Goal: Task Accomplishment & Management: Use online tool/utility

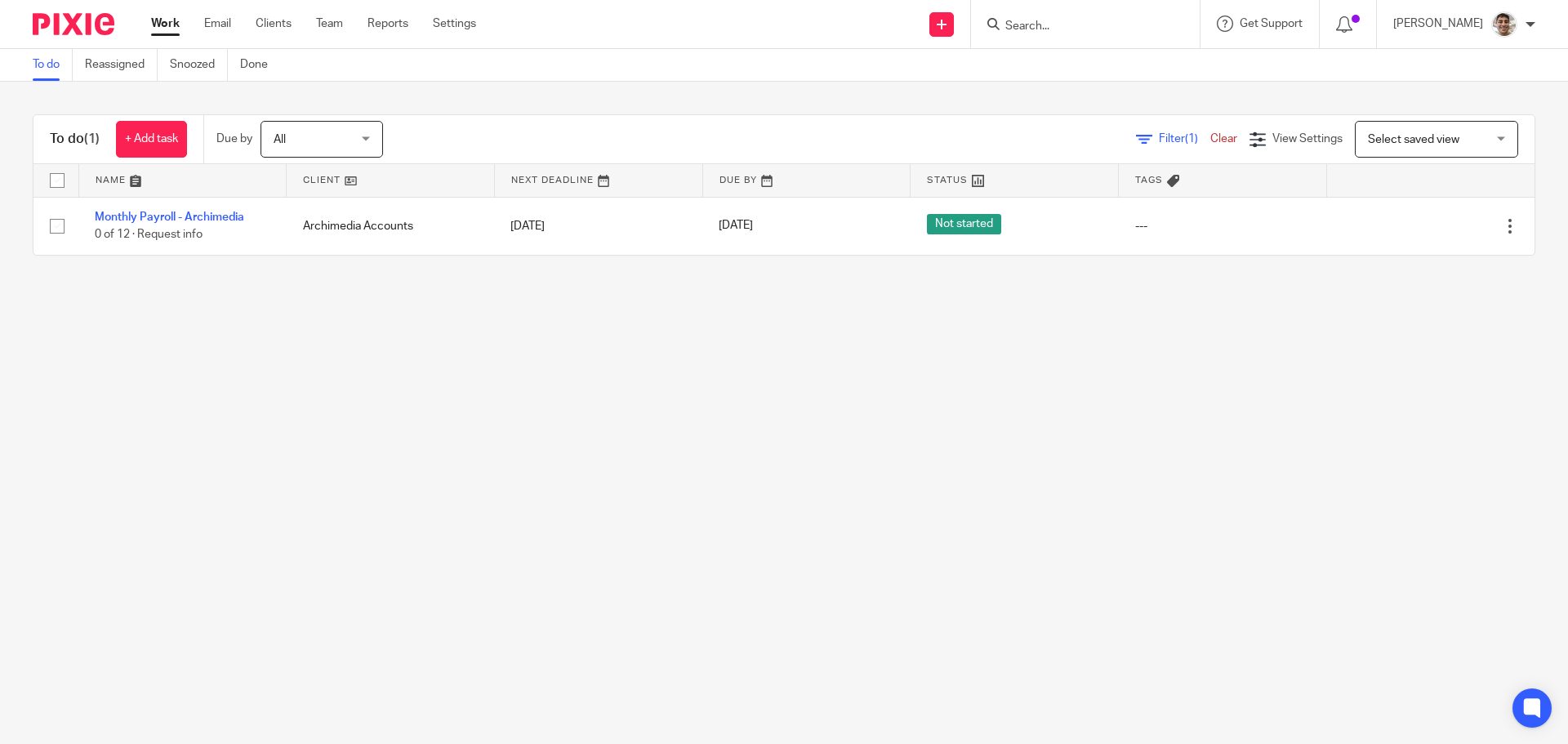
click at [313, 444] on main "To do Reassigned Snoozed Done To do (1) + Add task Due by All All Today Tomorro…" at bounding box center [784, 372] width 1568 height 744
drag, startPoint x: 1081, startPoint y: 608, endPoint x: 1072, endPoint y: 623, distance: 17.5
click at [1081, 608] on main "To do Reassigned Snoozed Done To do (1) + Add task Due by All All Today Tomorro…" at bounding box center [784, 372] width 1568 height 744
click at [849, 404] on main "To do Reassigned Snoozed Done To do (1) + Add task Due by All All Today Tomorro…" at bounding box center [784, 372] width 1568 height 744
click at [917, 395] on main "To do Reassigned Snoozed Done To do (1) + Add task Due by All All Today Tomorro…" at bounding box center [784, 372] width 1568 height 744
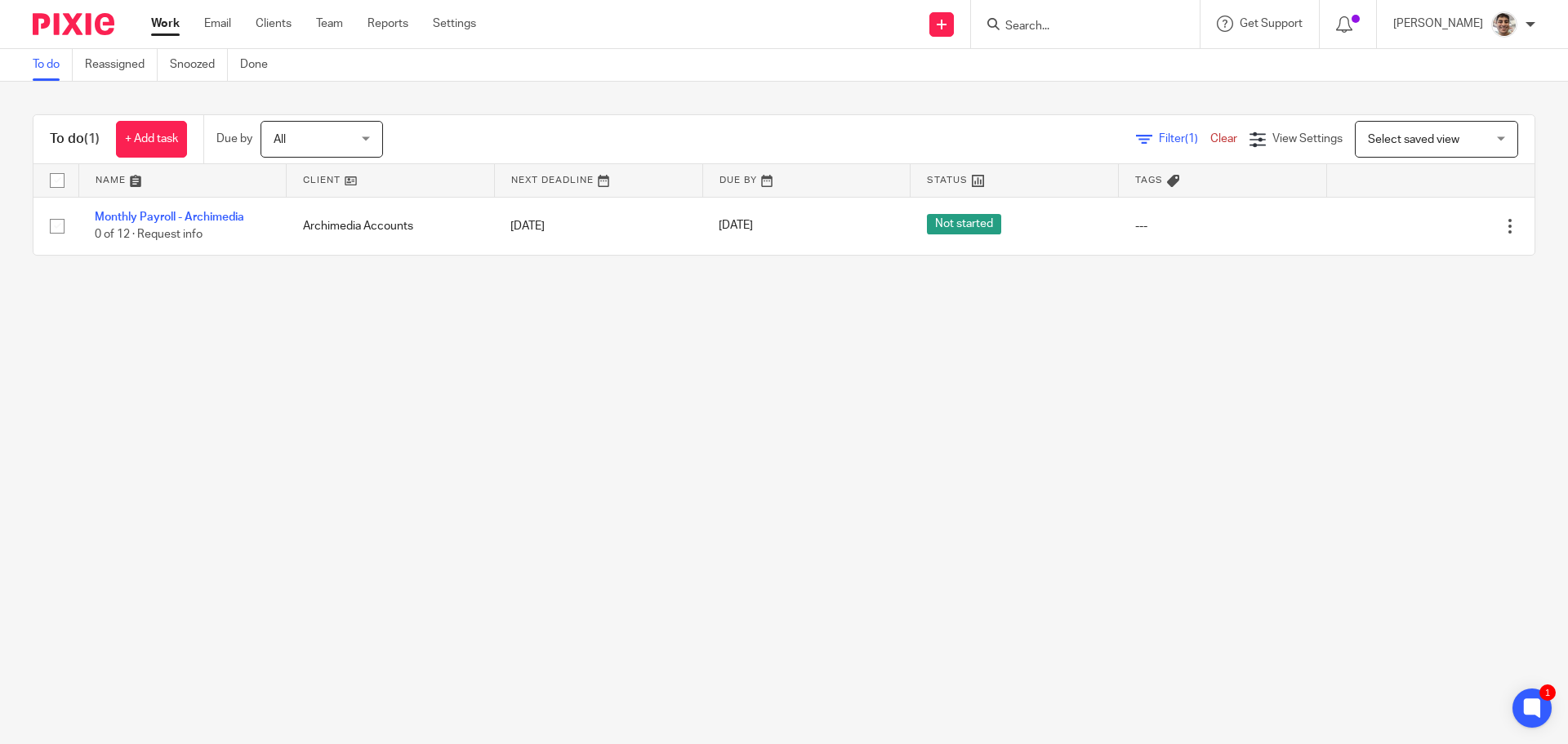
click at [877, 409] on main "To do Reassigned Snoozed Done To do (1) + Add task Due by All All Today Tomorro…" at bounding box center [784, 372] width 1568 height 744
click at [1099, 478] on main "To do Reassigned Snoozed Done To do (1) + Add task Due by All All Today Tomorro…" at bounding box center [784, 372] width 1568 height 744
click at [973, 504] on main "To do Reassigned Snoozed Done To do (1) + Add task Due by All All Today Tomorro…" at bounding box center [784, 372] width 1568 height 744
click at [1083, 485] on main "To do Reassigned Snoozed Done To do (1) + Add task Due by All All Today Tomorro…" at bounding box center [784, 372] width 1568 height 744
click at [1005, 525] on main "To do Reassigned Snoozed Done To do (1) + Add task Due by All All Today Tomorro…" at bounding box center [784, 372] width 1568 height 744
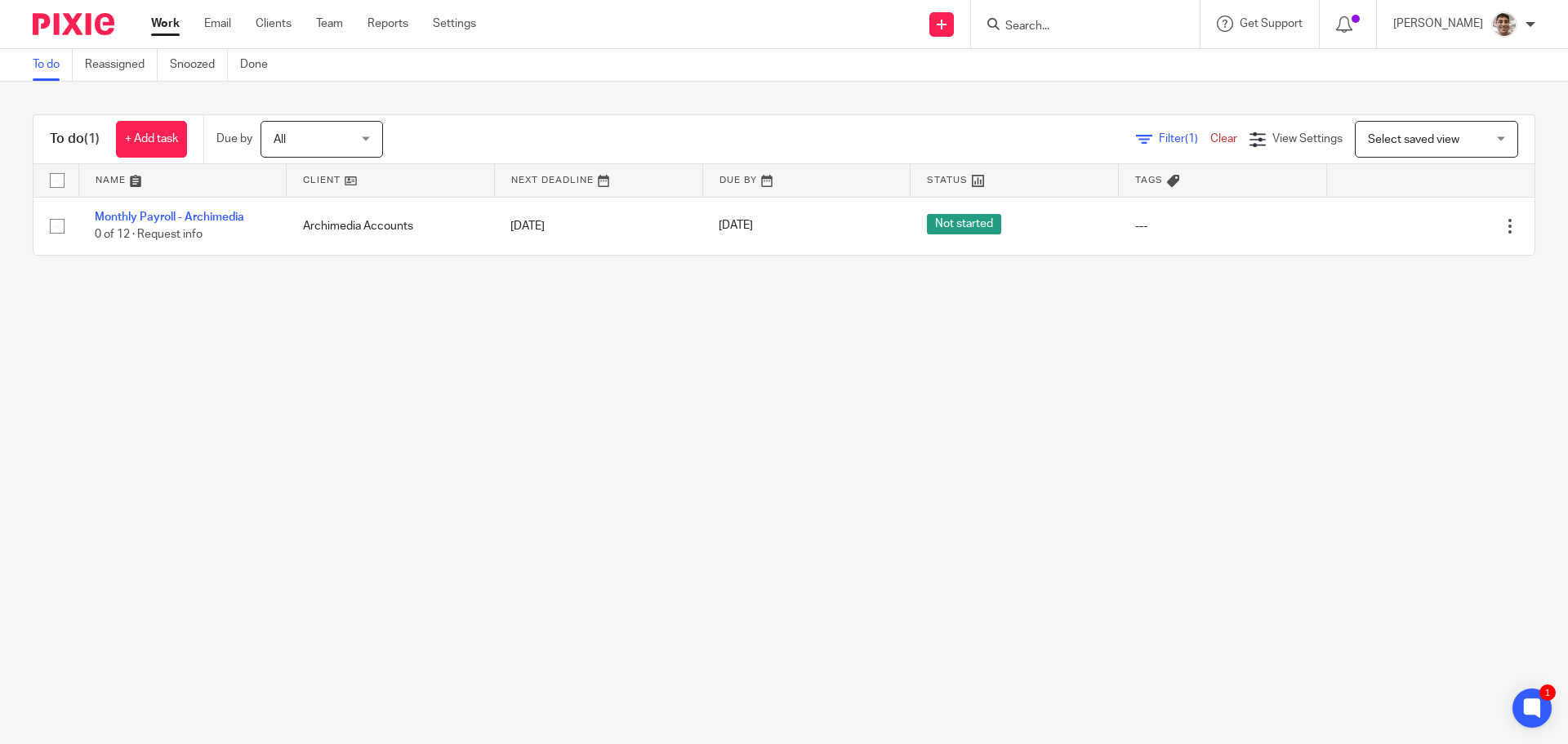
click at [434, 376] on main "To do Reassigned Snoozed Done To do (1) + Add task Due by All All Today Tomorro…" at bounding box center [784, 372] width 1568 height 744
click at [609, 352] on main "To do Reassigned Snoozed Done To do (1) + Add task Due by All All Today Tomorro…" at bounding box center [784, 372] width 1568 height 744
click at [579, 365] on main "To do Reassigned Snoozed Done To do (1) + Add task Due by All All Today Tomorro…" at bounding box center [784, 372] width 1568 height 744
click at [458, 20] on link "Settings" at bounding box center [455, 23] width 43 height 17
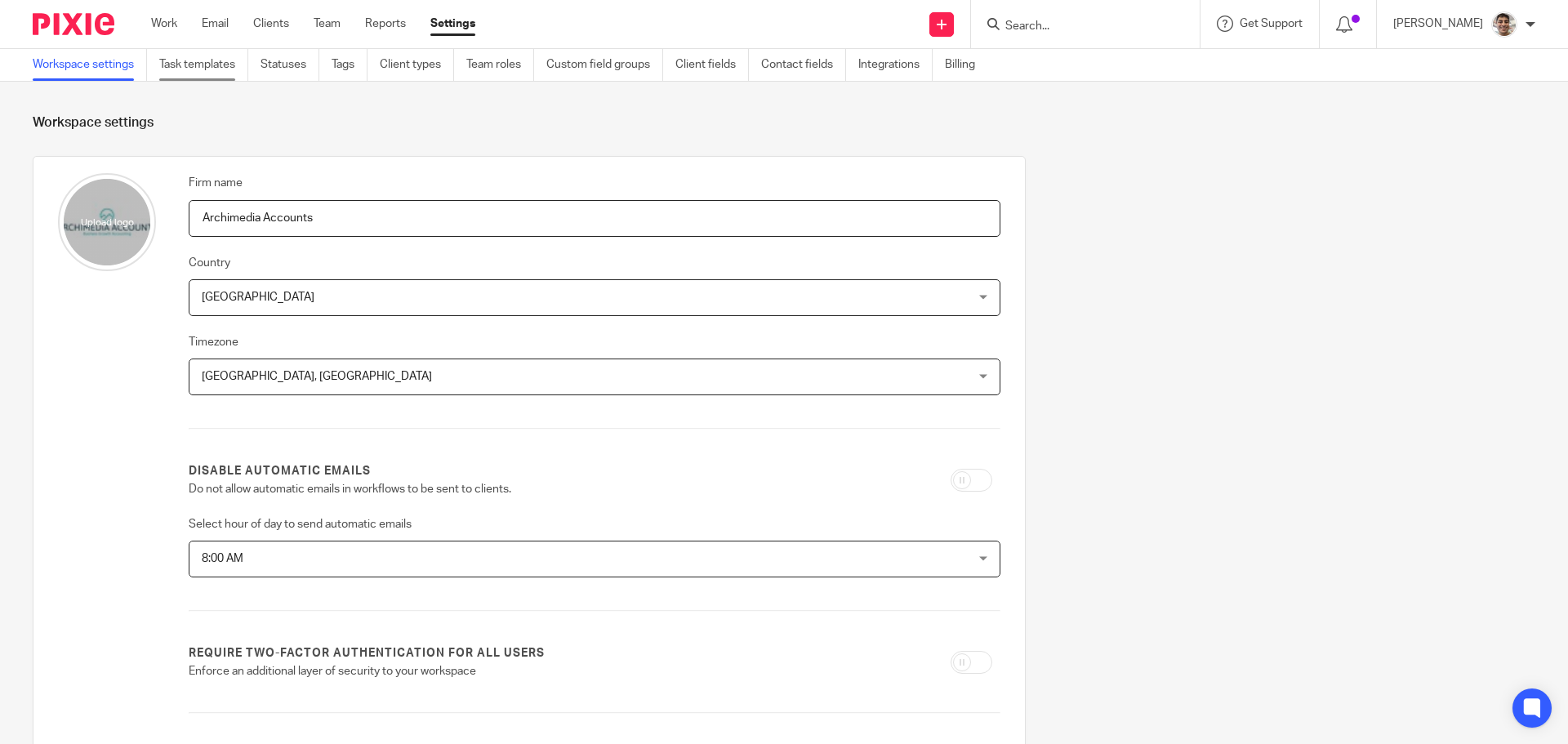
click at [215, 61] on link "Task templates" at bounding box center [204, 64] width 89 height 32
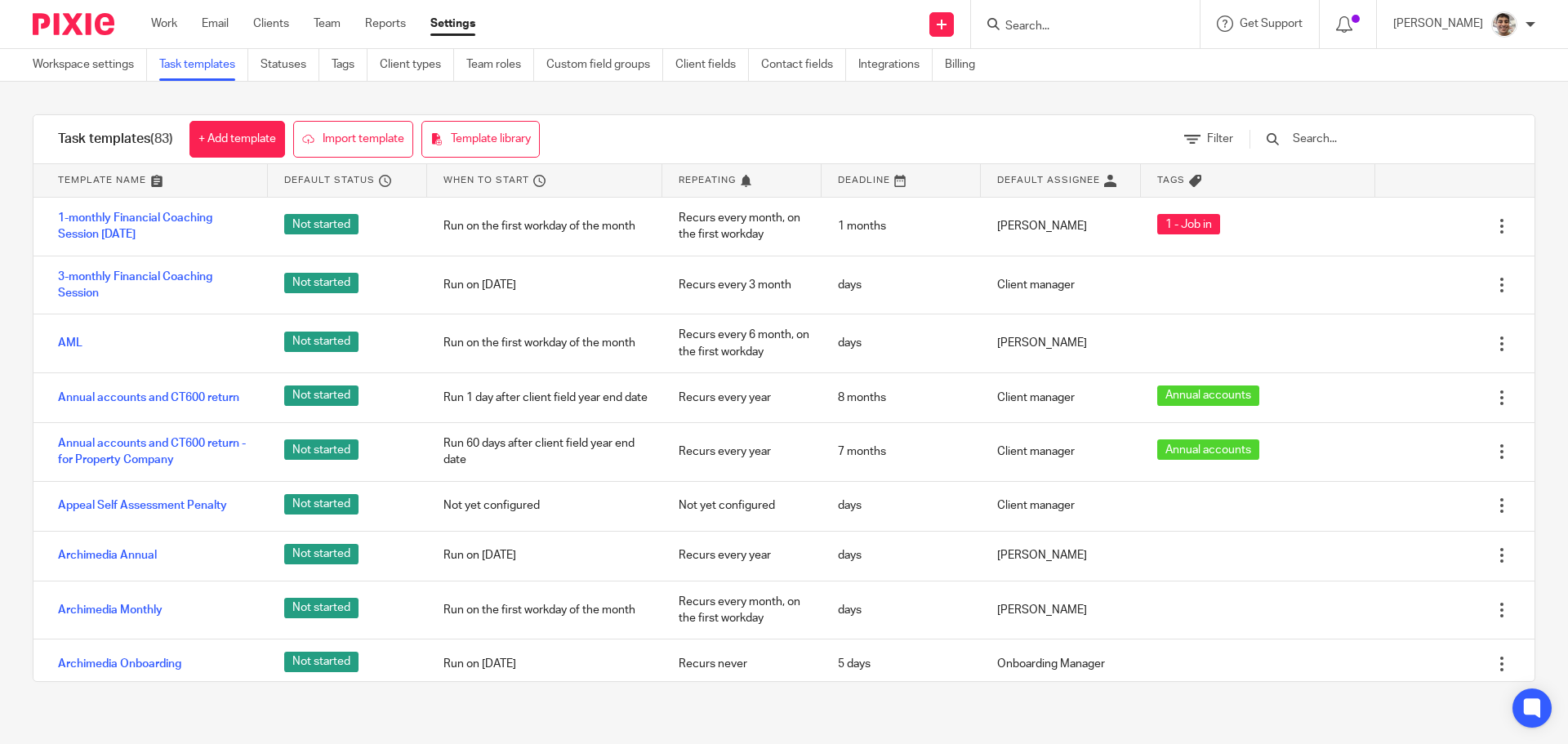
click at [1381, 139] on input "text" at bounding box center [1386, 138] width 190 height 18
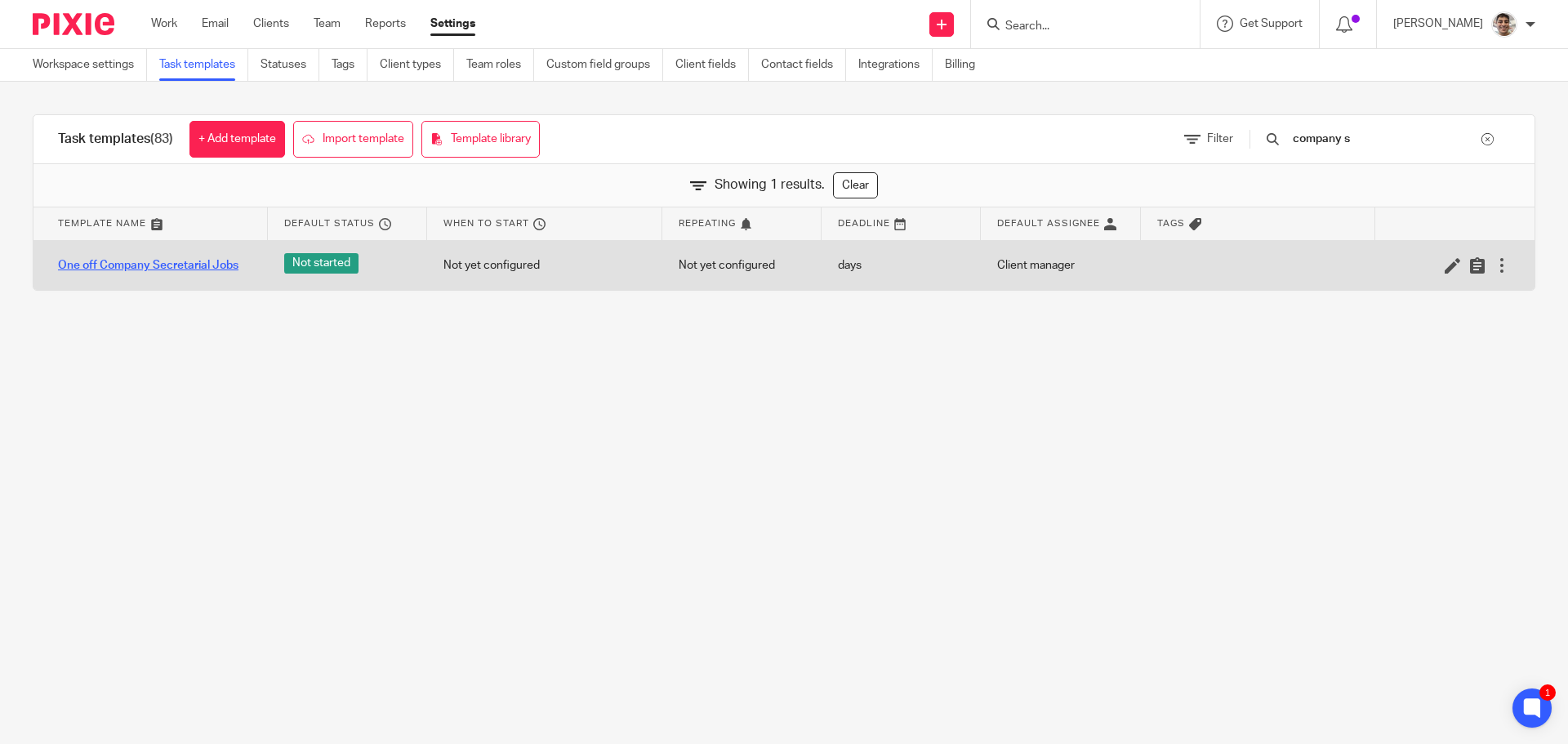
type input "company s"
click at [191, 267] on link "One off Company Secretarial Jobs" at bounding box center [149, 265] width 181 height 17
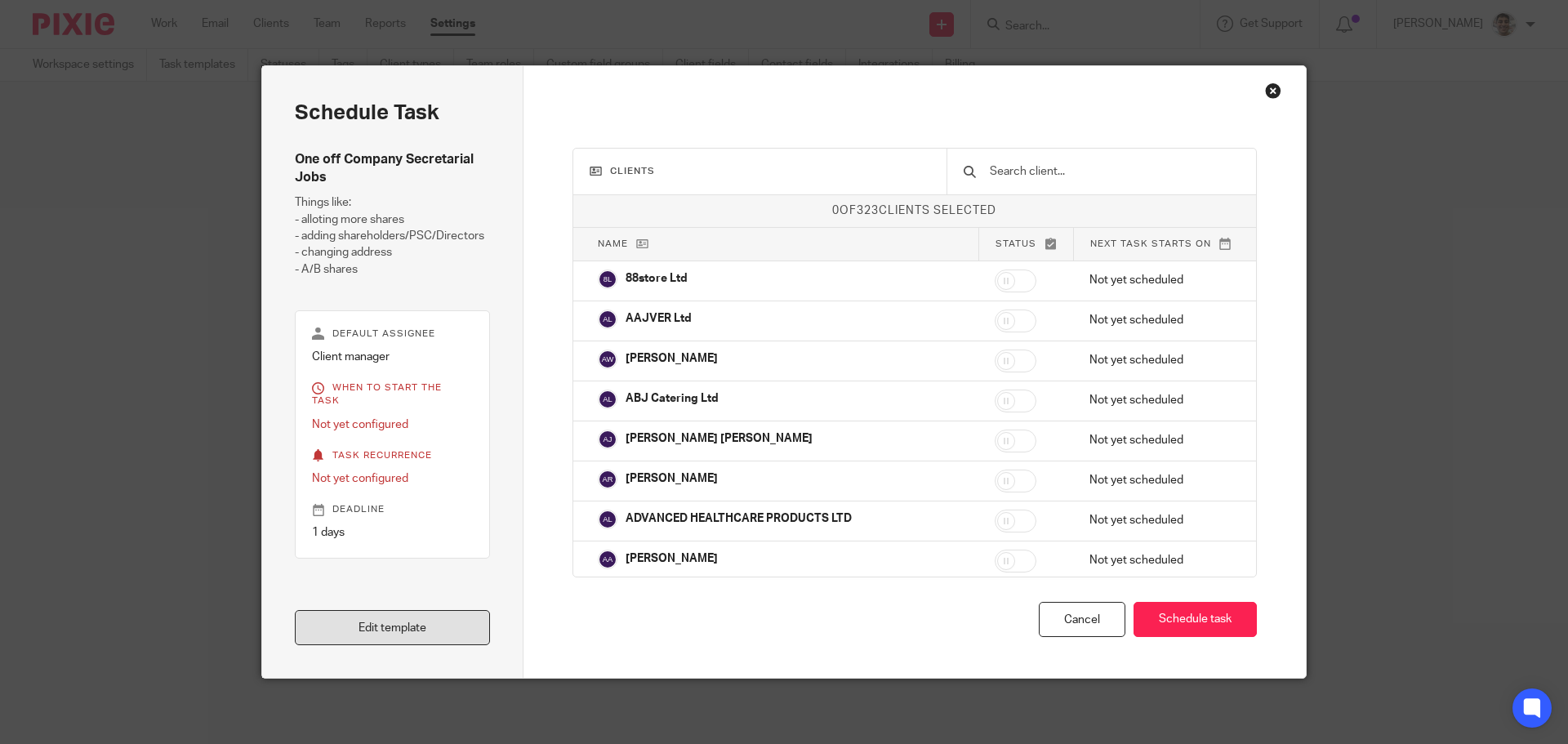
click at [364, 639] on link "Edit template" at bounding box center [392, 627] width 195 height 35
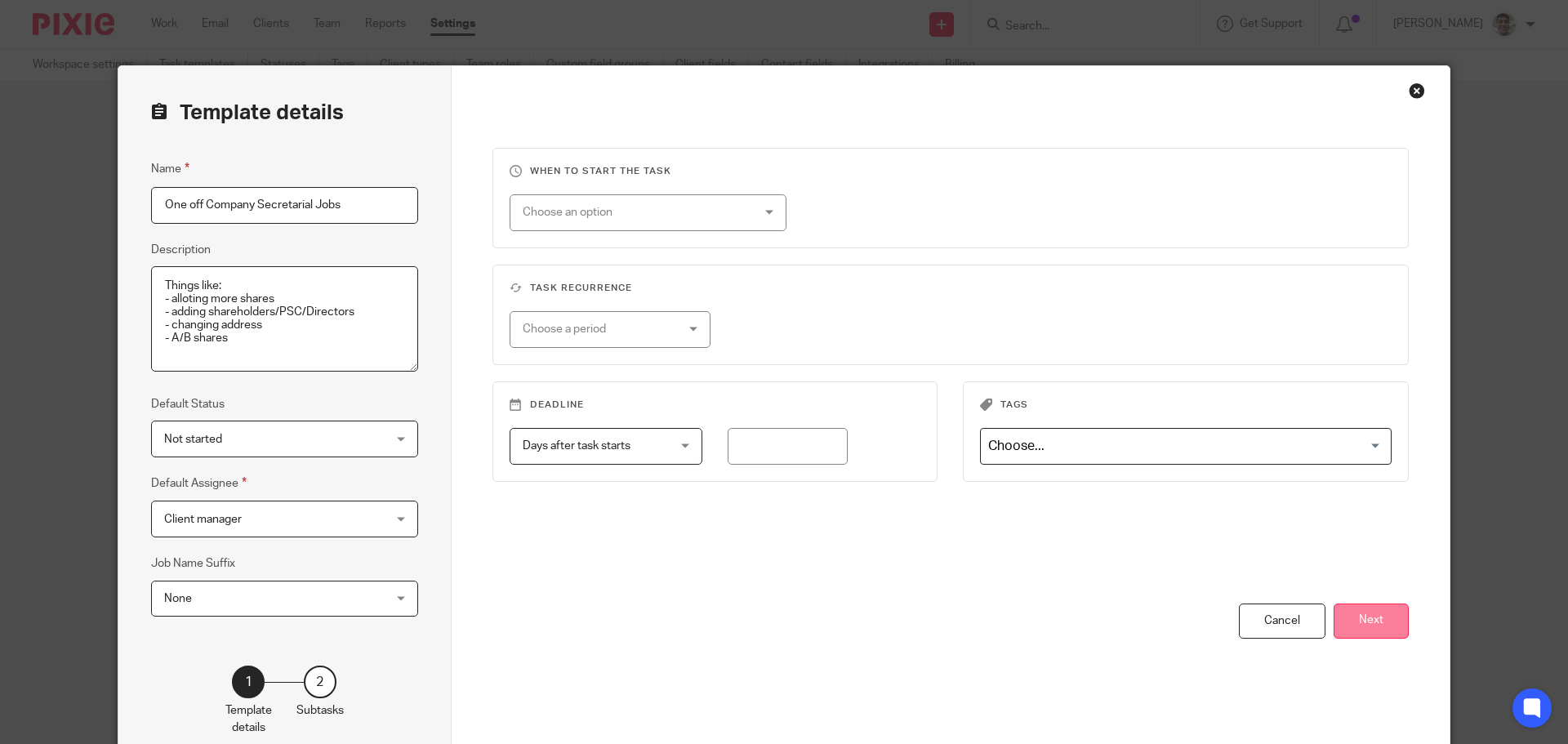
click at [1371, 631] on button "Next" at bounding box center [1371, 621] width 75 height 35
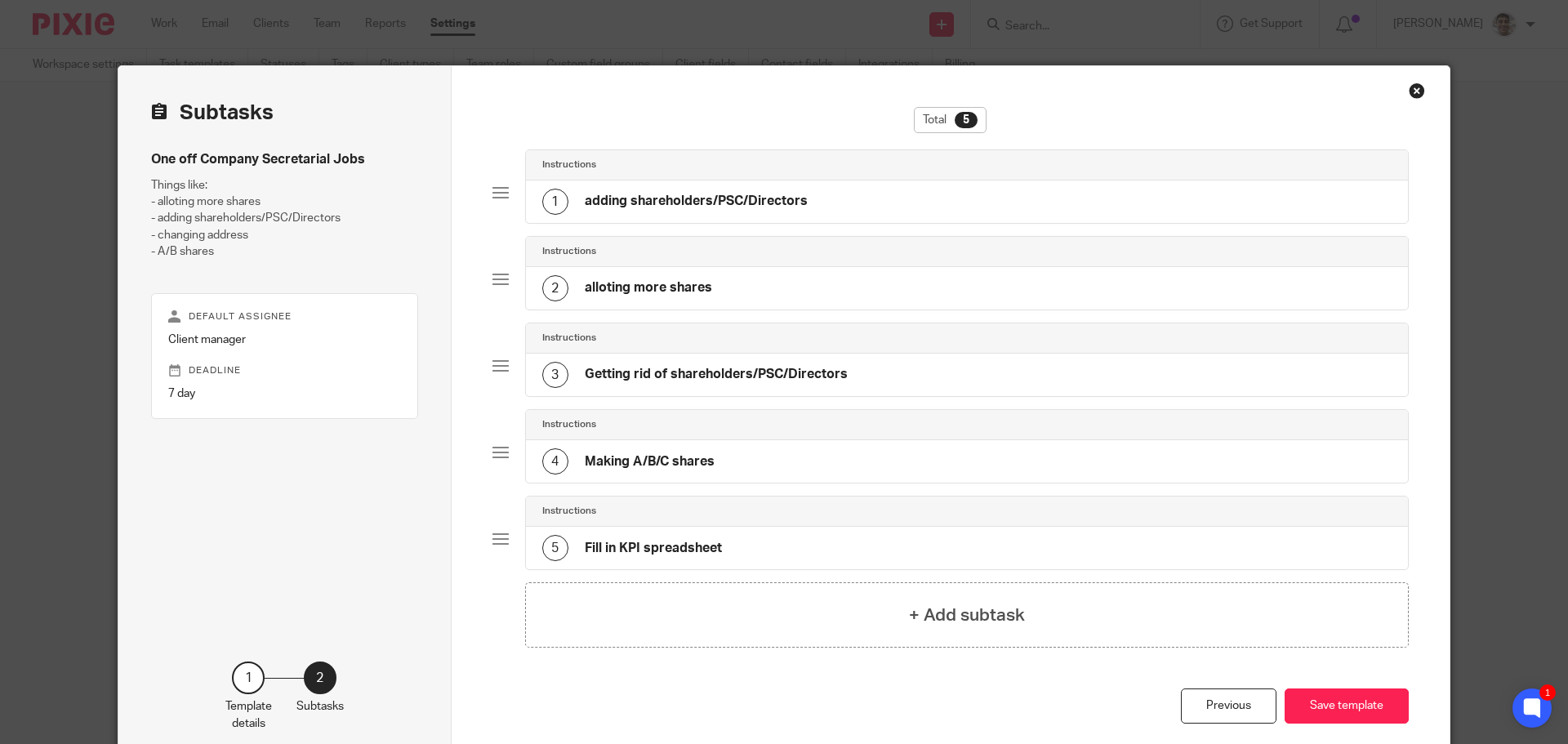
click at [772, 194] on h4 "adding shareholders/PSC/Directors" at bounding box center [696, 202] width 223 height 17
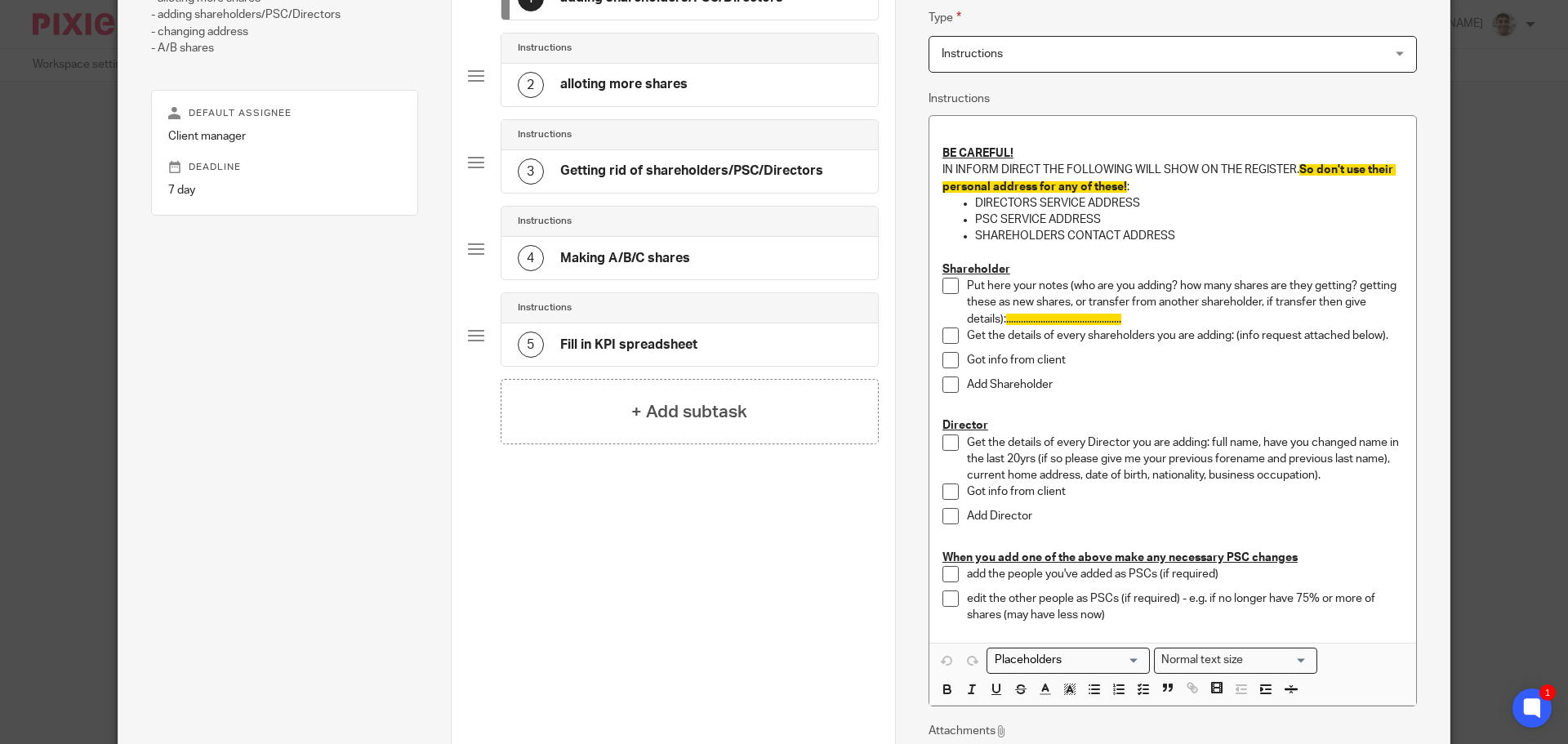
scroll to position [435, 0]
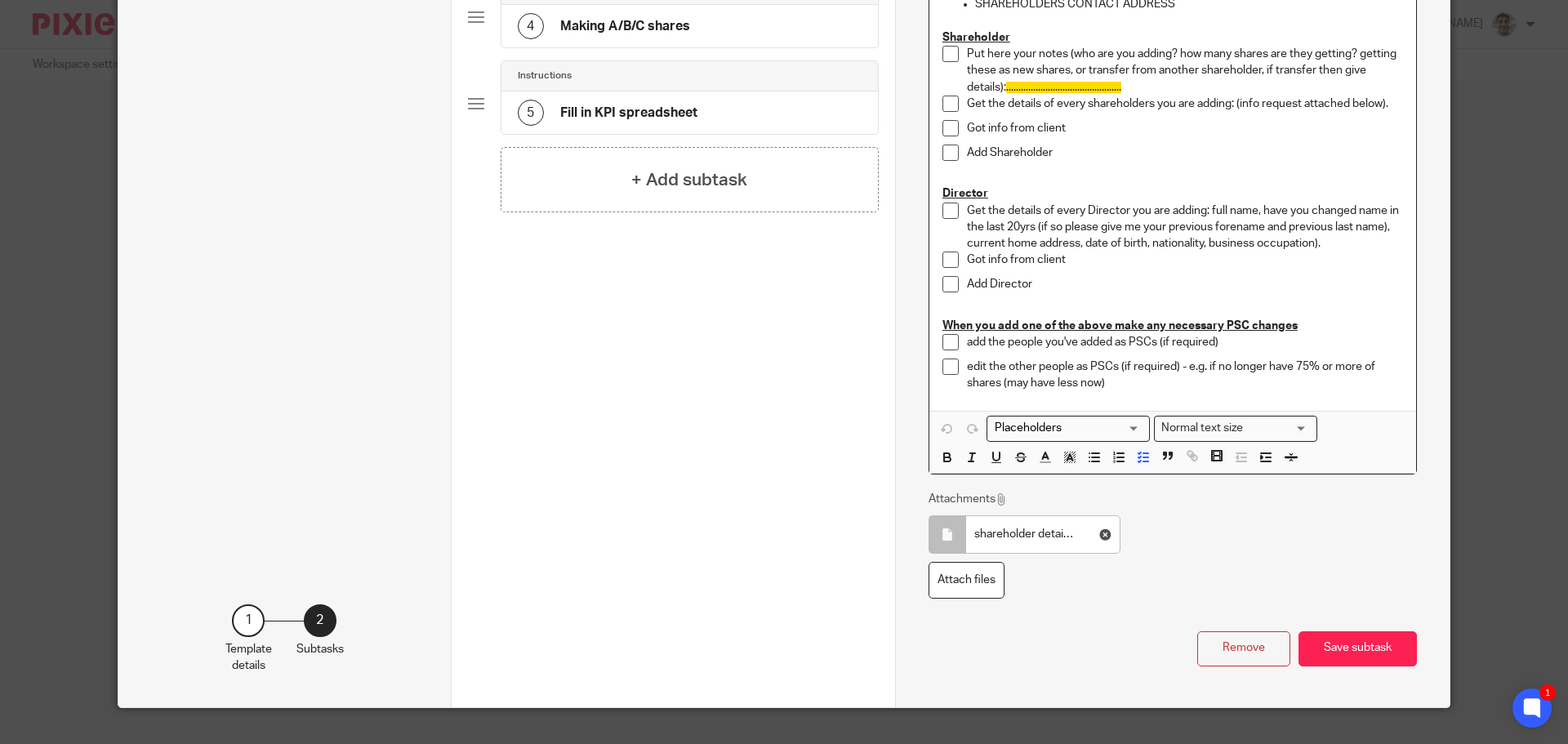
click at [1224, 392] on p "edit the other people as PSCs (if required) - e.g. if no longer have 75% or mor…" at bounding box center [1184, 375] width 436 height 33
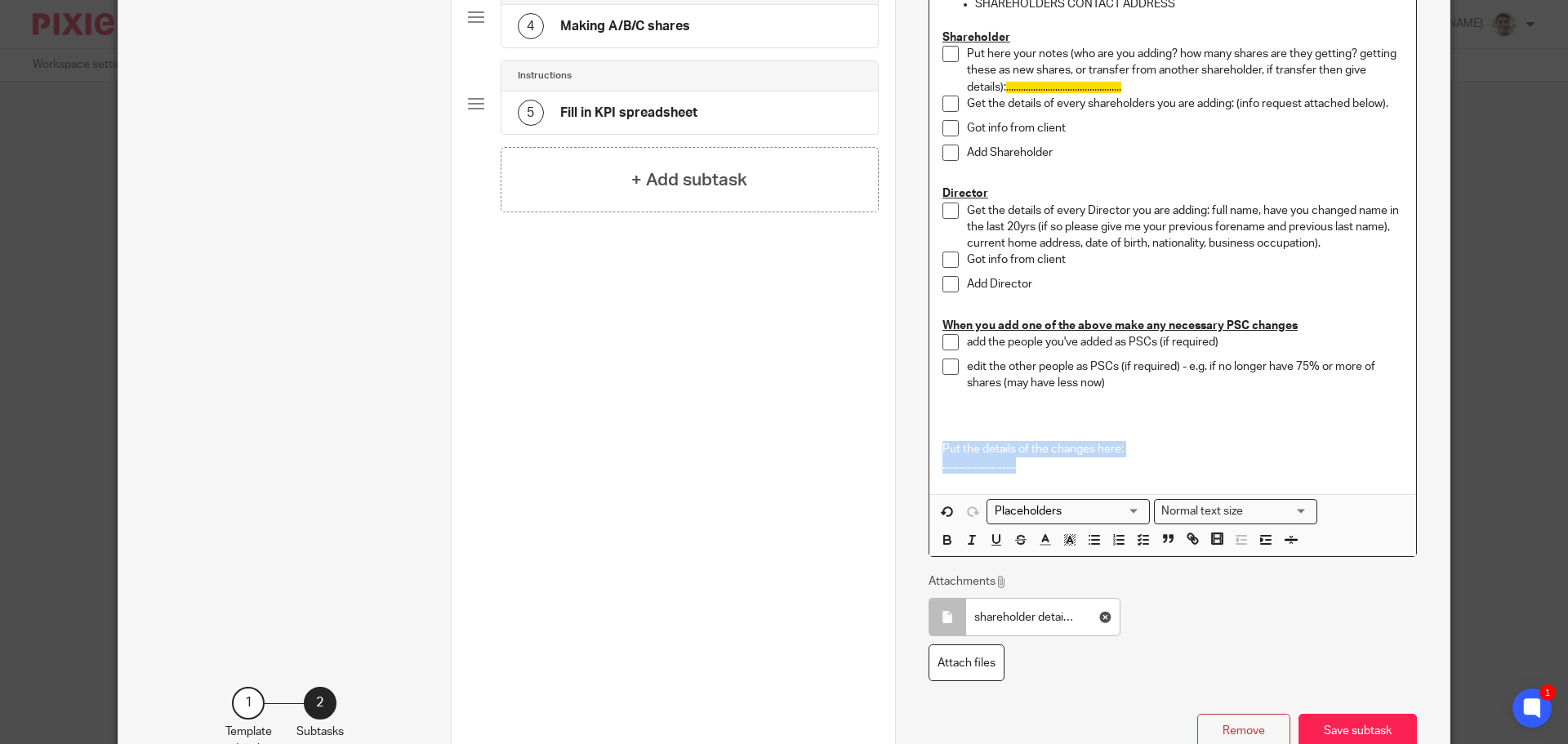
drag, startPoint x: 1032, startPoint y: 469, endPoint x: 817, endPoint y: 445, distance: 216.3
click at [817, 445] on div "Subtasks One off Company Secretarial Jobs Things like: - alloting more shares -…" at bounding box center [784, 211] width 1331 height 1159
click at [1065, 534] on icon "button" at bounding box center [1070, 540] width 15 height 15
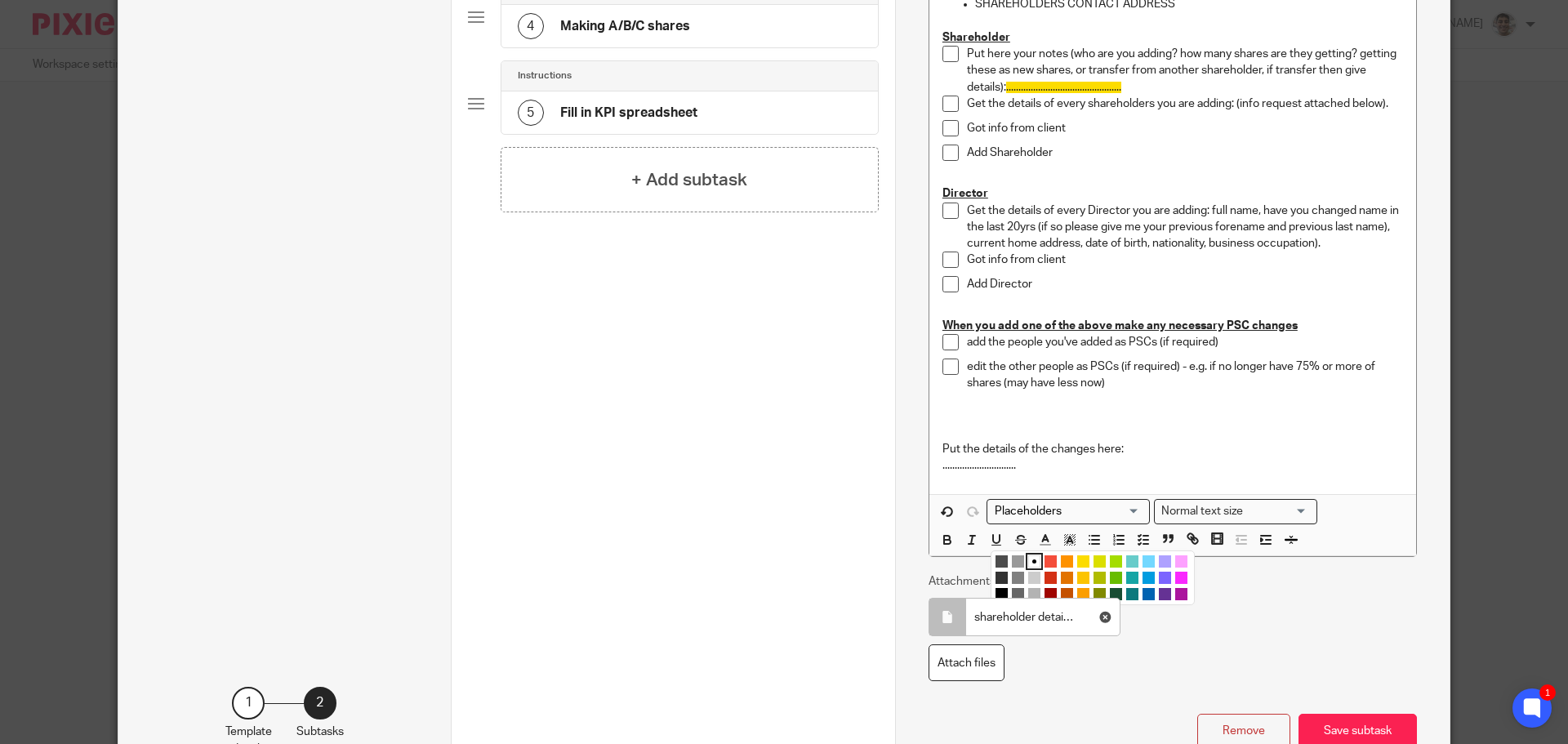
click at [1078, 559] on li "color:#FCDC00" at bounding box center [1084, 562] width 12 height 12
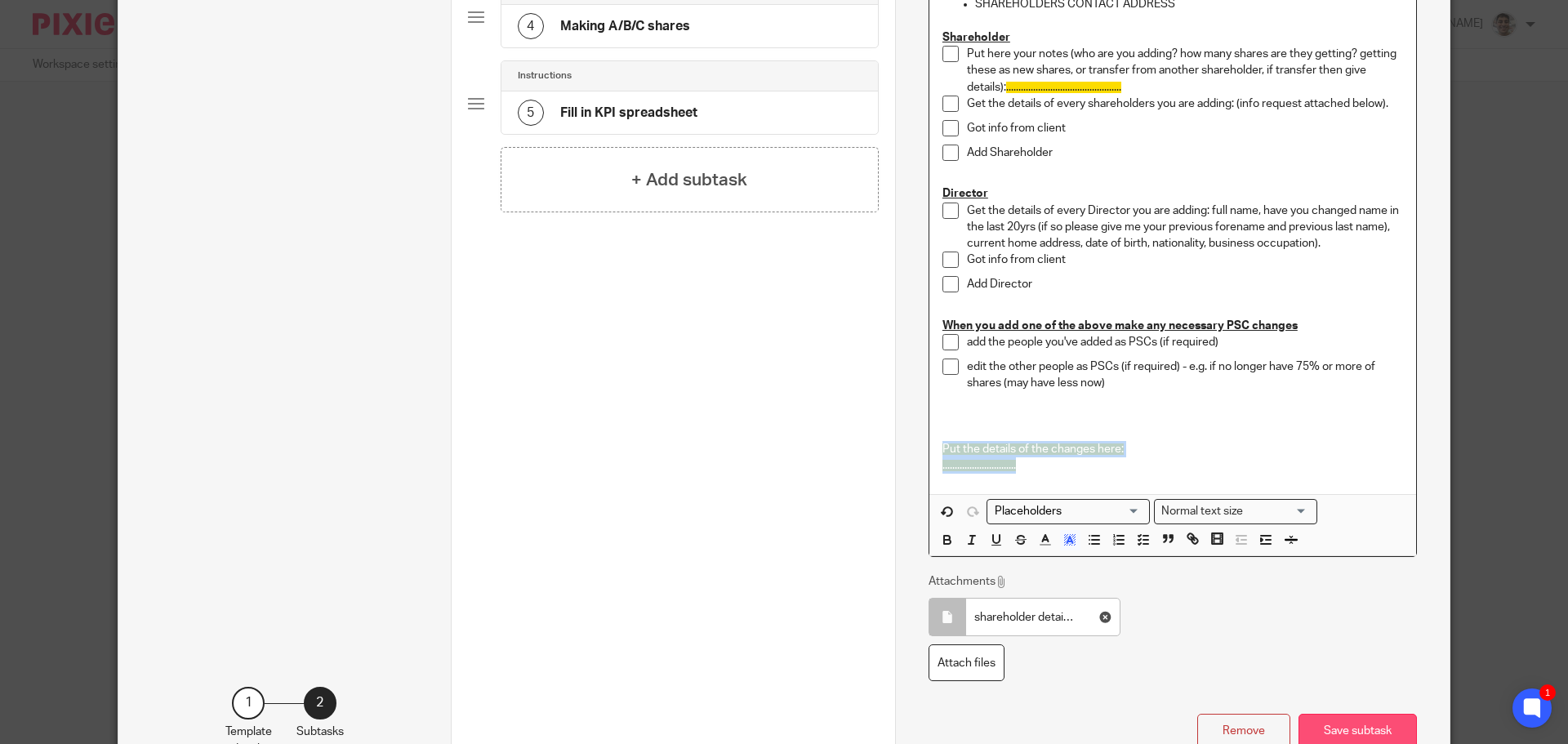
click at [1366, 721] on button "Save subtask" at bounding box center [1358, 732] width 118 height 35
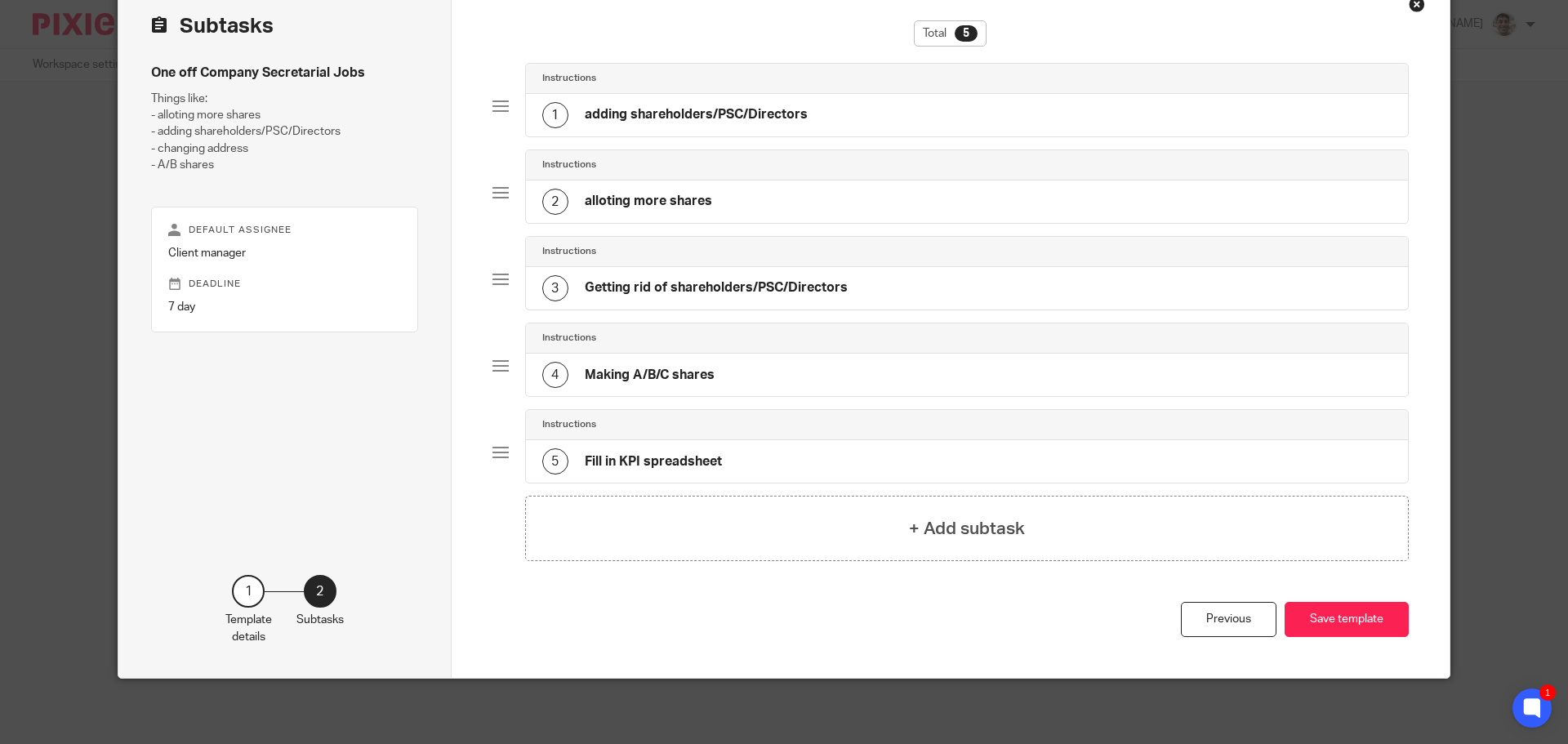
click at [1404, 632] on div "Total 5 Instructions 1 adding shareholders/PSC/Directors Instructions 2 allotin…" at bounding box center [951, 329] width 998 height 699
click at [1338, 616] on button "Save template" at bounding box center [1346, 620] width 124 height 35
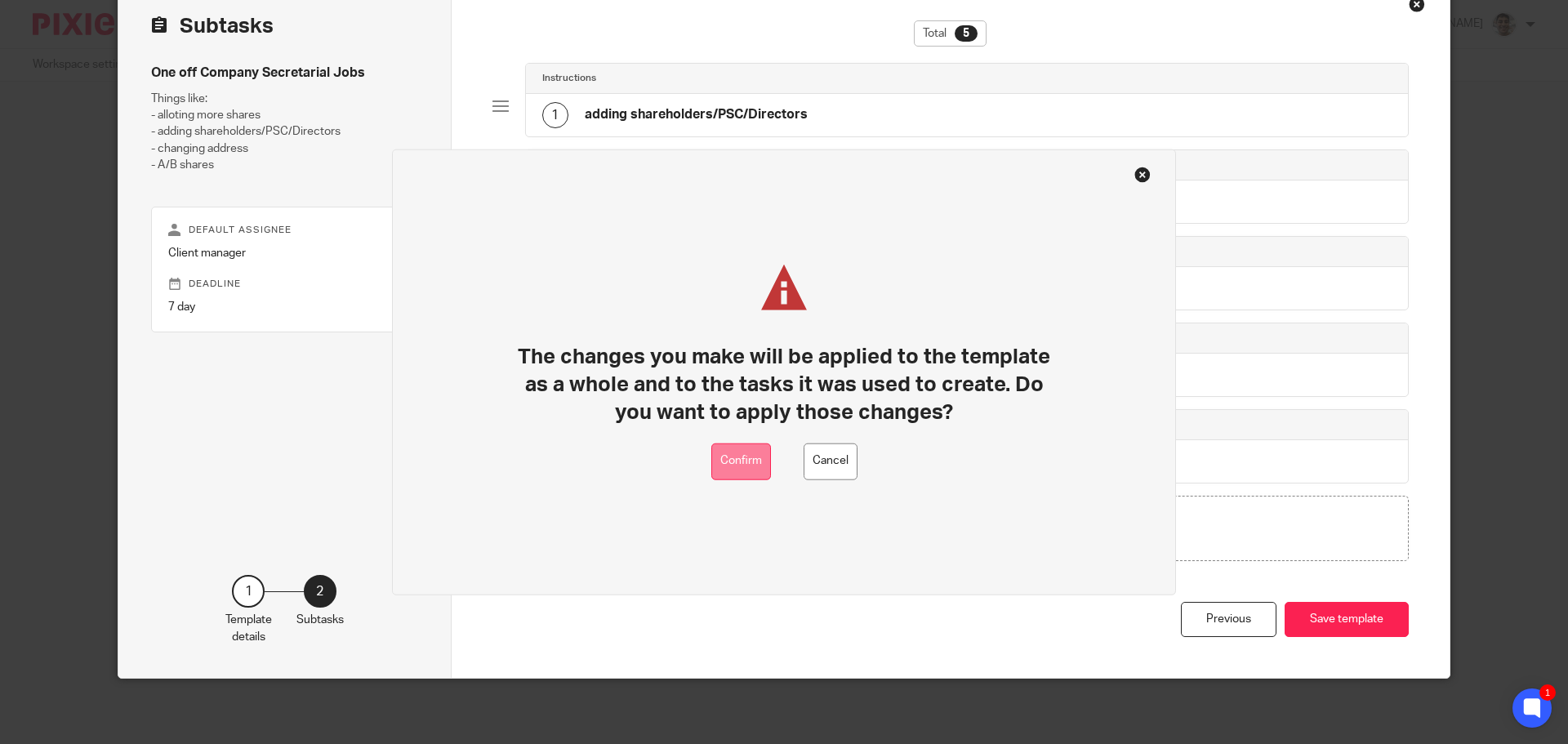
click at [744, 450] on button "Confirm" at bounding box center [741, 461] width 60 height 37
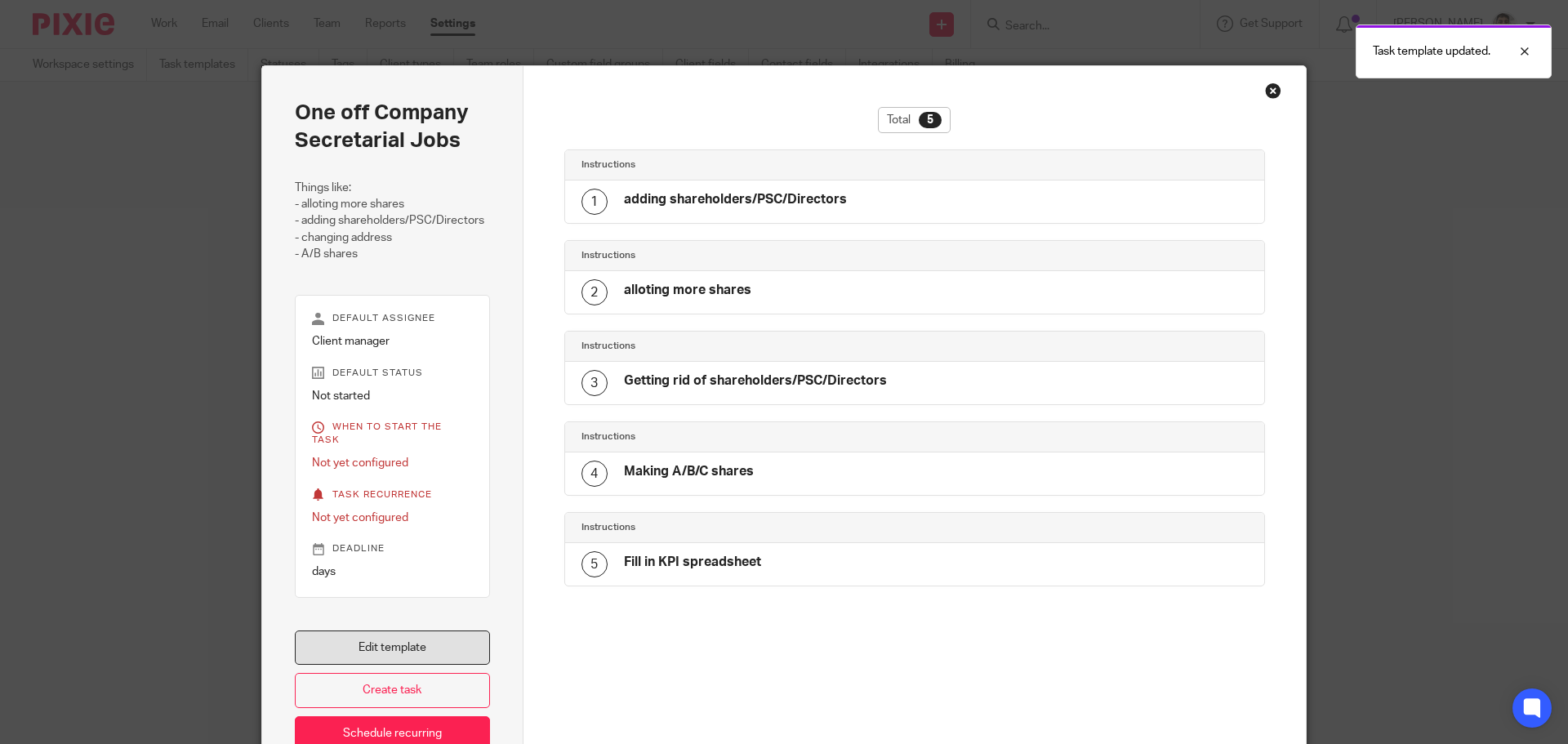
click at [407, 649] on link "Edit template" at bounding box center [392, 648] width 195 height 35
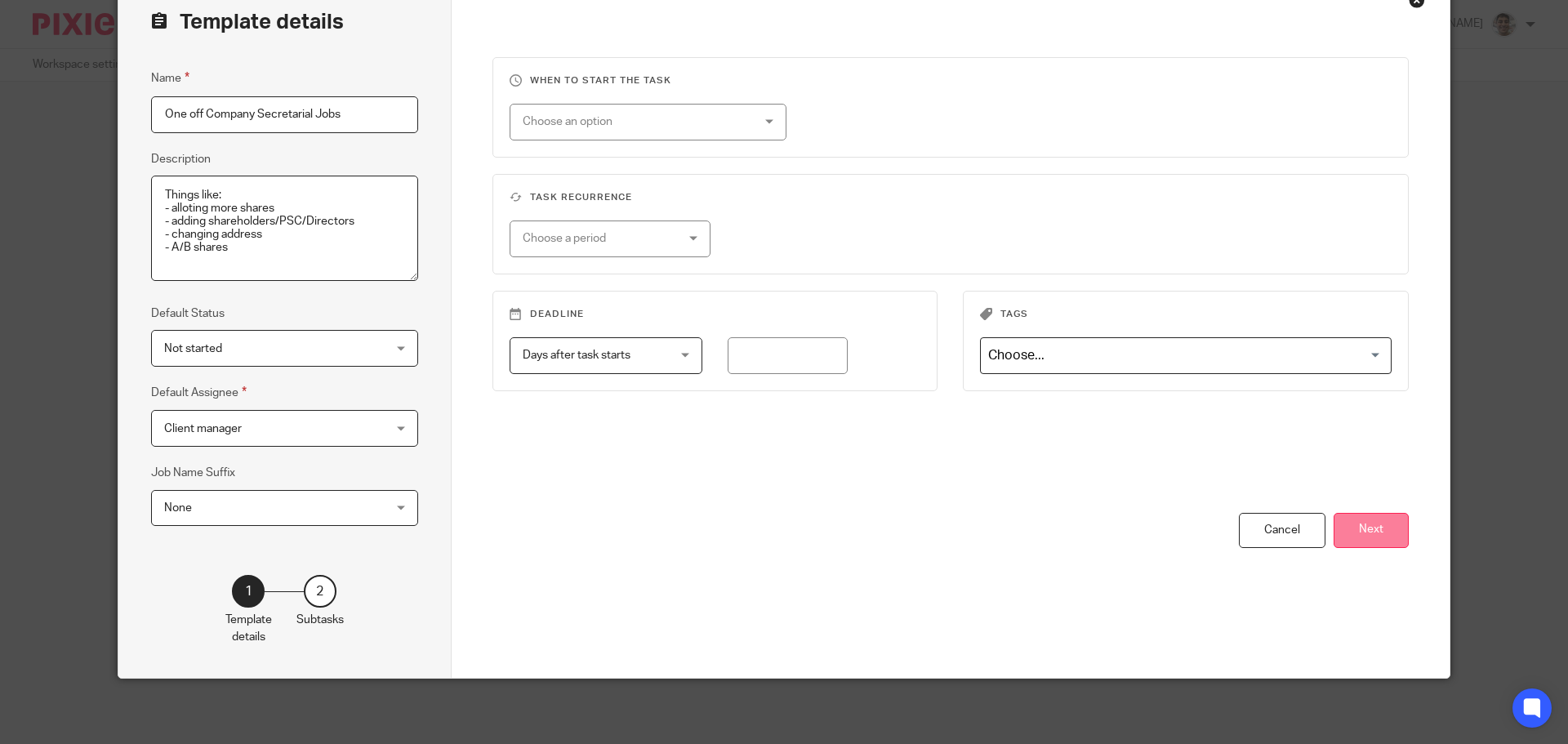
click at [1351, 532] on button "Next" at bounding box center [1371, 531] width 75 height 35
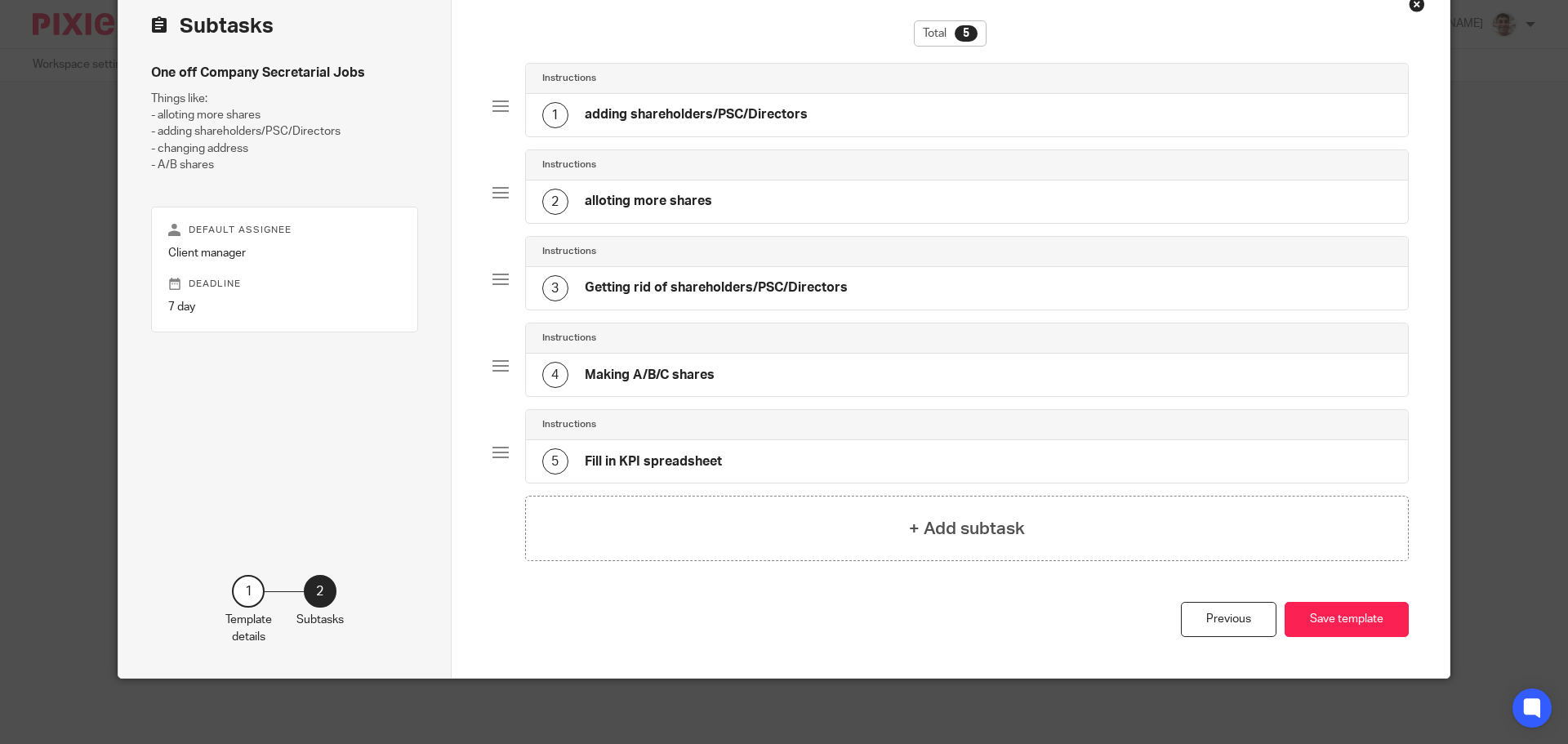
scroll to position [87, 0]
click at [716, 110] on h4 "adding shareholders/PSC/Directors" at bounding box center [696, 115] width 223 height 17
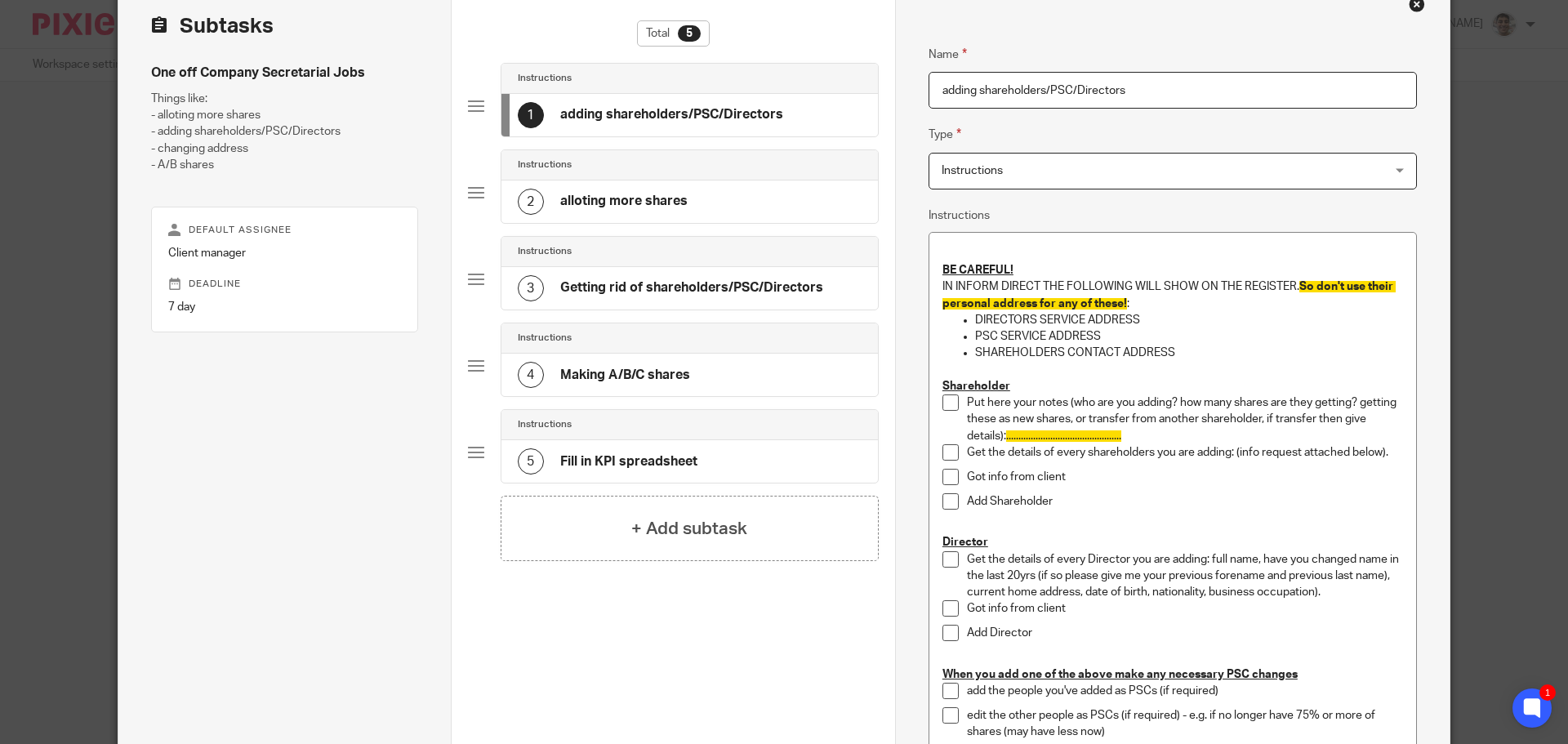
scroll to position [522, 0]
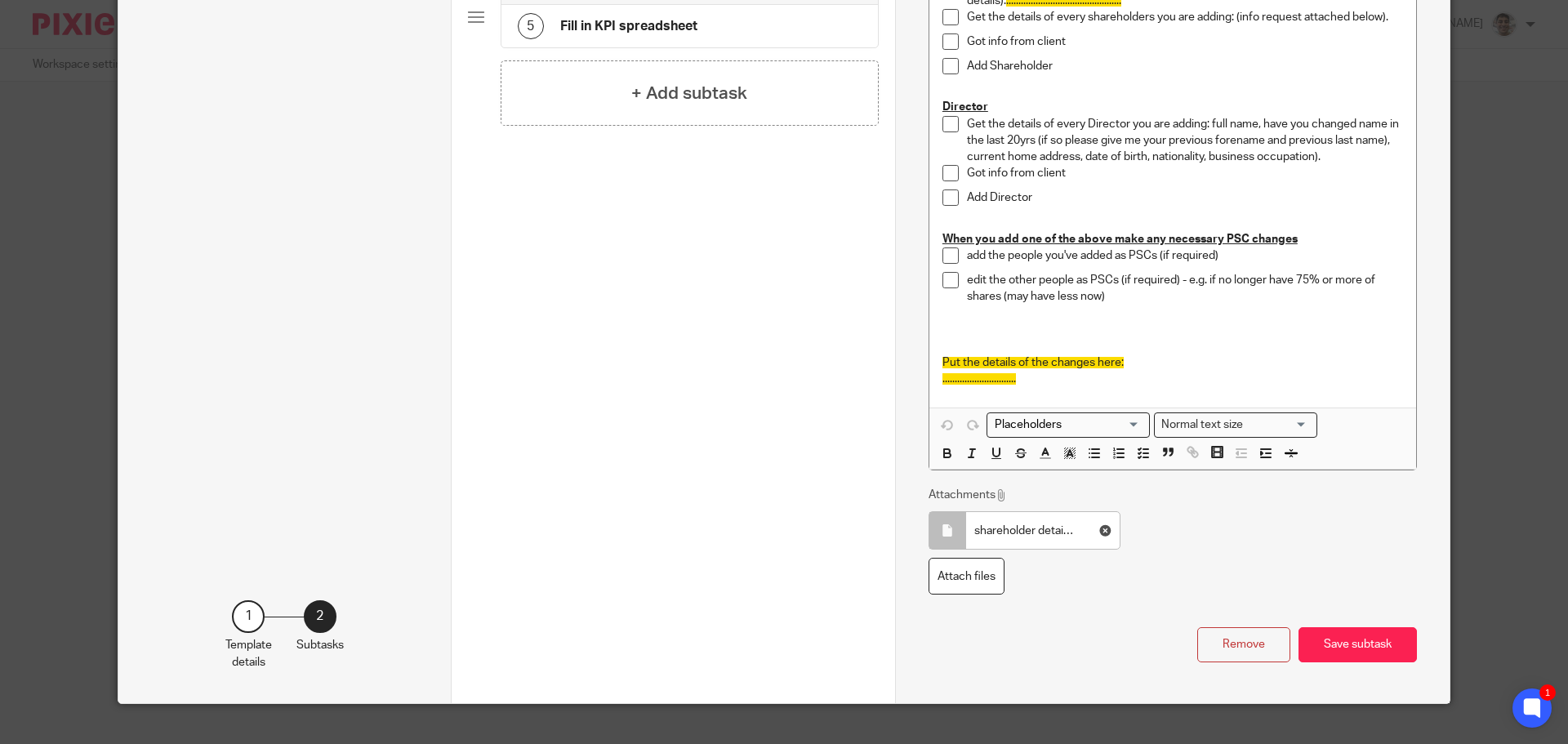
click at [943, 364] on span "Put the details of the changes here:" at bounding box center [1033, 362] width 181 height 11
click at [1091, 455] on icon "button" at bounding box center [1094, 453] width 15 height 15
click at [1138, 457] on icon "button" at bounding box center [1143, 453] width 15 height 15
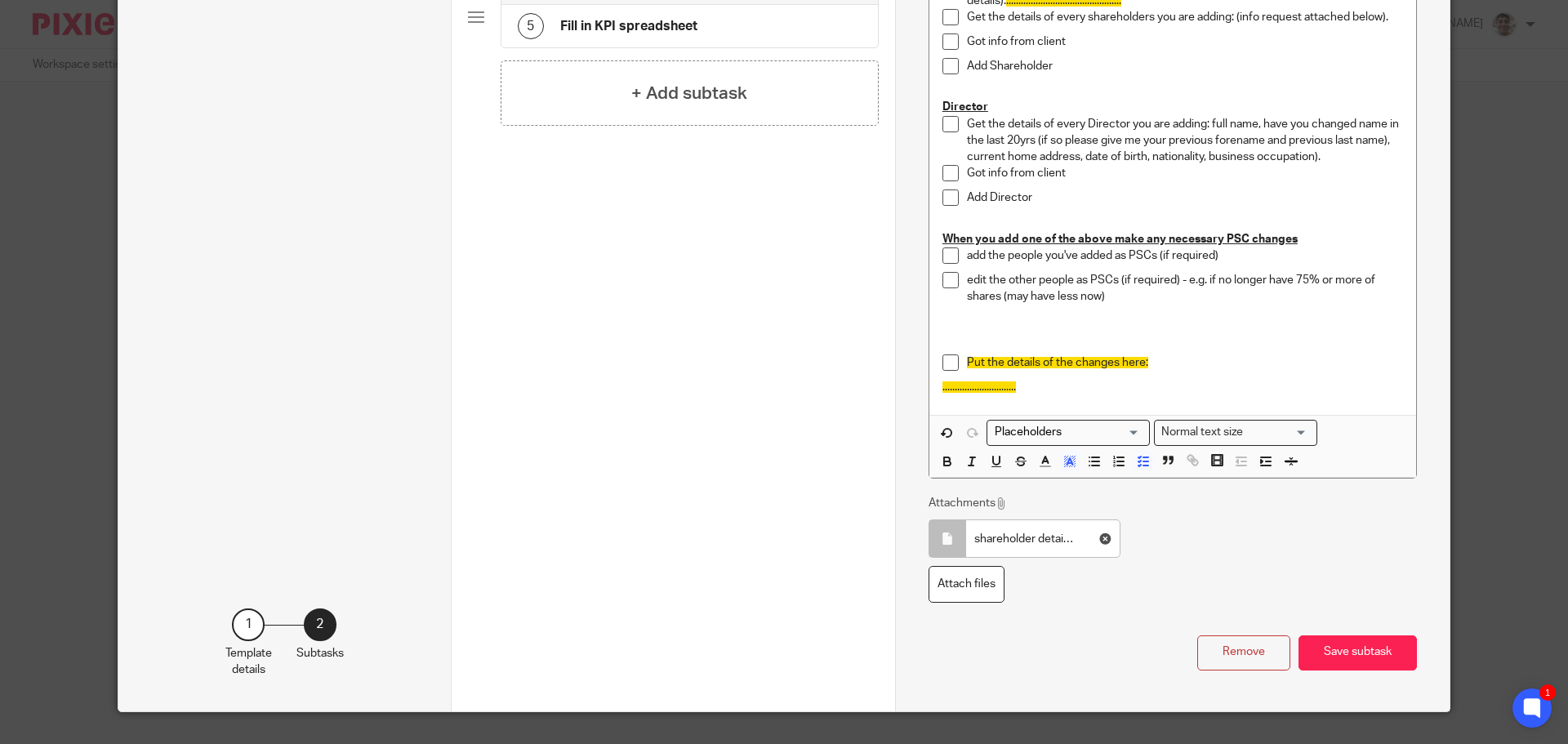
click at [1372, 636] on div "Remove Save subtask" at bounding box center [1173, 654] width 489 height 35
click at [1351, 657] on button "Save subtask" at bounding box center [1358, 654] width 118 height 35
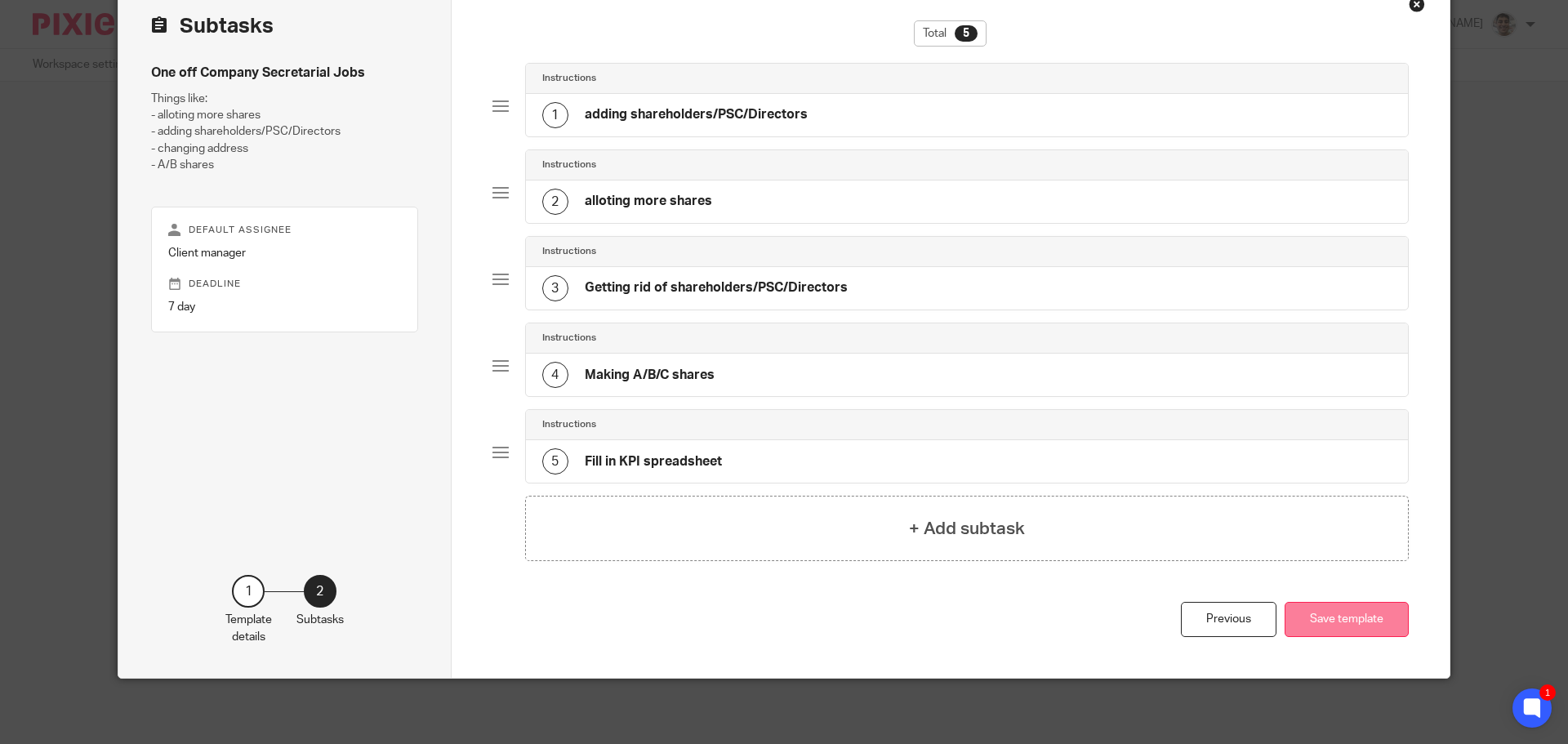
click at [1358, 636] on button "Save template" at bounding box center [1346, 620] width 124 height 35
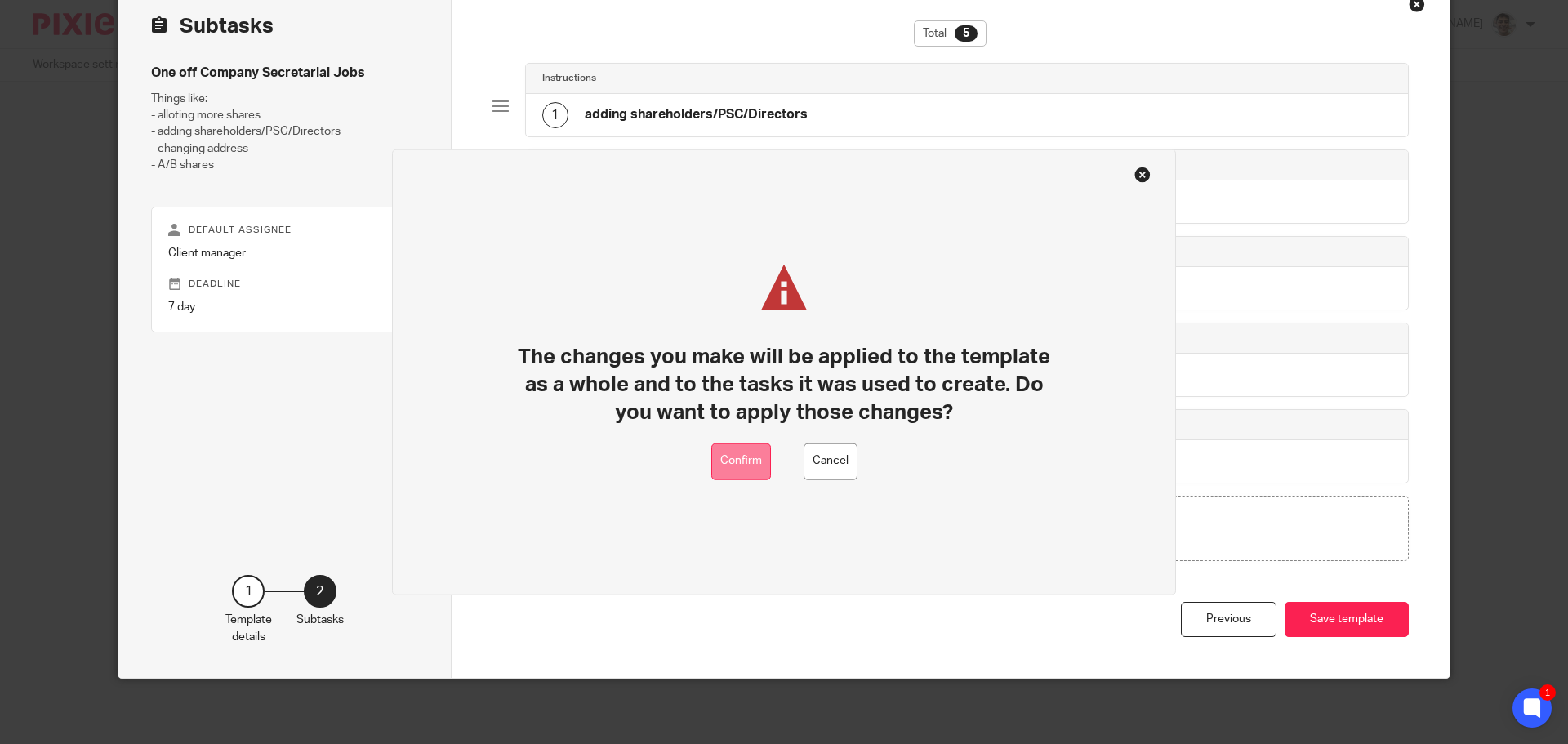
click at [751, 461] on button "Confirm" at bounding box center [741, 461] width 60 height 37
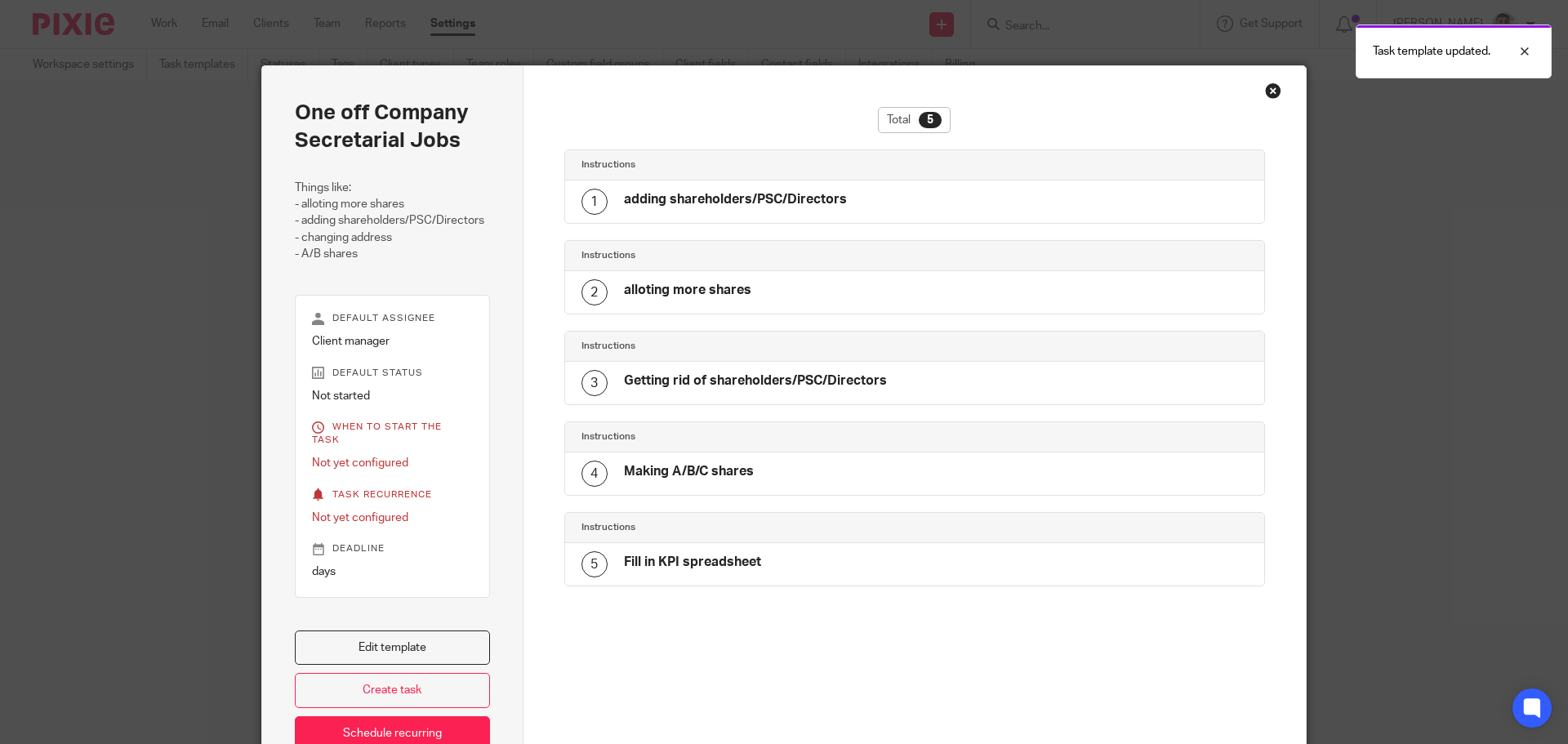
click at [1266, 97] on div "Close this dialog window" at bounding box center [1272, 90] width 17 height 17
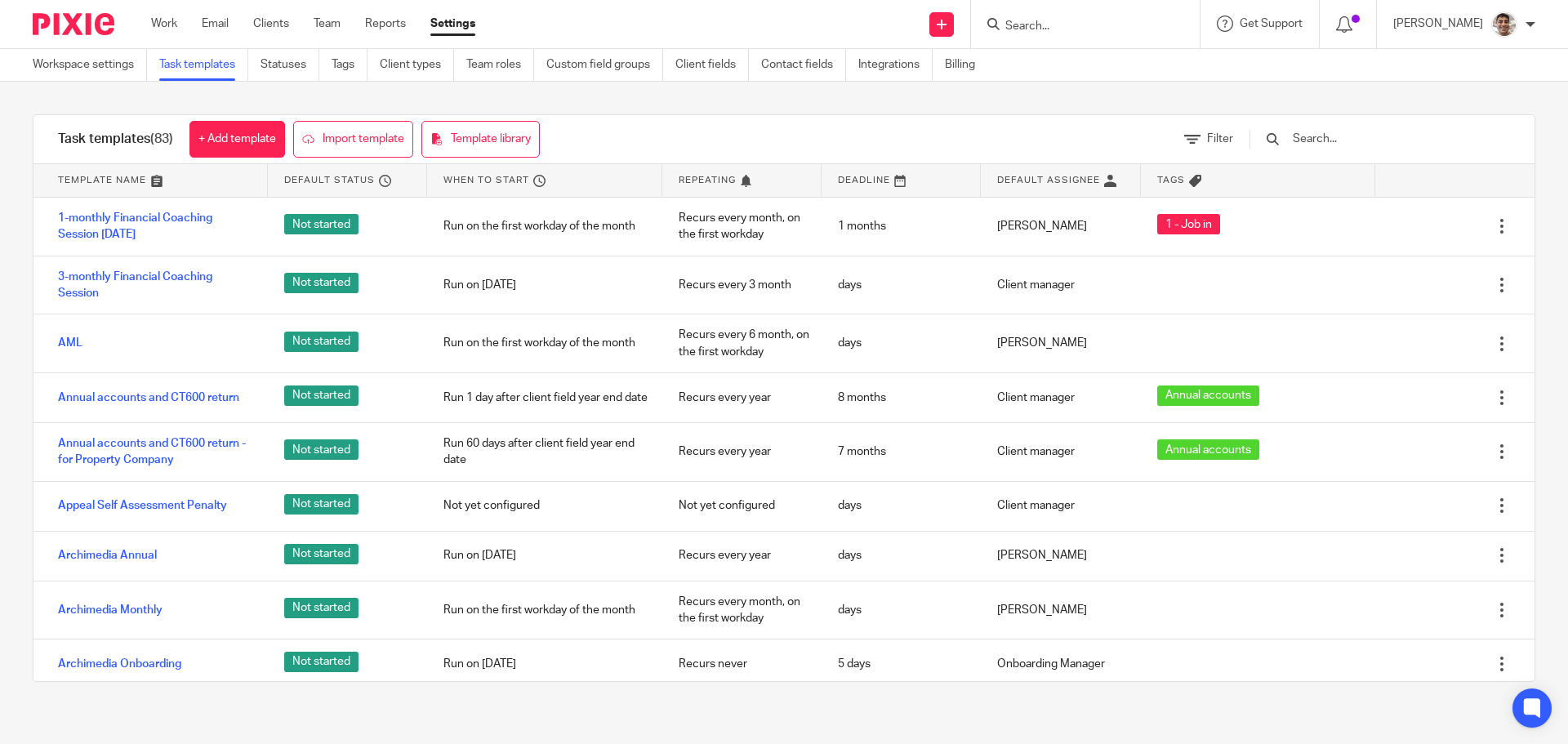
click at [1049, 22] on input "Search" at bounding box center [1077, 27] width 147 height 15
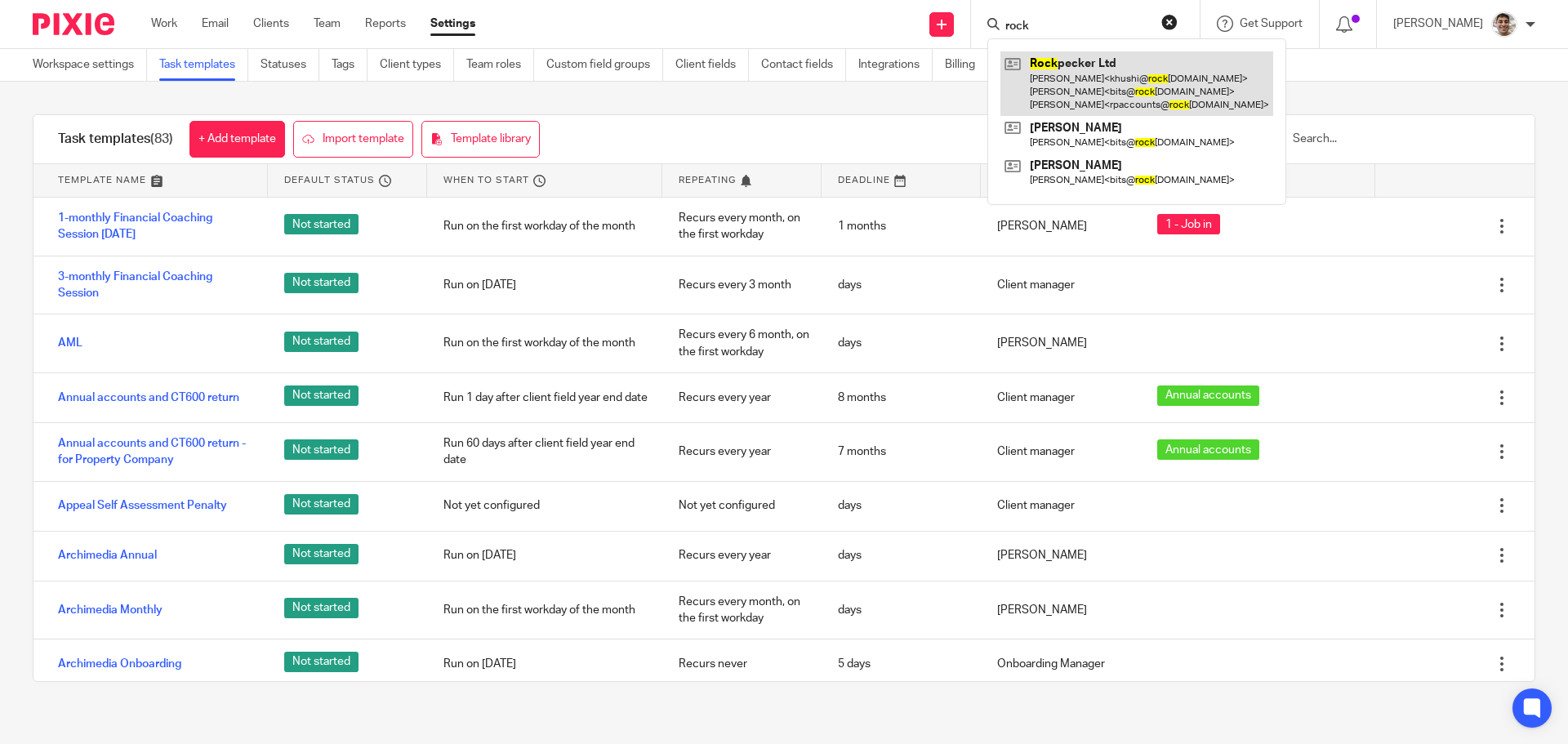
type input "rock"
click at [1123, 71] on link at bounding box center [1137, 84] width 273 height 64
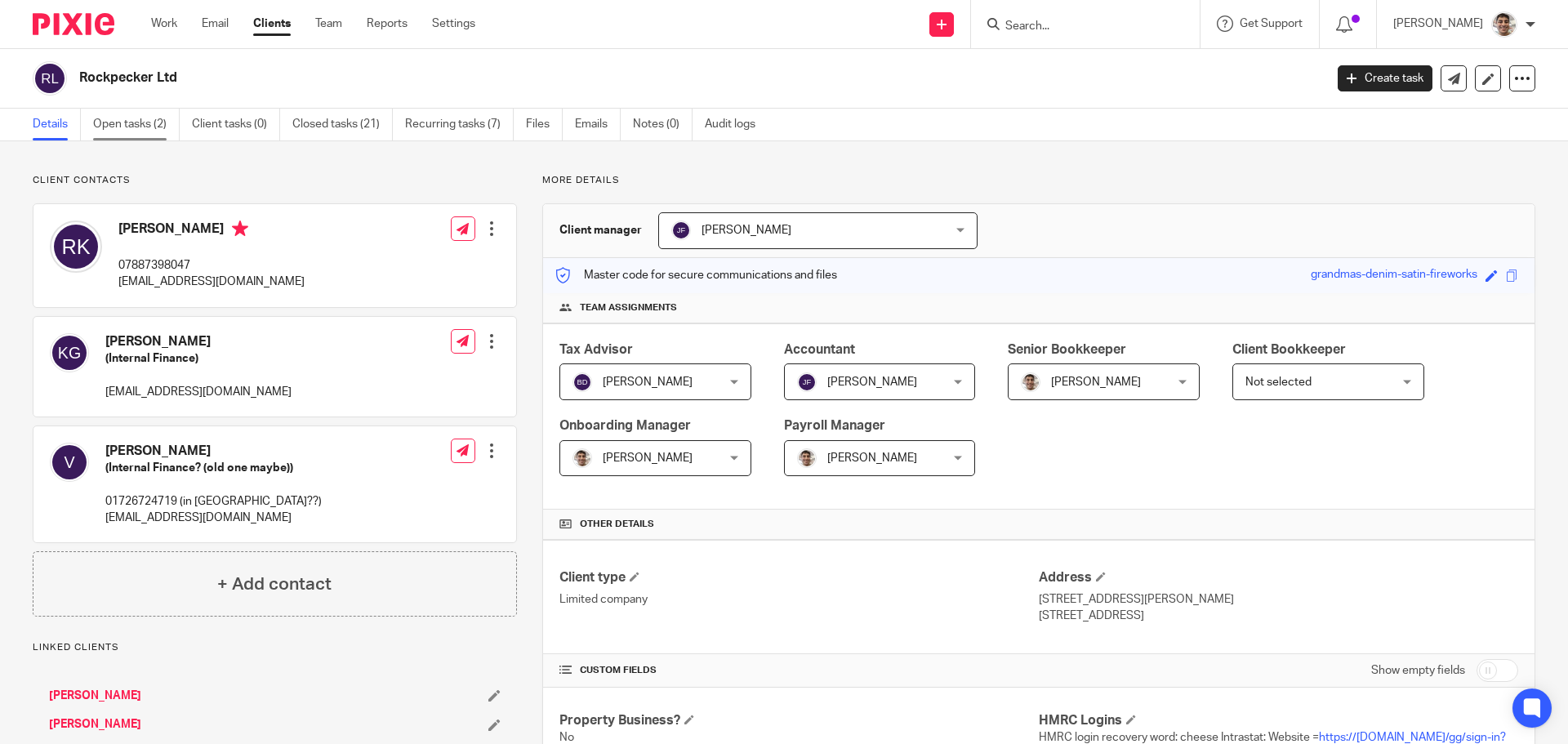
click at [132, 126] on link "Open tasks (2)" at bounding box center [137, 124] width 87 height 32
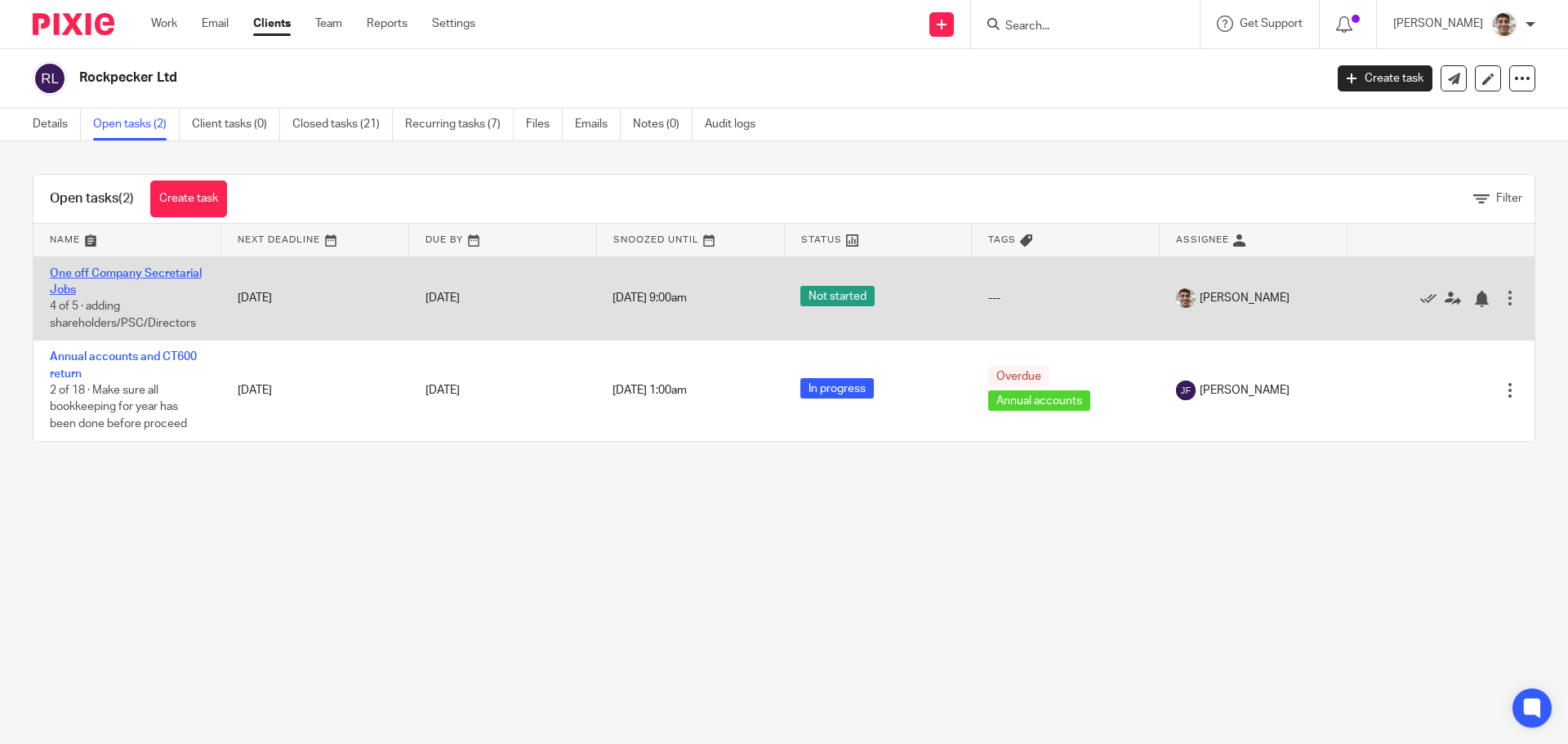
click at [104, 277] on link "One off Company Secretarial Jobs" at bounding box center [125, 282] width 152 height 28
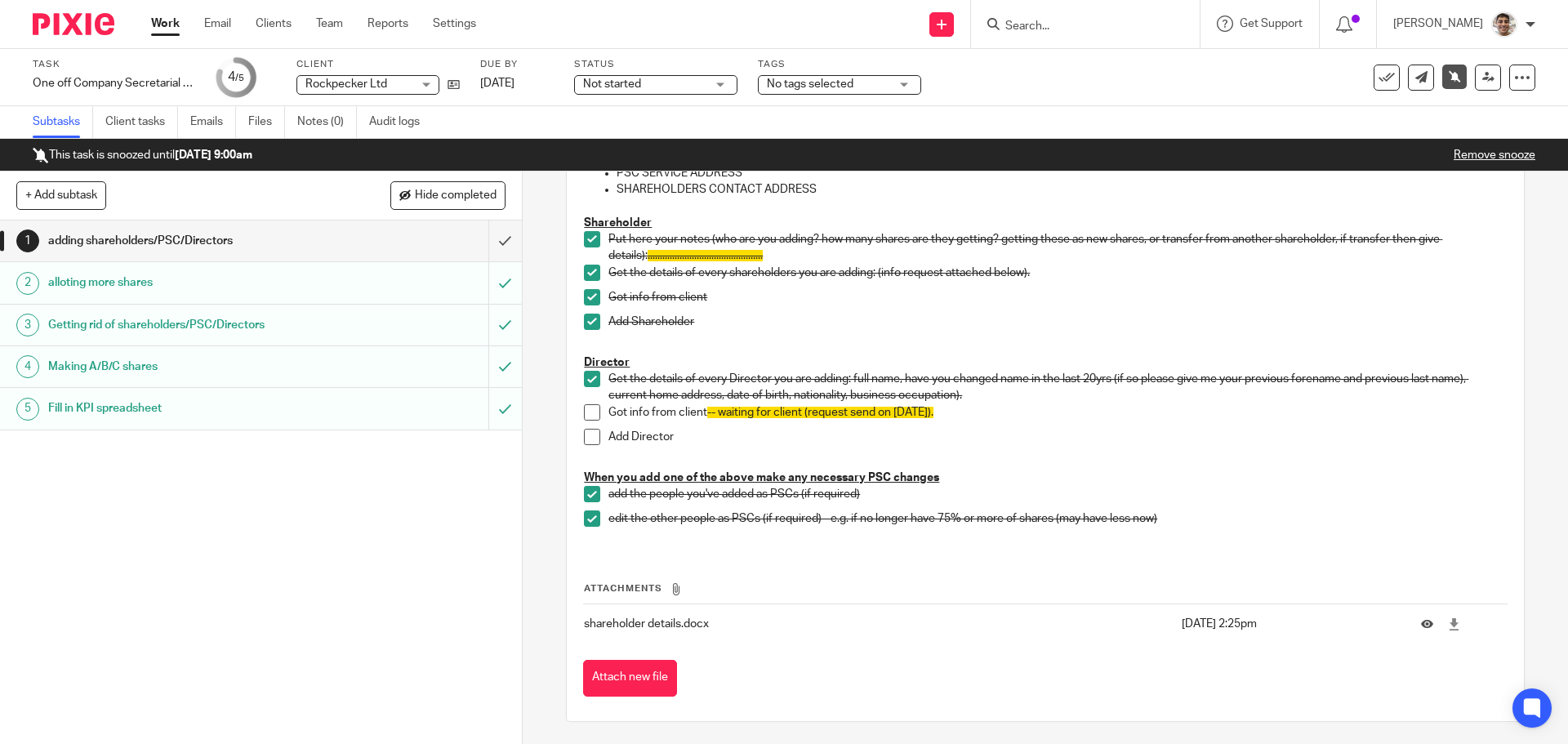
scroll to position [211, 0]
click at [586, 410] on span at bounding box center [591, 410] width 17 height 17
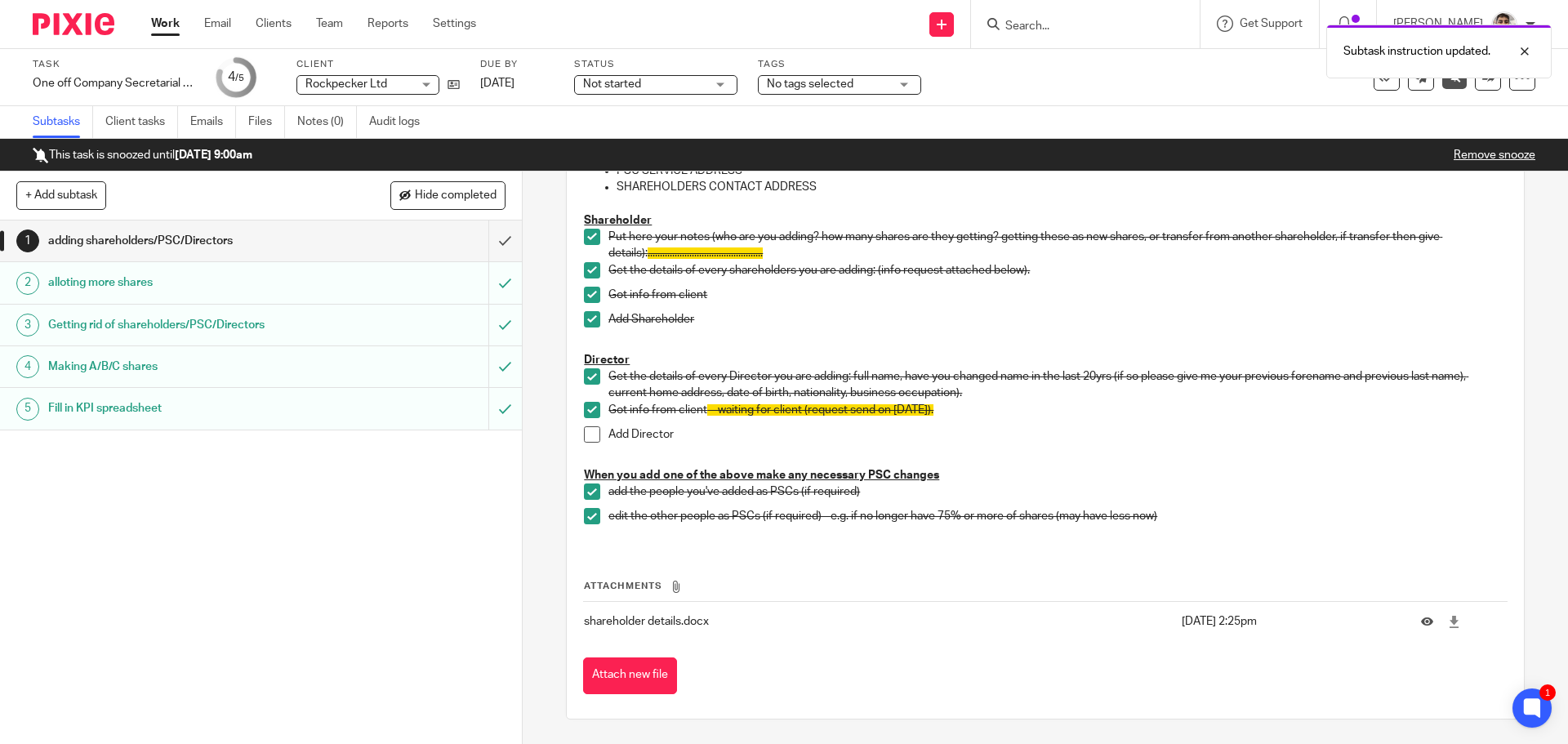
click at [1054, 418] on p "Got info from client -- waiting for client (request send on [DATE])." at bounding box center [1058, 410] width 897 height 17
click at [931, 438] on p "Add Director" at bounding box center [1058, 434] width 897 height 17
click at [1093, 429] on p "Add Director" at bounding box center [1058, 434] width 897 height 17
click at [456, 82] on icon at bounding box center [454, 84] width 12 height 12
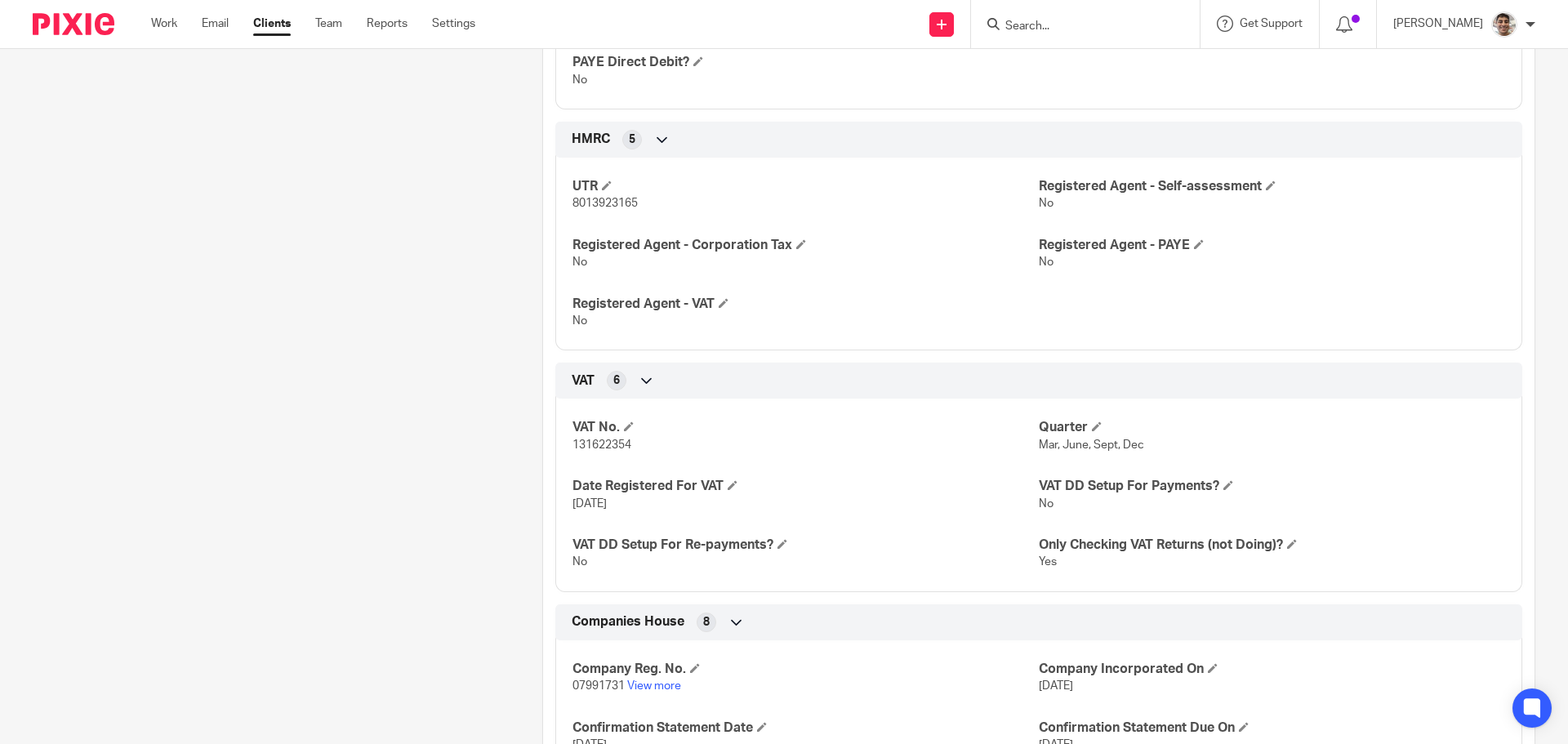
scroll to position [1416, 0]
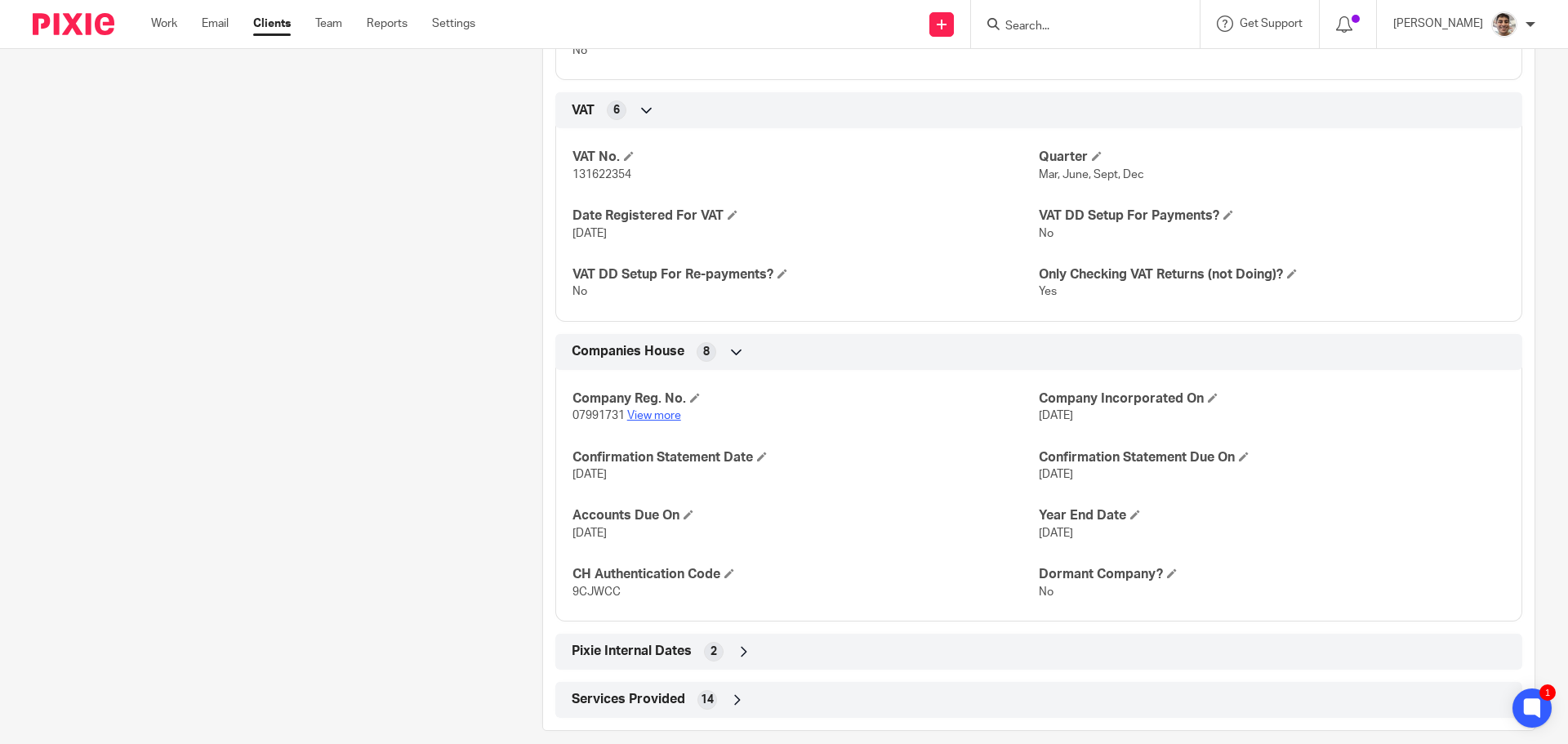
click at [638, 422] on link "View more" at bounding box center [654, 415] width 54 height 11
click at [1078, 20] on input "Search" at bounding box center [1077, 27] width 147 height 15
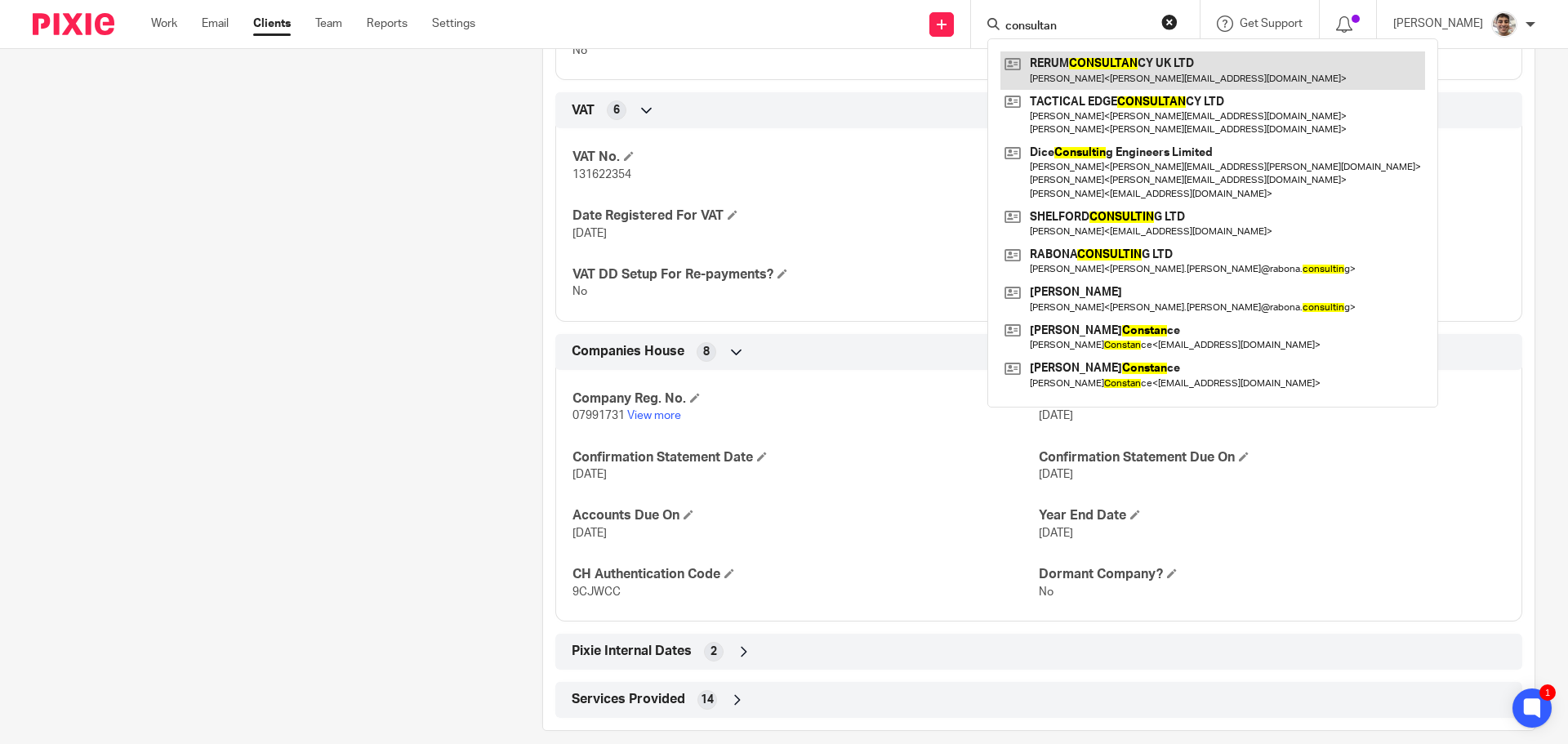
type input "consultan"
click at [1129, 66] on link at bounding box center [1212, 70] width 424 height 37
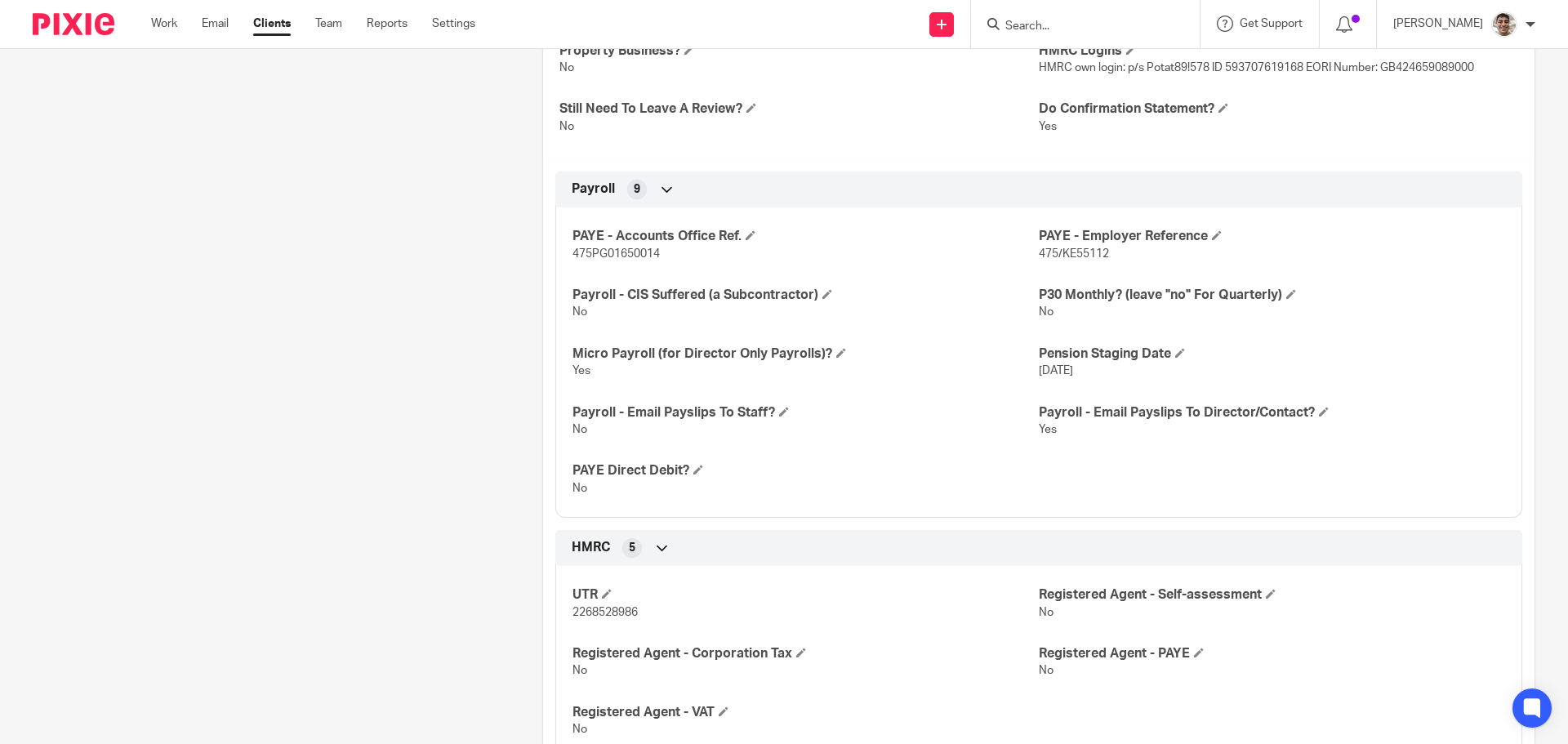
scroll to position [218, 0]
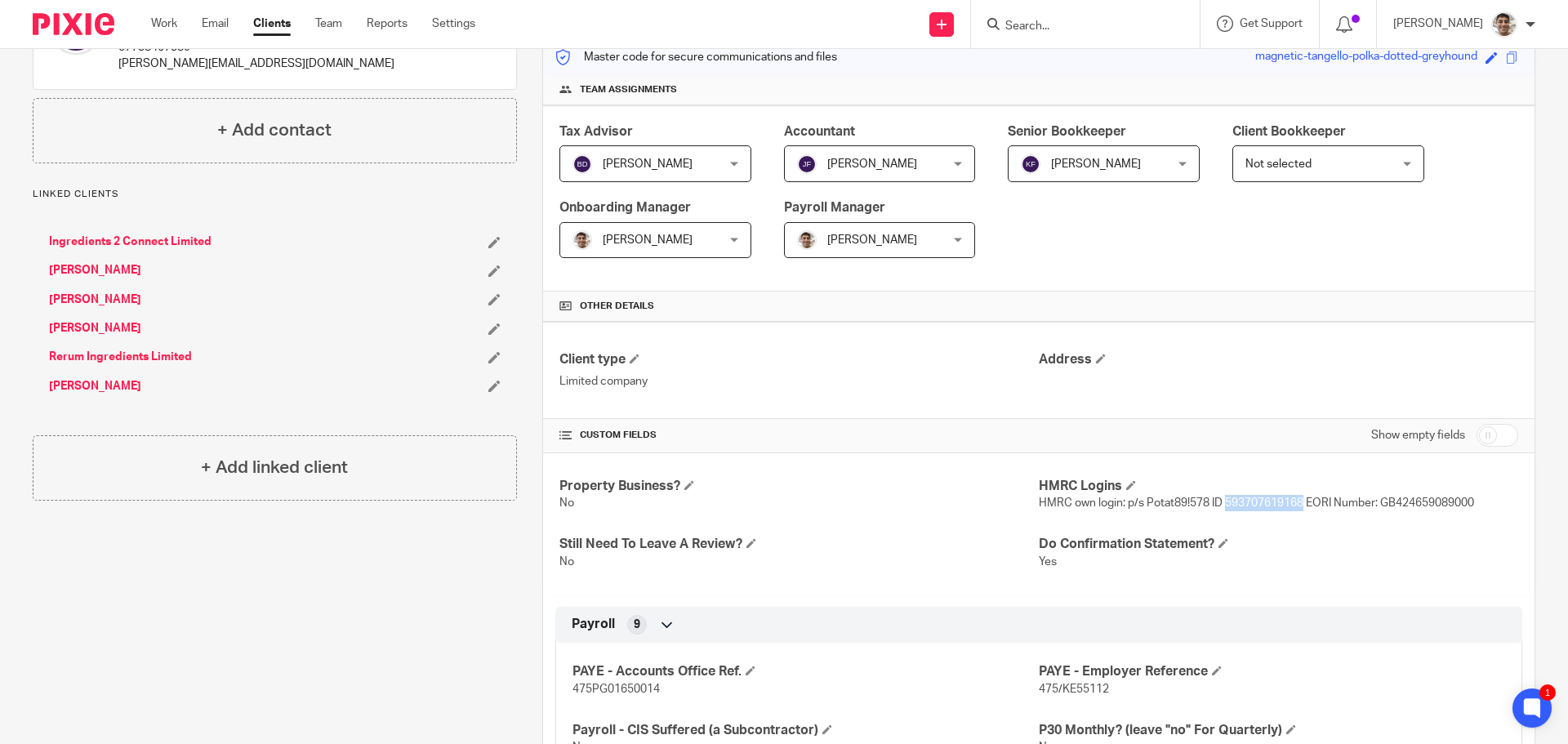
drag, startPoint x: 1220, startPoint y: 504, endPoint x: 1298, endPoint y: 508, distance: 78.1
click at [1298, 508] on span "HMRC own login: p/s Potat89!578 ID 593707619168 EORI Number: GB424659089000" at bounding box center [1256, 503] width 435 height 11
click at [1415, 526] on div "Property Business? No HMRC Logins HMRC own login: p/s Potat89!578 ID 5937076191…" at bounding box center [1038, 524] width 991 height 142
click at [1405, 536] on h4 "Do Confirmation Statement?" at bounding box center [1278, 545] width 479 height 17
click at [1444, 516] on div "Property Business? No HMRC Logins HMRC own login: p/s Potat89!578 ID 5937076191…" at bounding box center [1038, 524] width 991 height 142
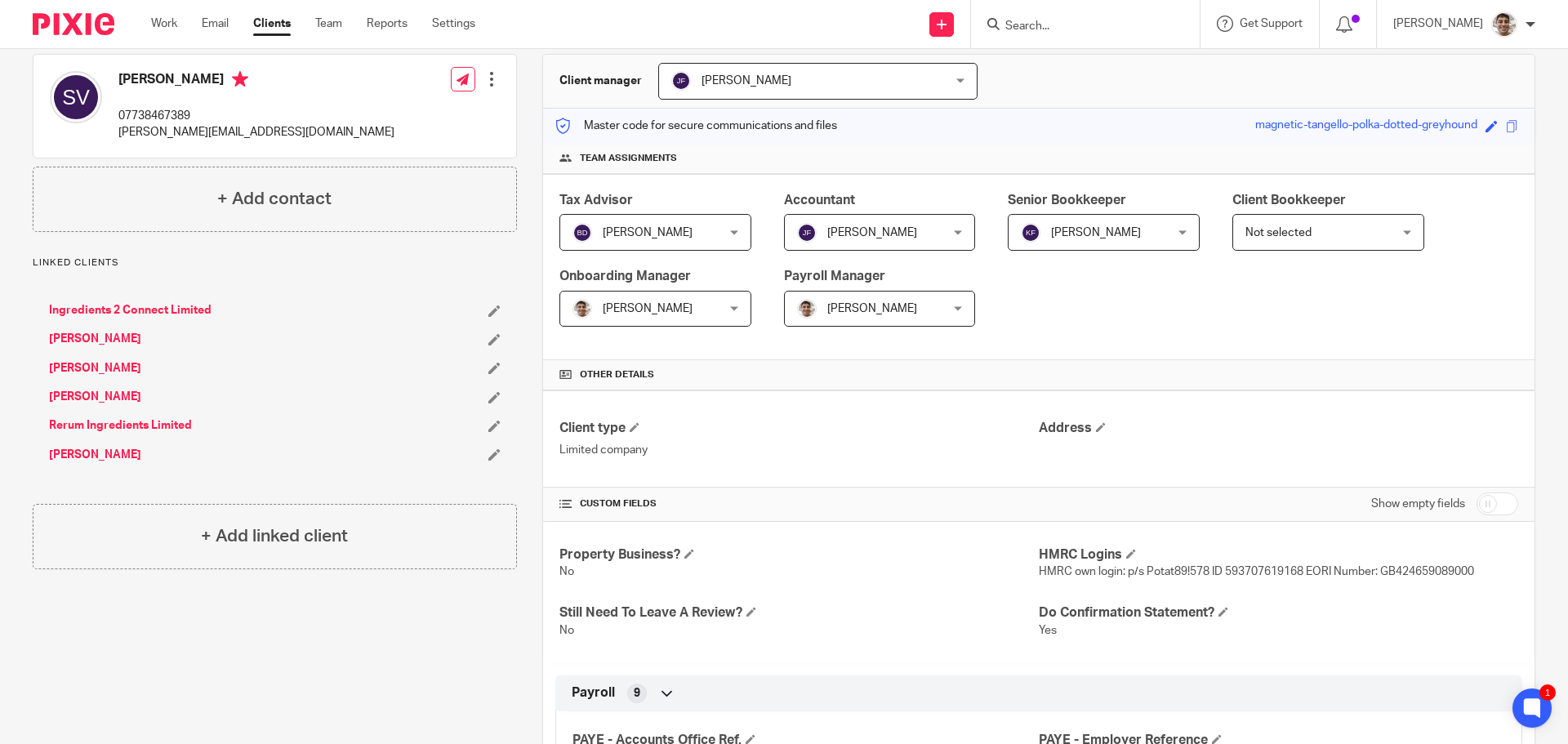
scroll to position [327, 0]
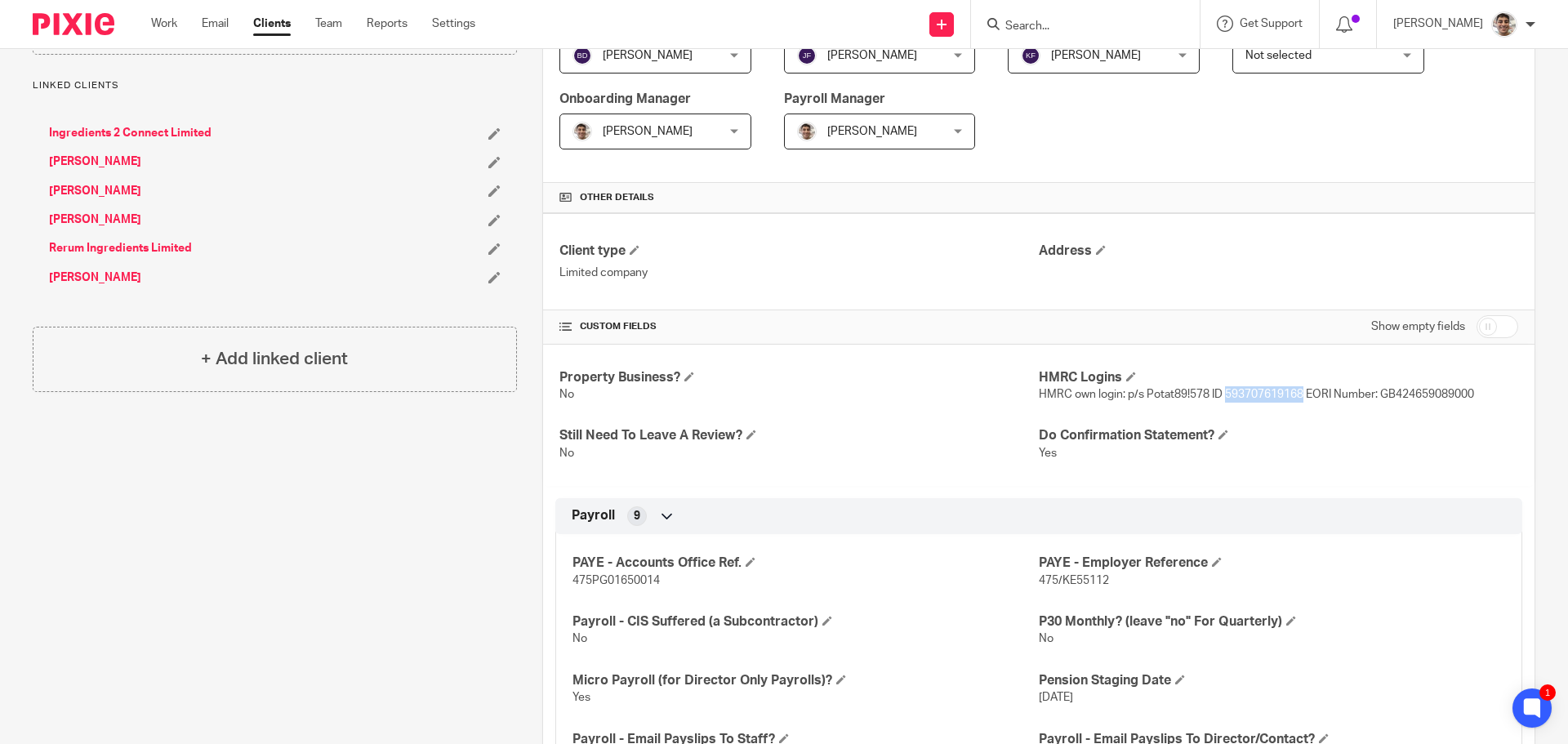
drag, startPoint x: 1218, startPoint y: 394, endPoint x: 1298, endPoint y: 393, distance: 80.0
click at [1298, 393] on span "HMRC own login: p/s Potat89!578 ID 593707619168 EORI Number: GB424659089000" at bounding box center [1256, 394] width 435 height 11
copy span "593707619168"
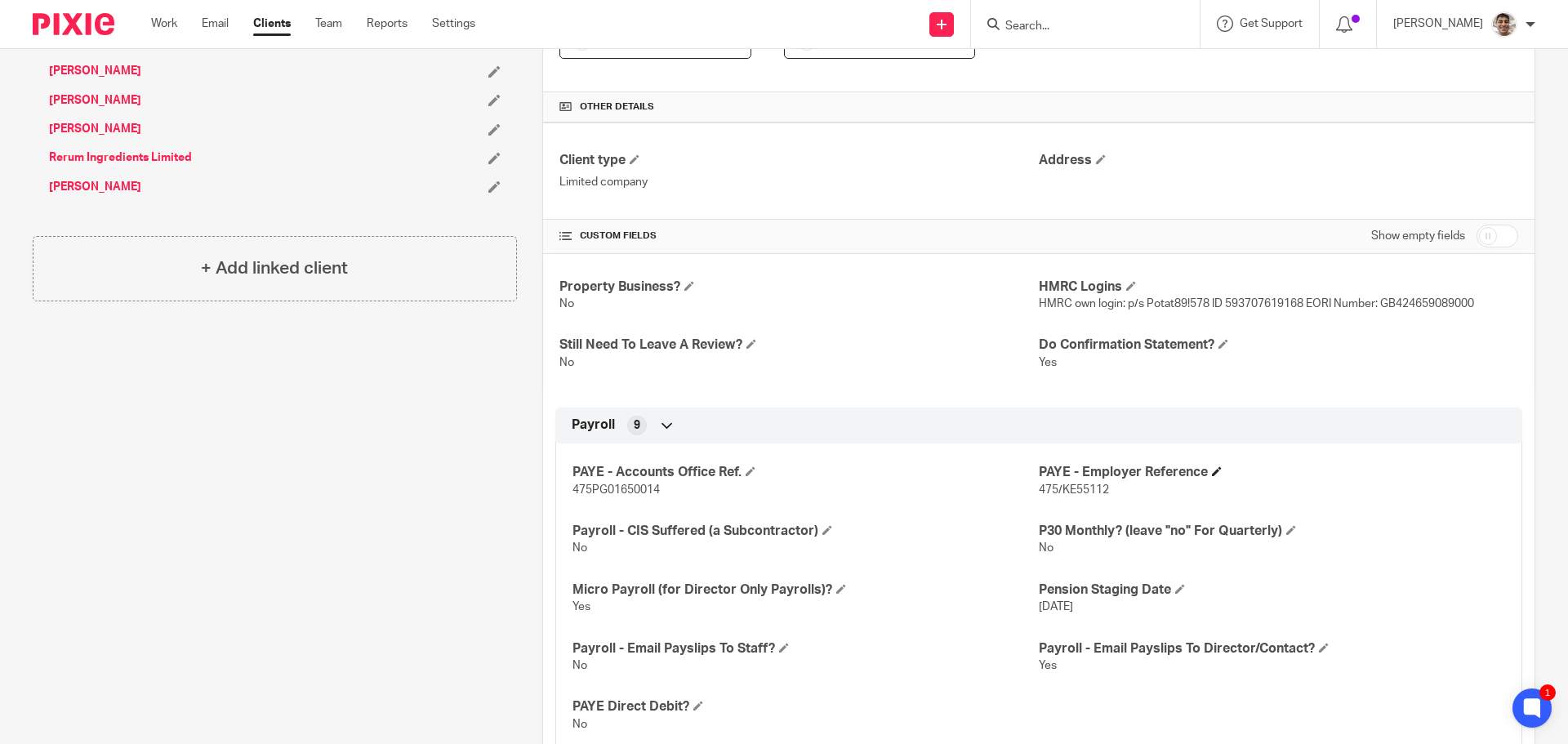
scroll to position [435, 0]
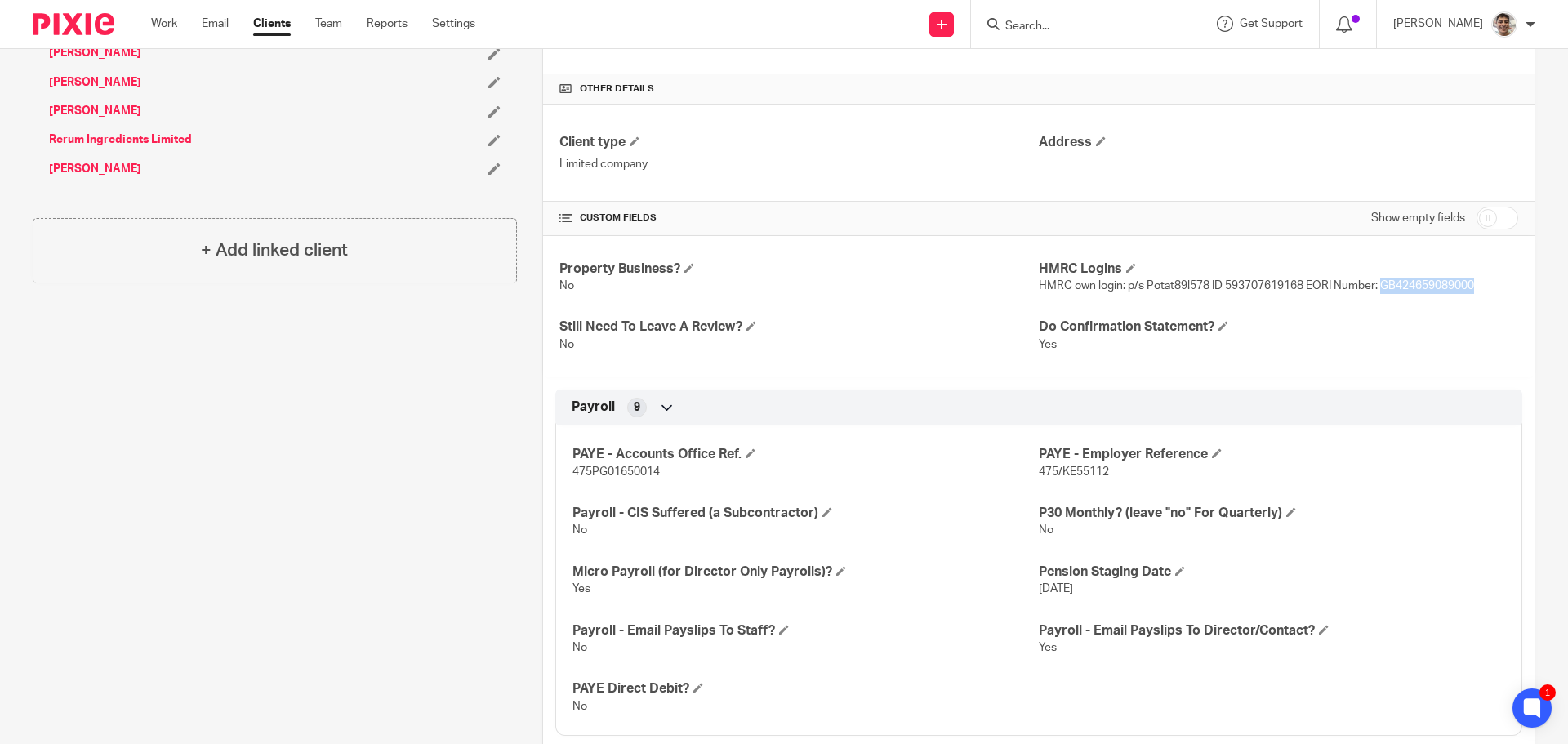
drag, startPoint x: 1377, startPoint y: 289, endPoint x: 1478, endPoint y: 290, distance: 101.0
click at [1478, 290] on p "HMRC own login: p/s Potat89!578 ID 593707619168 EORI Number: GB424659089000" at bounding box center [1278, 285] width 479 height 17
copy span "GB424659089000"
click at [164, 12] on div "Work Email Clients Team Reports Settings Work Email Clients Team Reports Settin…" at bounding box center [317, 23] width 365 height 48
click at [163, 26] on link "Work" at bounding box center [164, 23] width 26 height 17
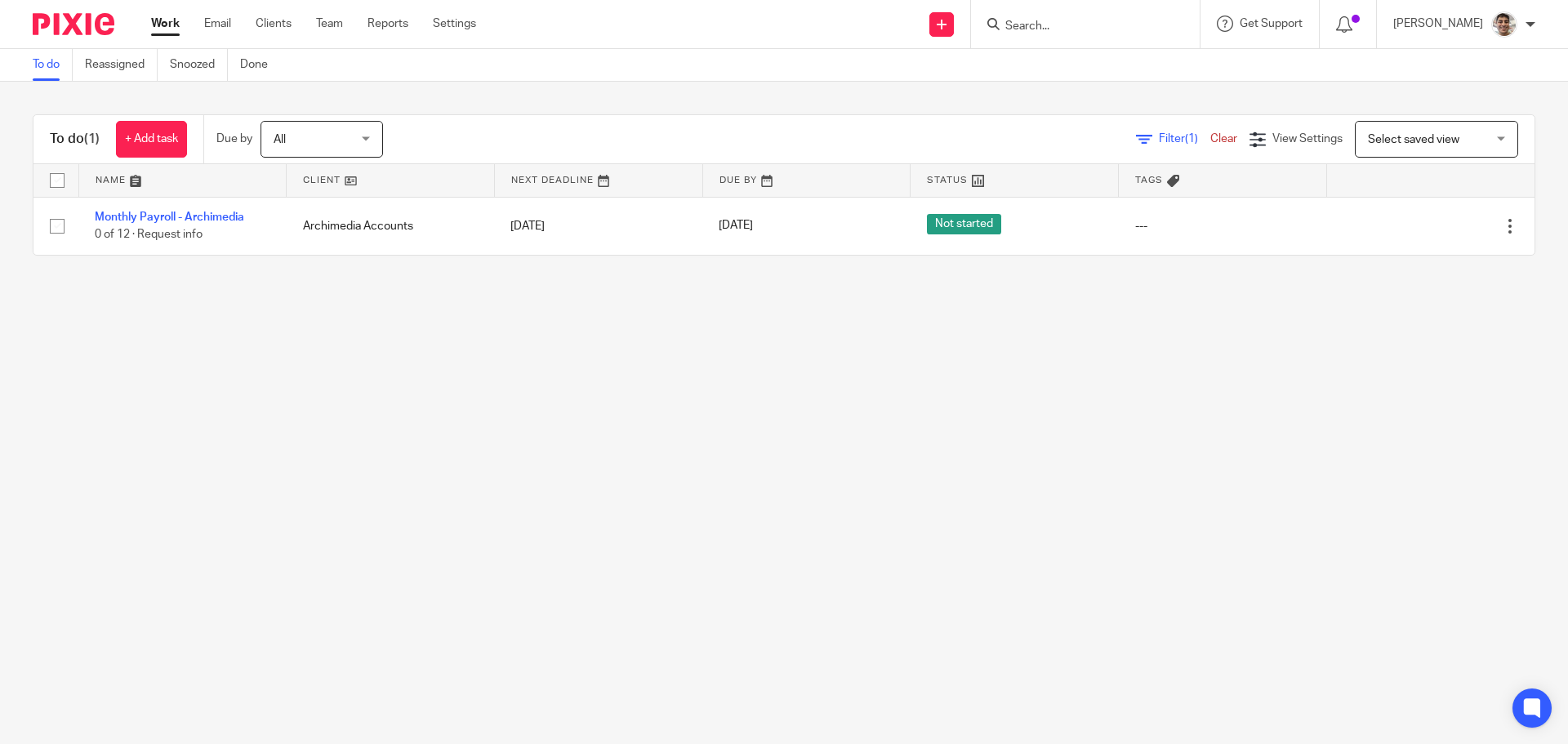
click at [392, 433] on main "To do Reassigned Snoozed Done To do (1) + Add task Due by All All [DATE] [DATE]…" at bounding box center [784, 372] width 1568 height 744
click at [496, 419] on main "To do Reassigned Snoozed Done To do (1) + Add task Due by All All [DATE] [DATE]…" at bounding box center [784, 372] width 1568 height 744
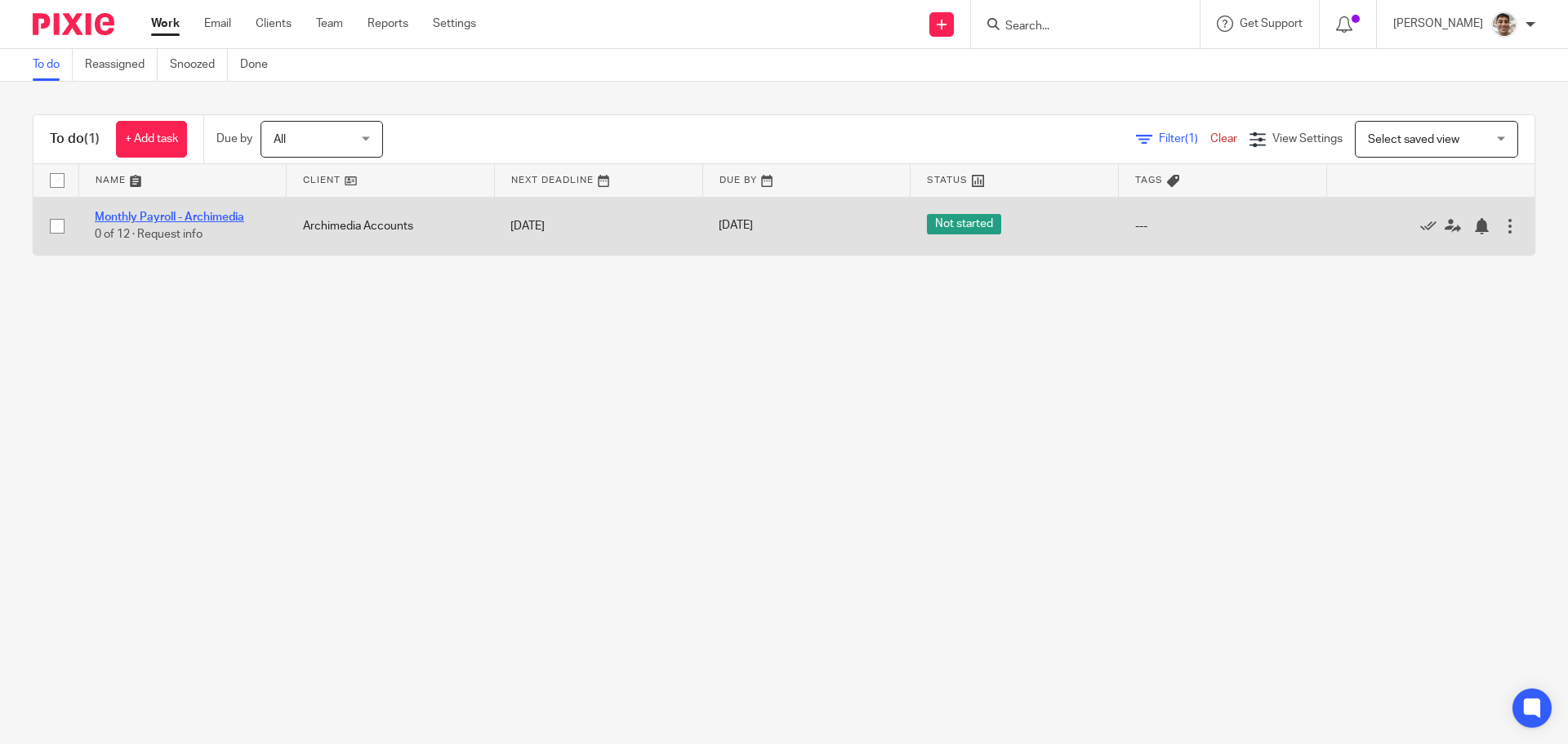
click at [217, 216] on link "Monthly Payroll - Archimedia" at bounding box center [170, 217] width 150 height 11
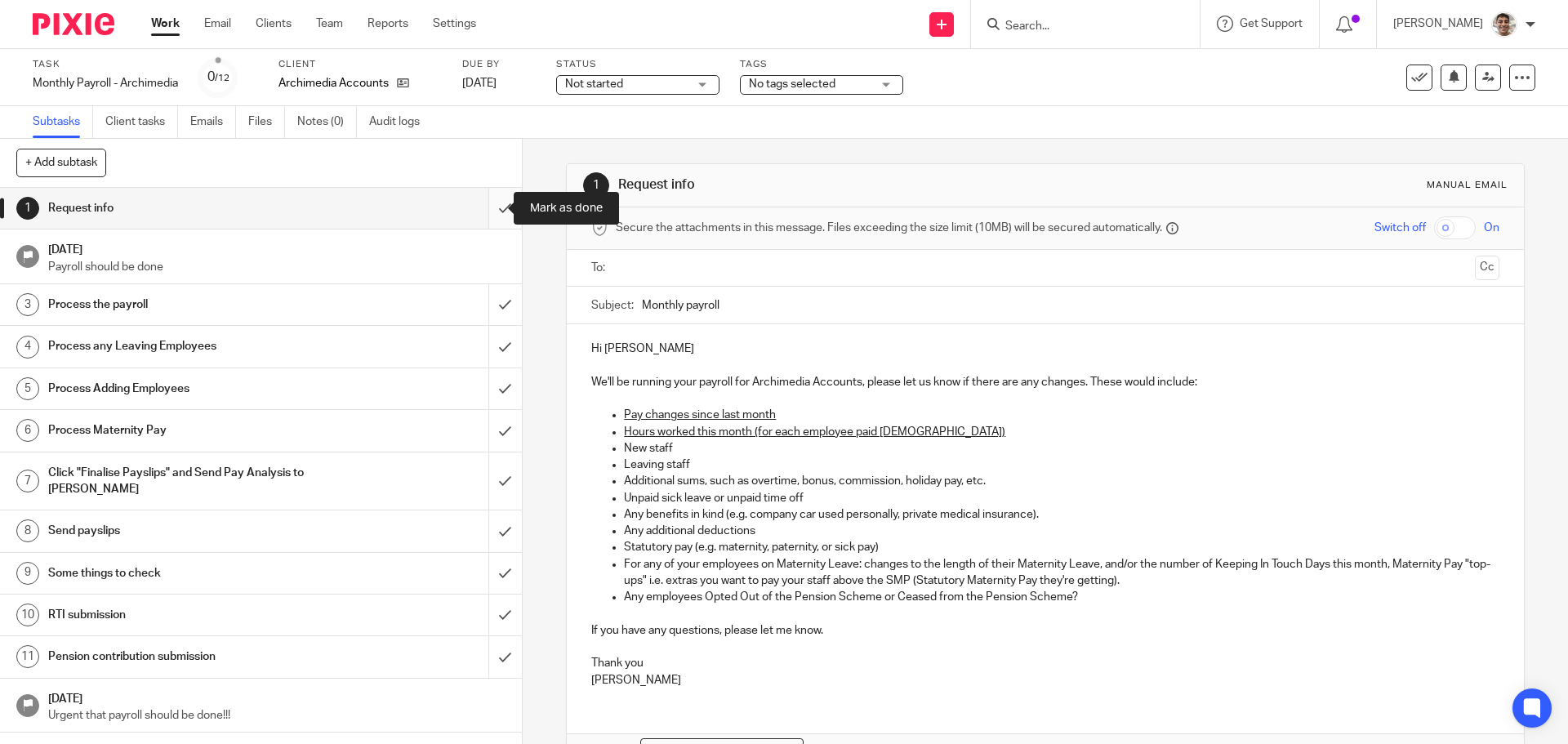
click at [489, 213] on input "submit" at bounding box center [261, 208] width 522 height 41
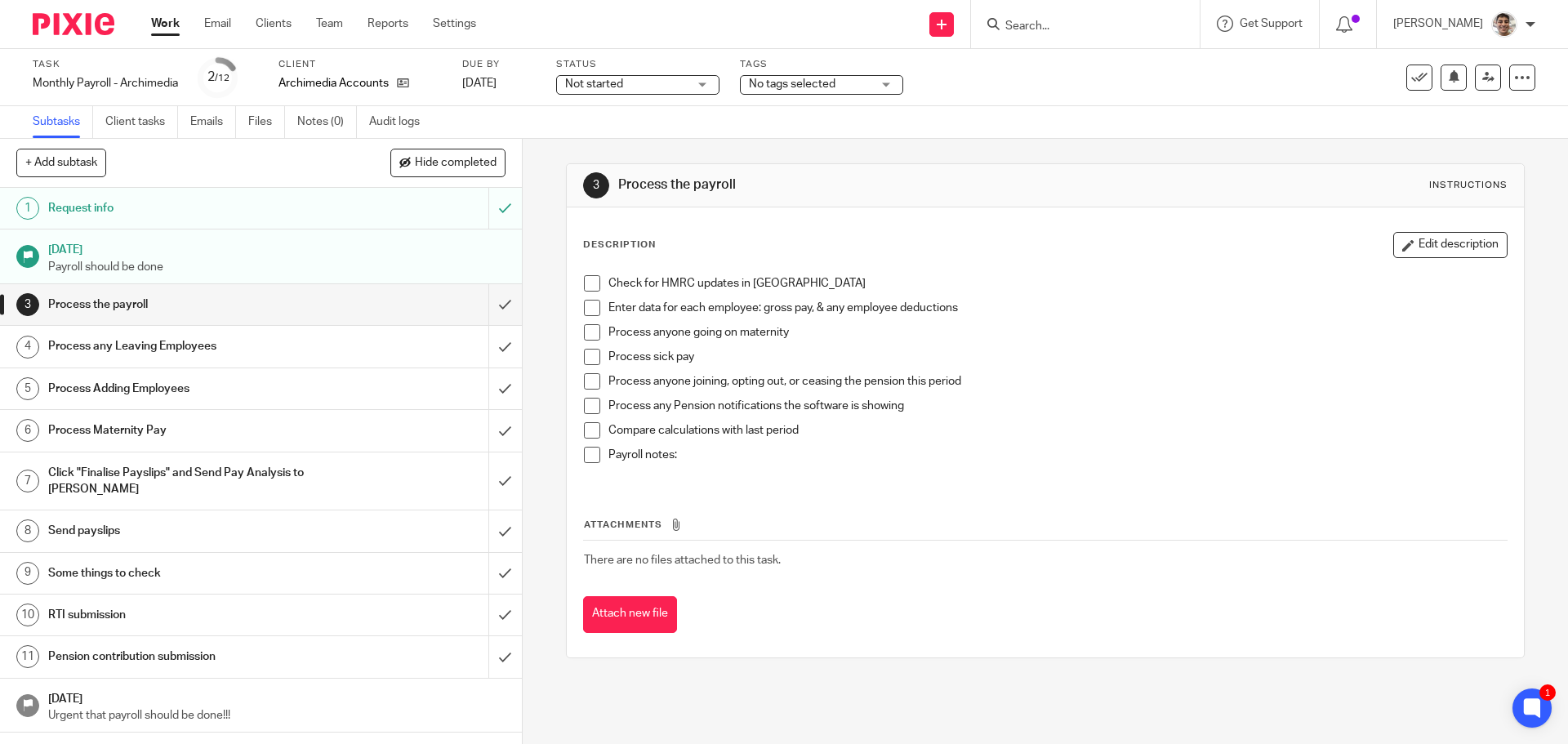
click at [587, 285] on span at bounding box center [591, 283] width 17 height 17
click at [585, 312] on span at bounding box center [591, 308] width 17 height 17
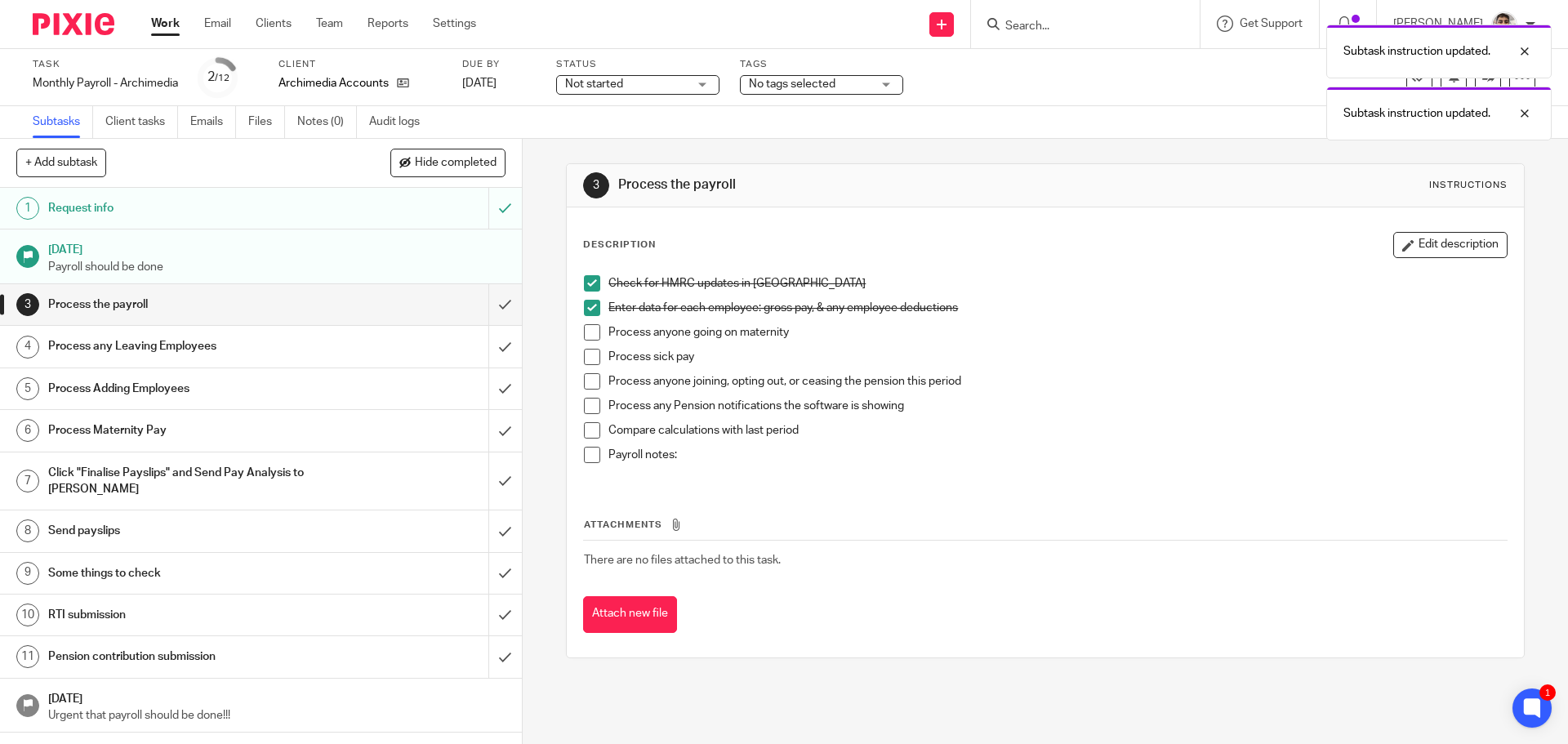
click at [584, 333] on span at bounding box center [591, 332] width 17 height 17
click at [587, 364] on span at bounding box center [591, 357] width 17 height 17
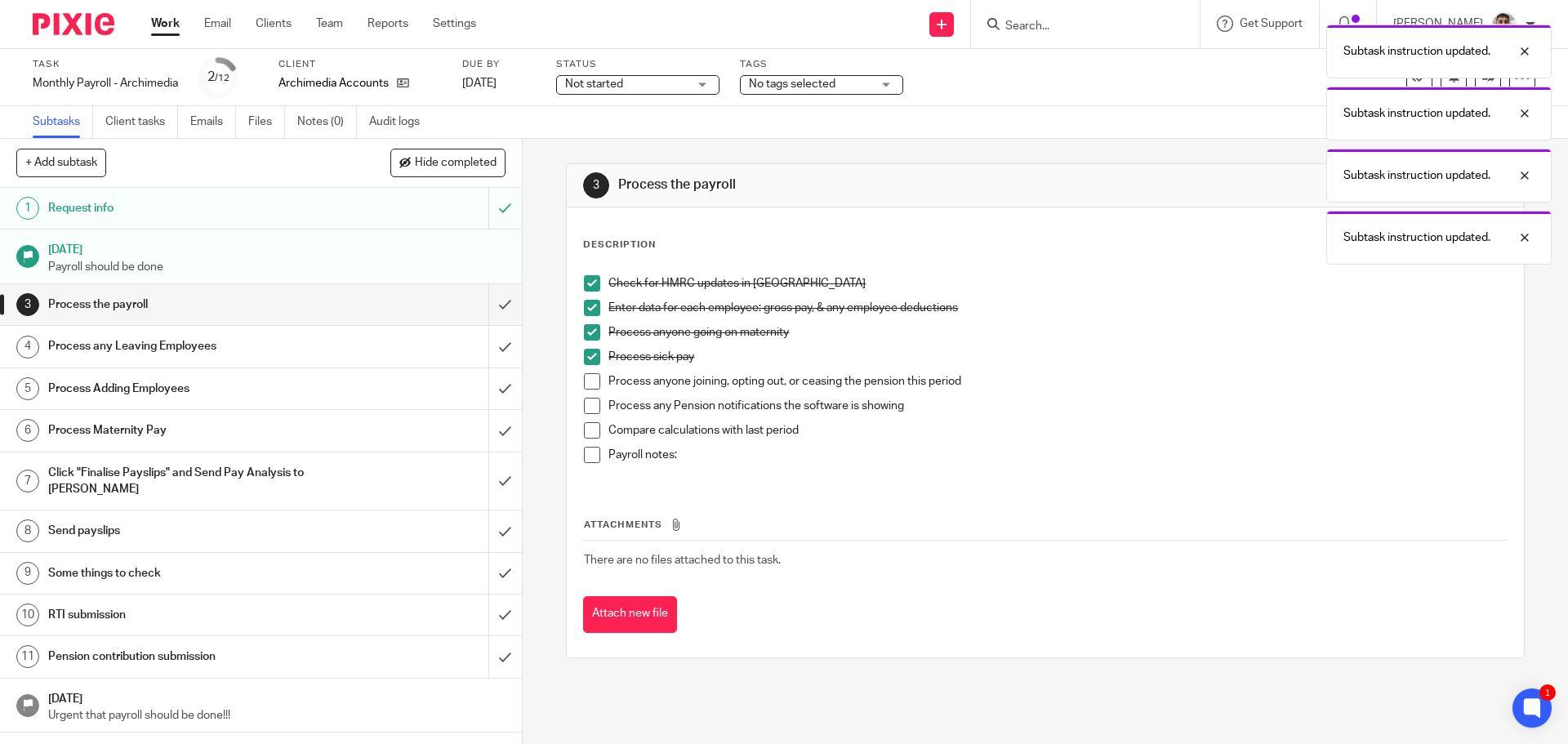
click at [584, 374] on span at bounding box center [591, 381] width 17 height 17
click at [584, 406] on span at bounding box center [591, 406] width 17 height 17
drag, startPoint x: 580, startPoint y: 427, endPoint x: 584, endPoint y: 444, distance: 17.5
click at [584, 428] on span at bounding box center [591, 430] width 17 height 17
click at [584, 461] on span at bounding box center [591, 455] width 17 height 17
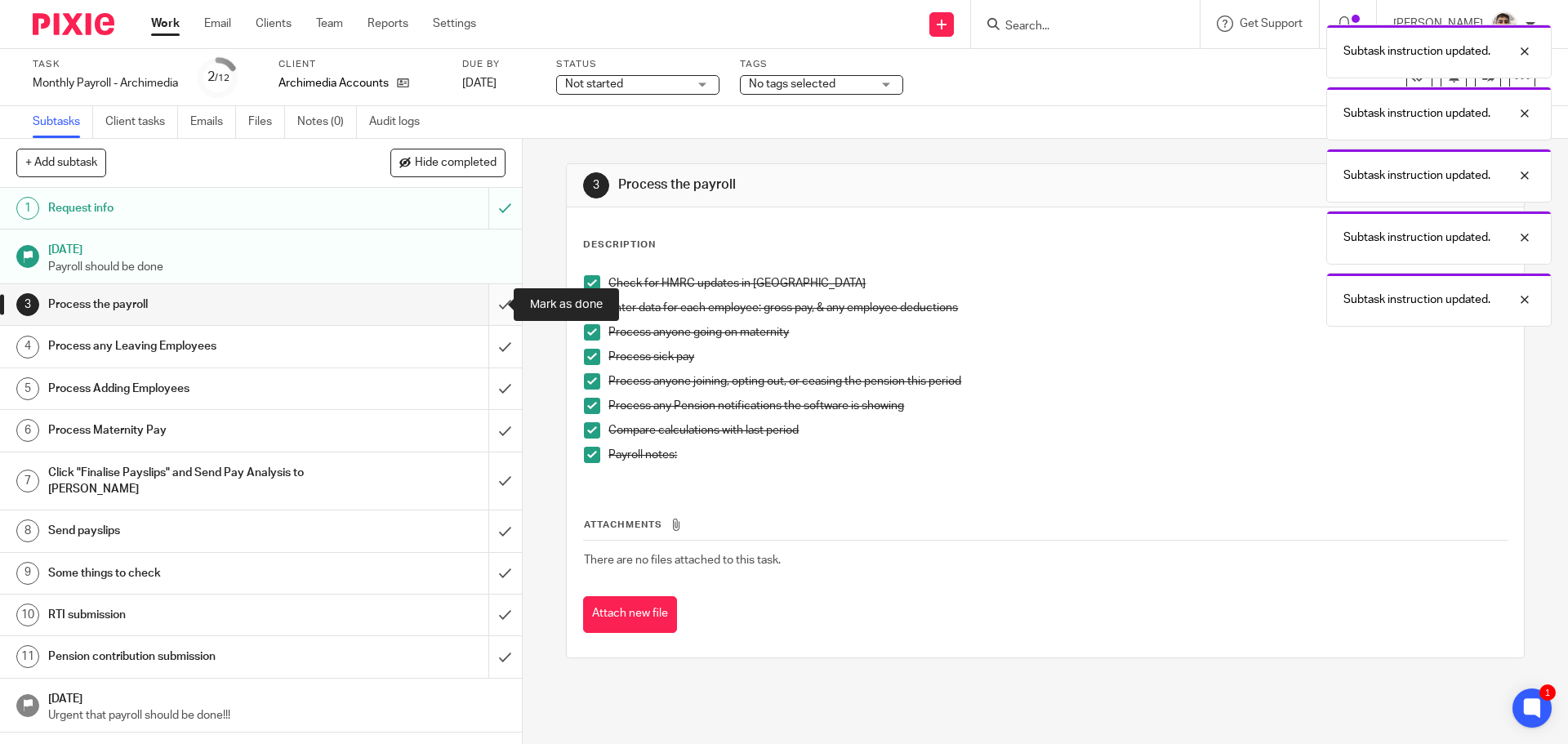
click at [484, 298] on input "submit" at bounding box center [261, 305] width 522 height 41
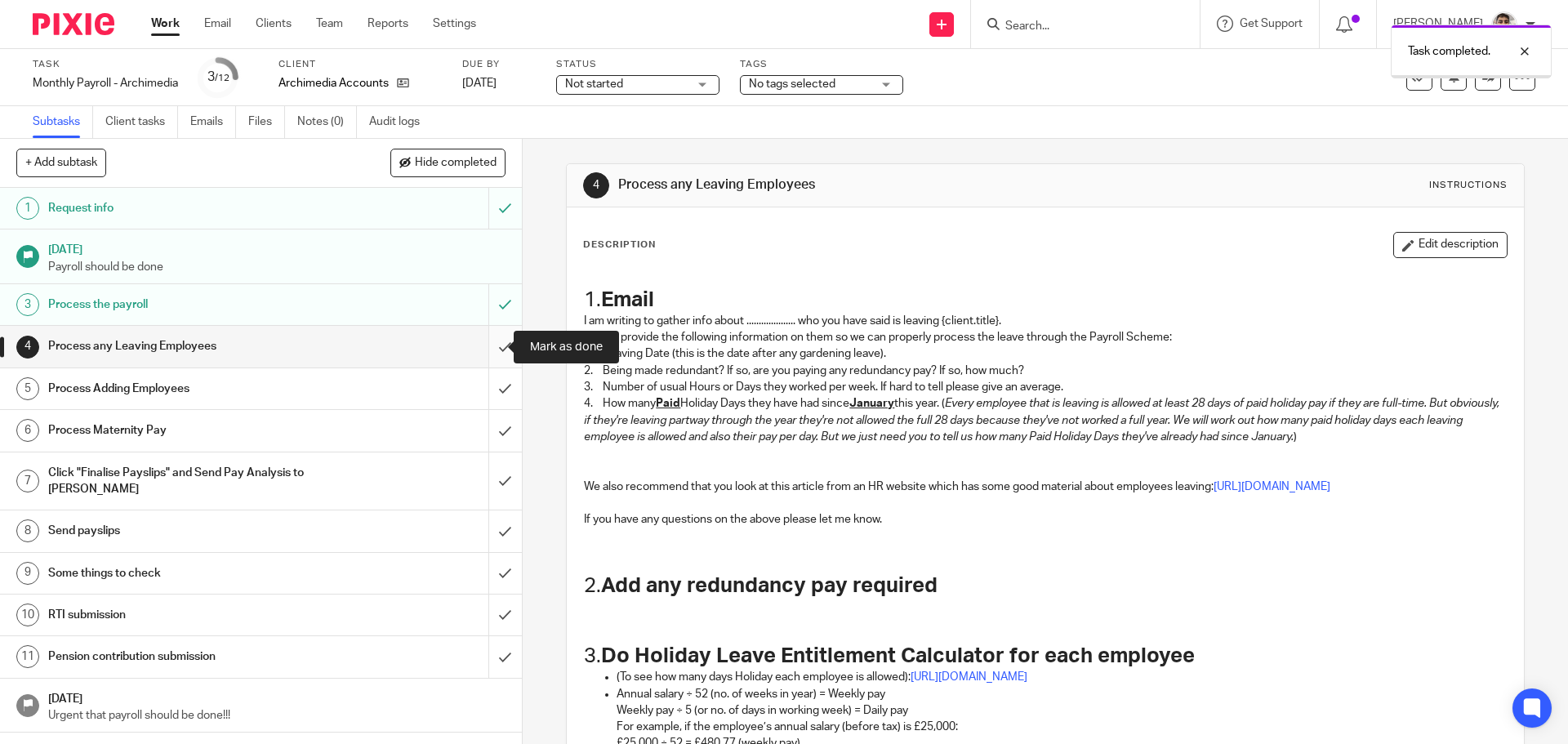
click at [489, 350] on input "submit" at bounding box center [261, 346] width 522 height 41
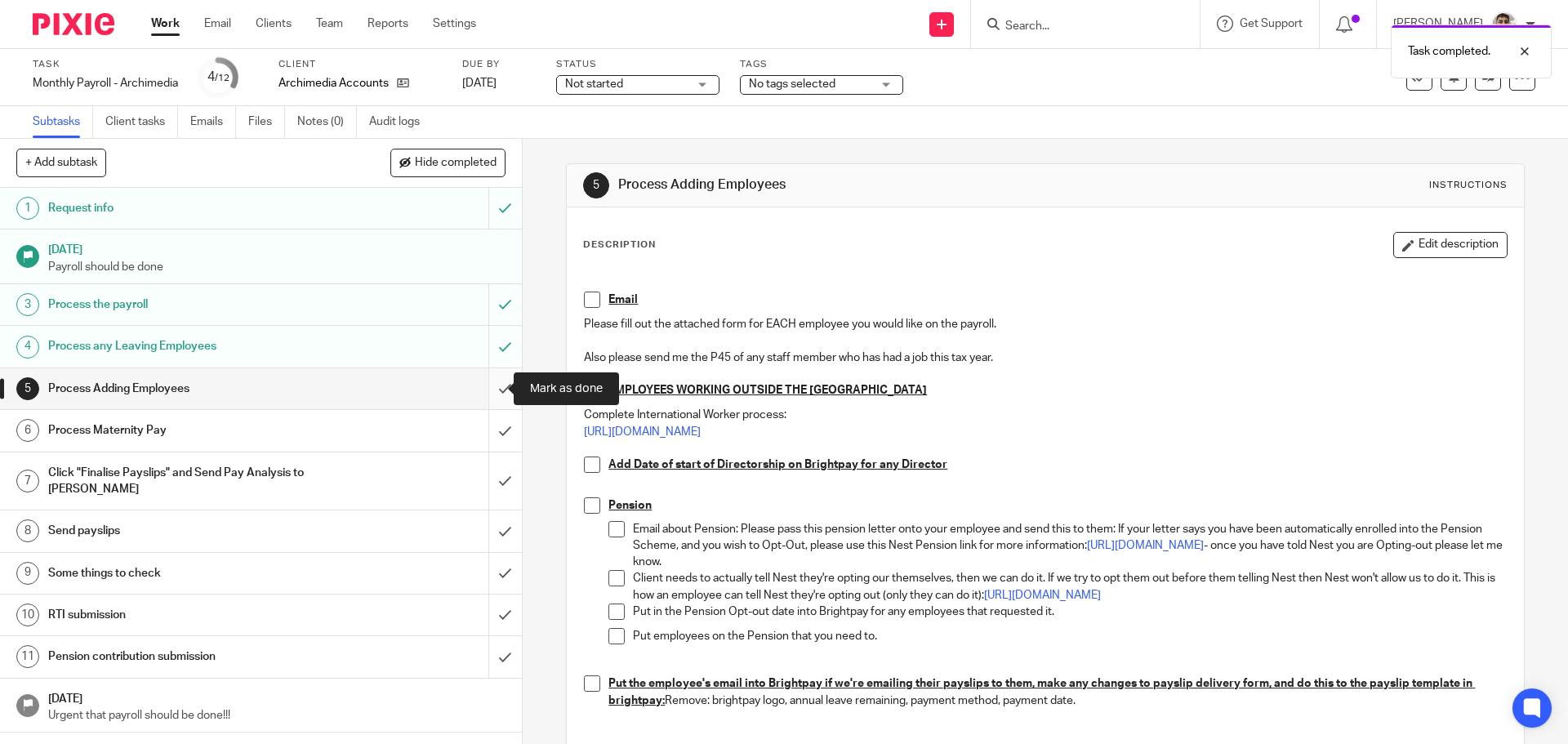
click at [496, 391] on input "submit" at bounding box center [261, 388] width 522 height 41
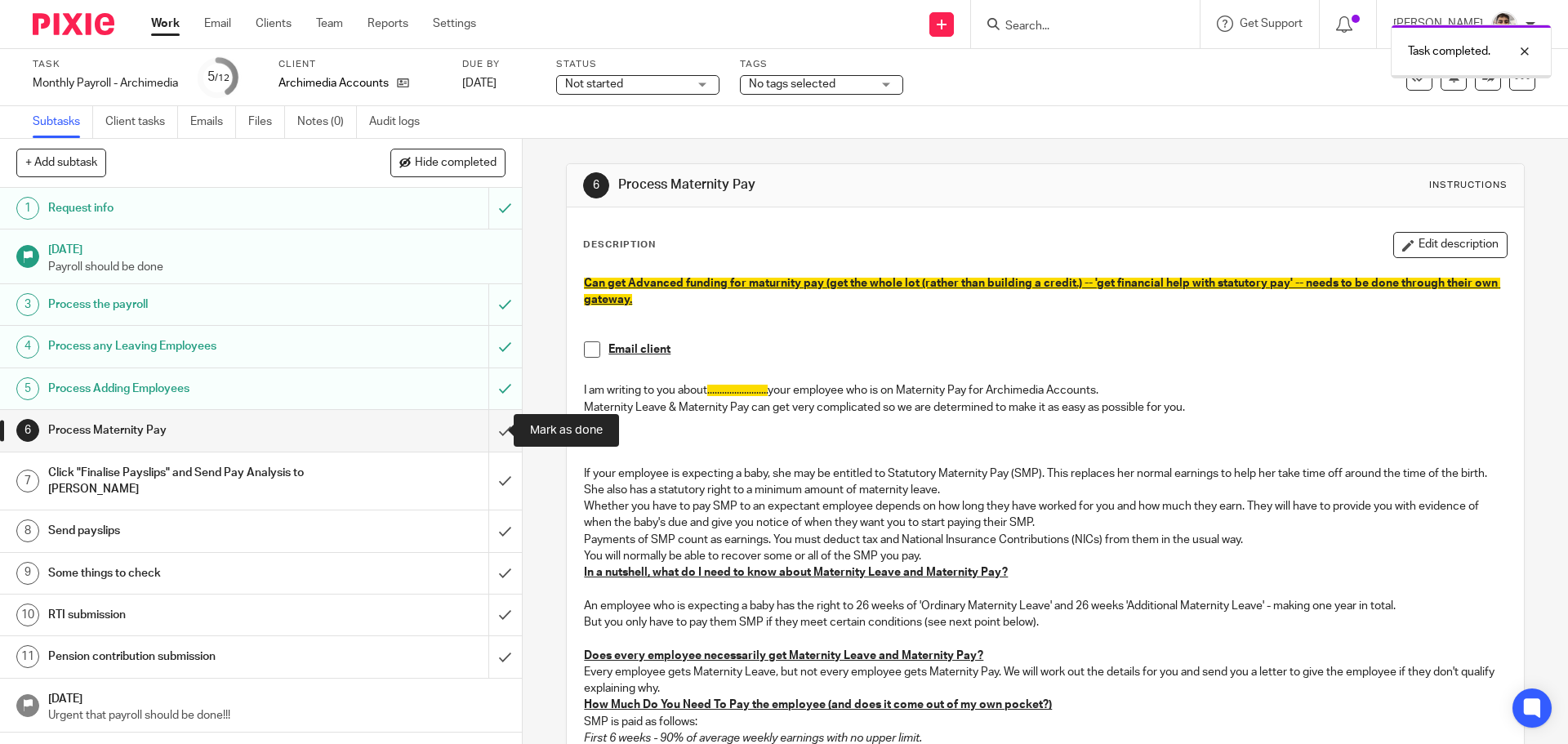
click at [483, 433] on input "submit" at bounding box center [261, 430] width 522 height 41
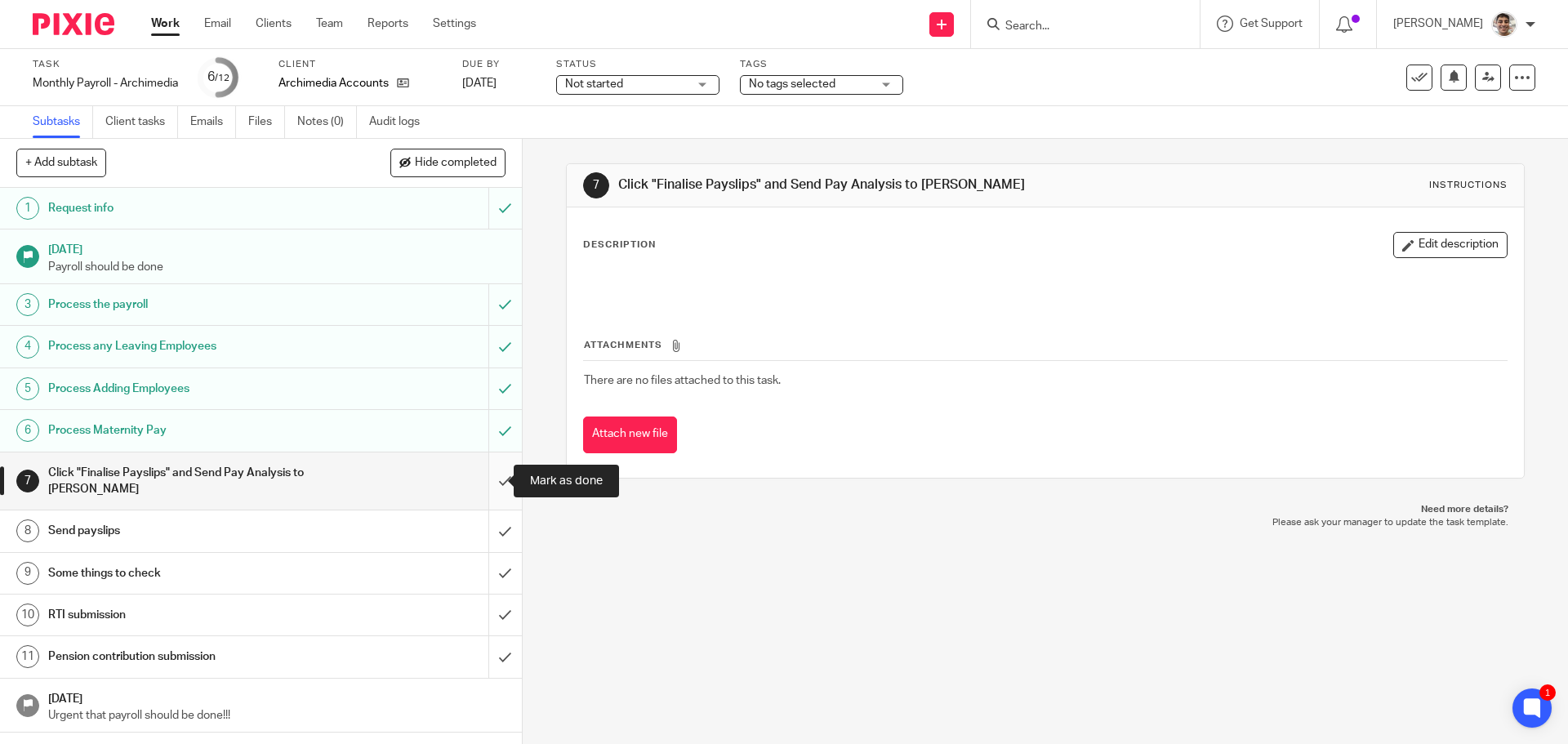
click at [482, 479] on input "submit" at bounding box center [261, 481] width 522 height 58
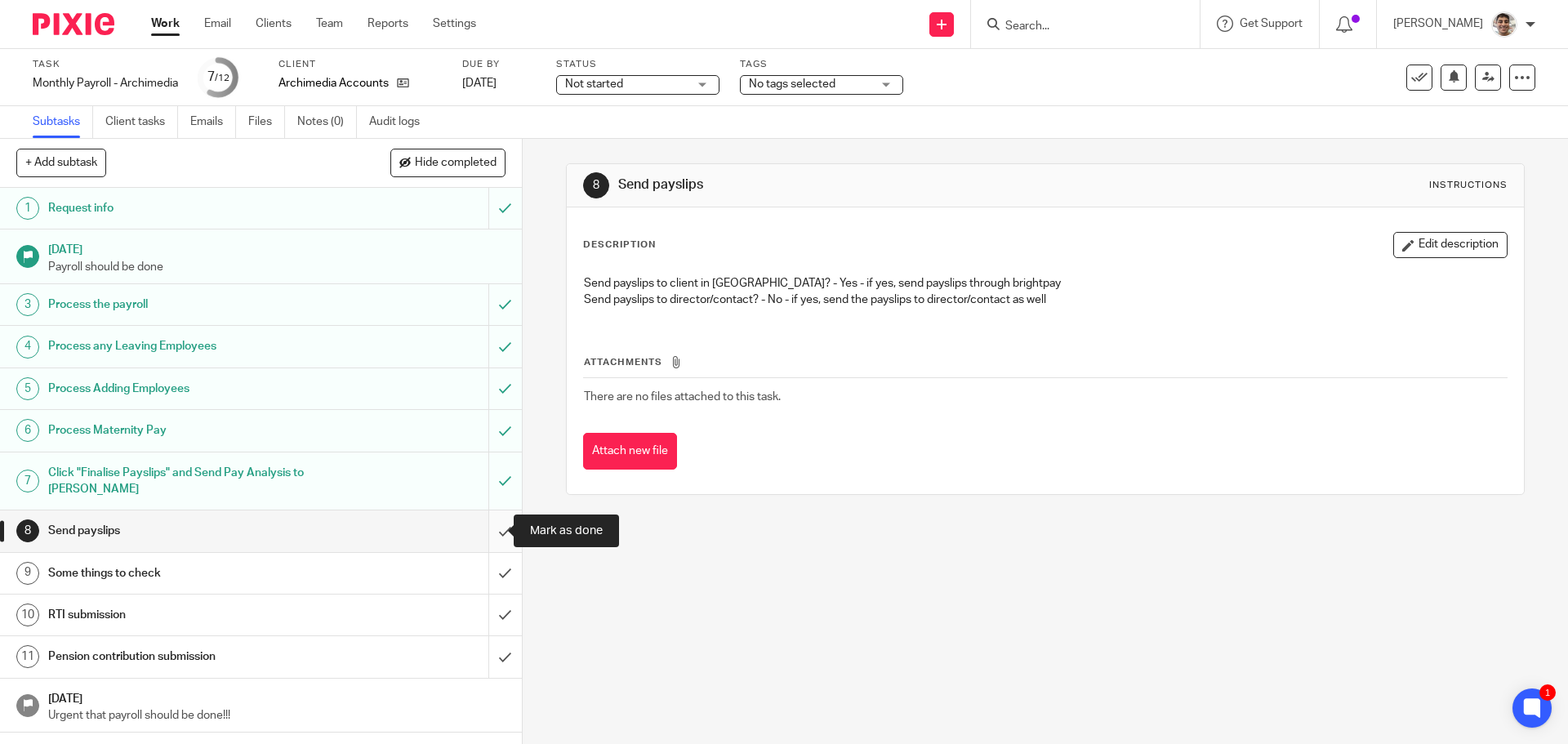
click at [495, 532] on input "submit" at bounding box center [261, 531] width 522 height 41
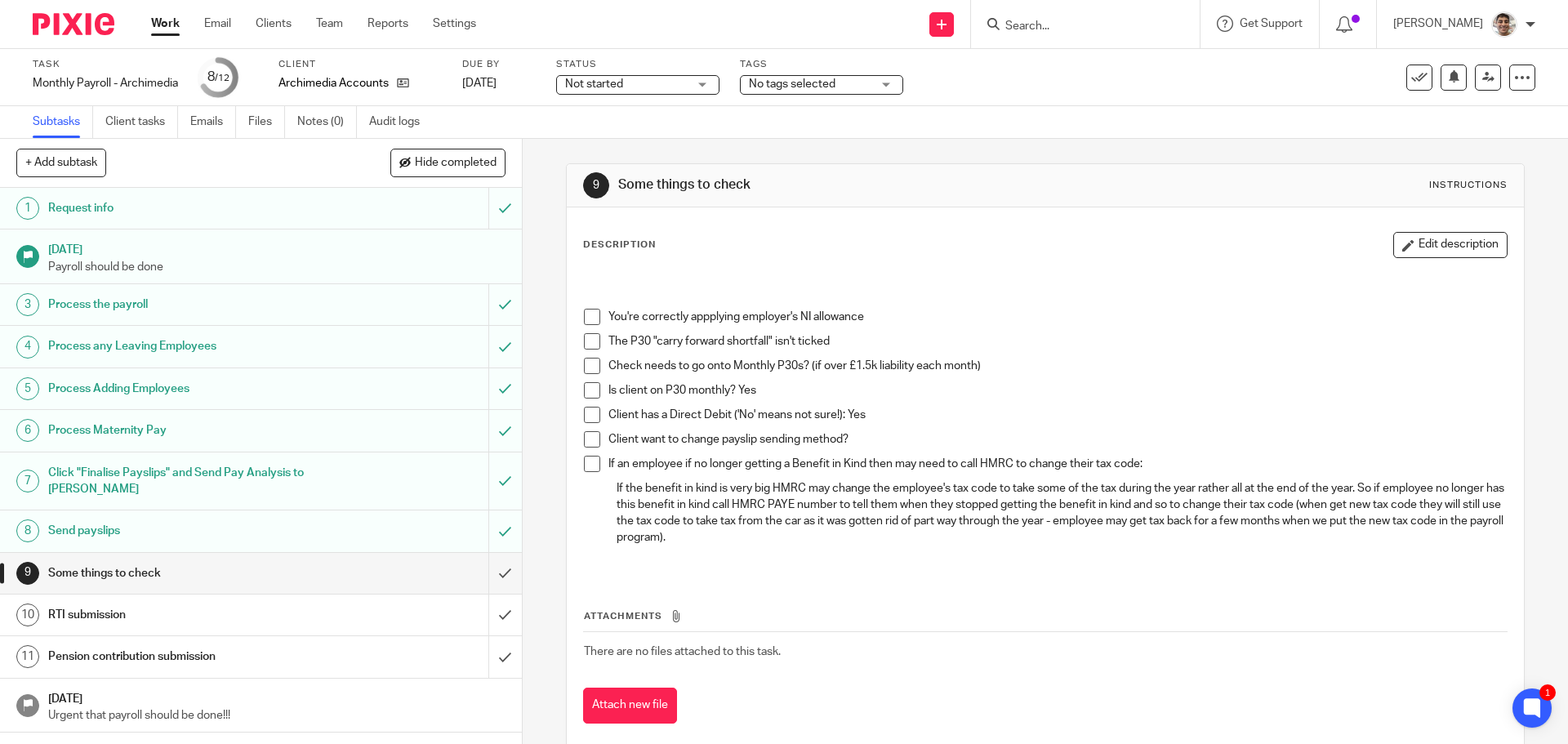
click at [592, 318] on span at bounding box center [591, 317] width 17 height 17
click at [591, 337] on span at bounding box center [591, 341] width 17 height 17
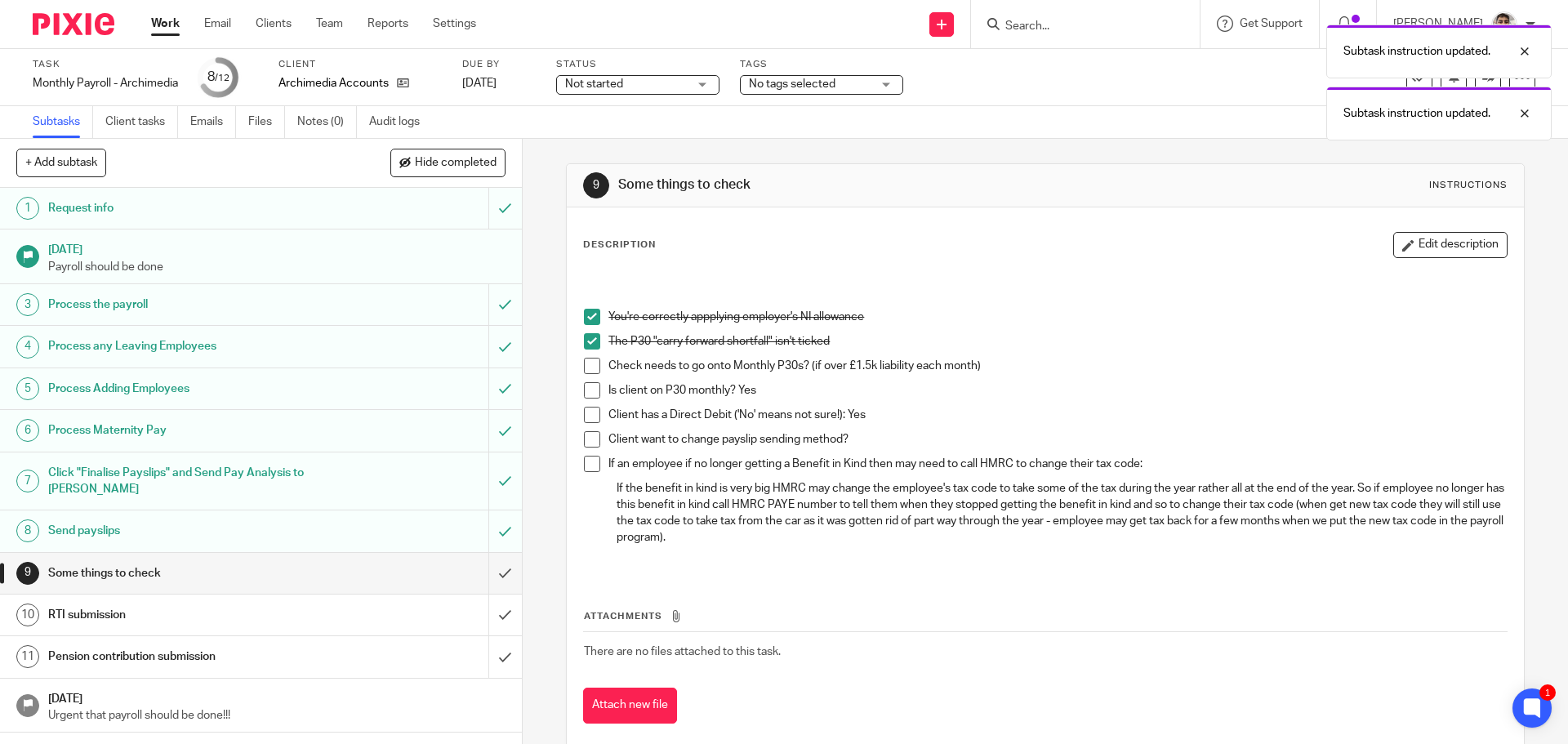
click at [589, 366] on span at bounding box center [591, 365] width 17 height 17
click at [584, 393] on span at bounding box center [591, 390] width 17 height 17
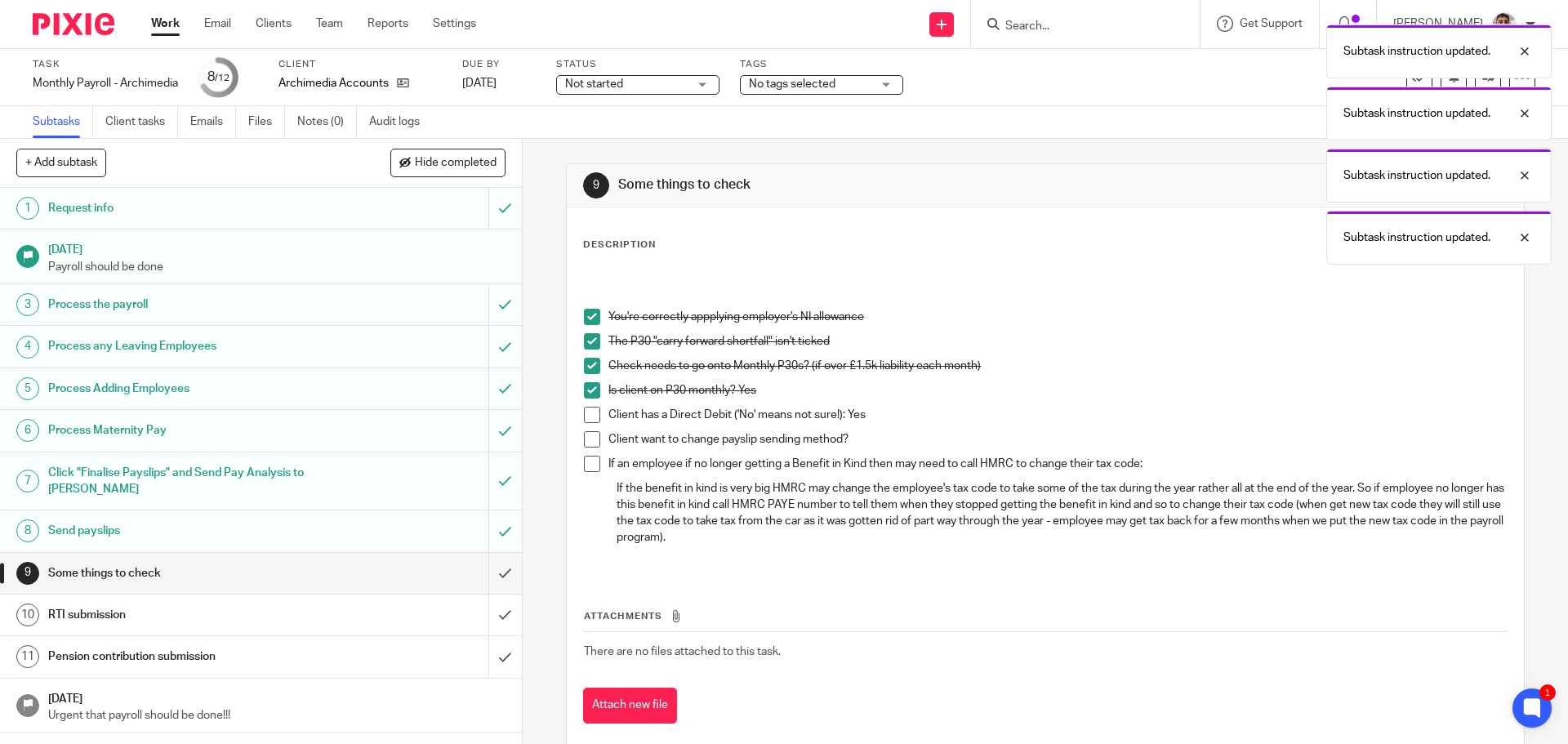
click at [586, 415] on span at bounding box center [591, 415] width 17 height 17
click at [584, 437] on span at bounding box center [591, 439] width 17 height 17
click at [587, 459] on span at bounding box center [591, 464] width 17 height 17
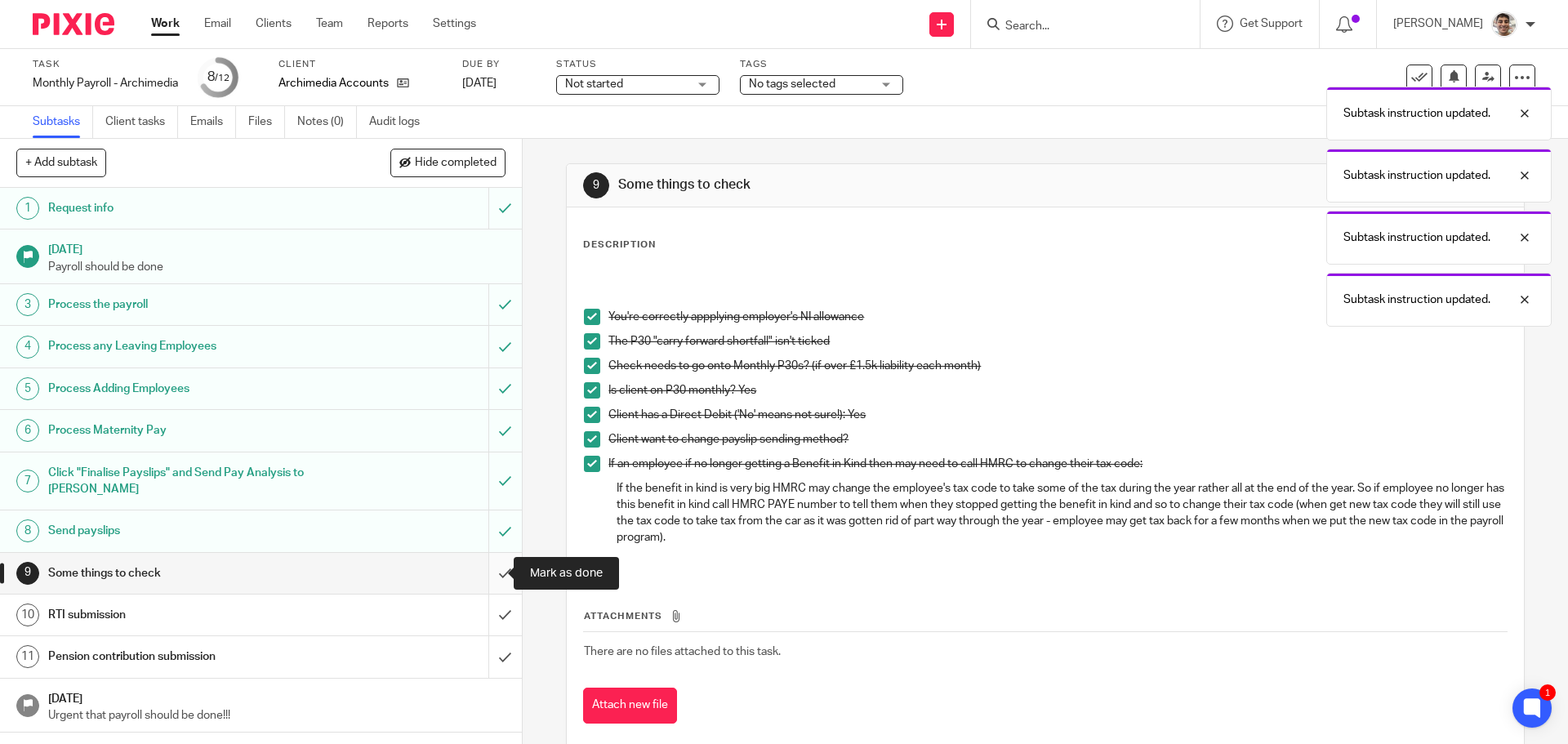
click at [492, 569] on input "submit" at bounding box center [261, 573] width 522 height 41
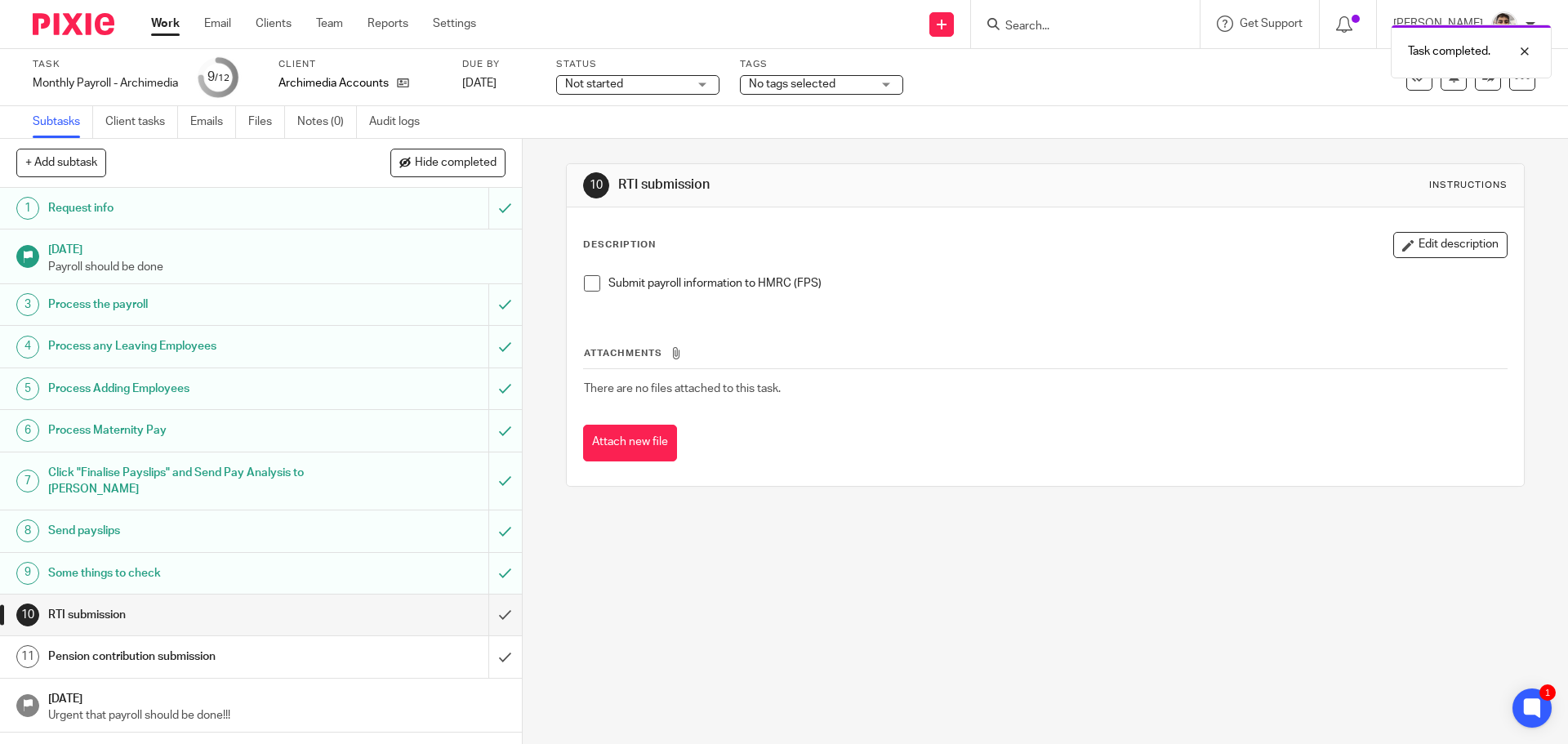
click at [591, 288] on span at bounding box center [591, 283] width 17 height 17
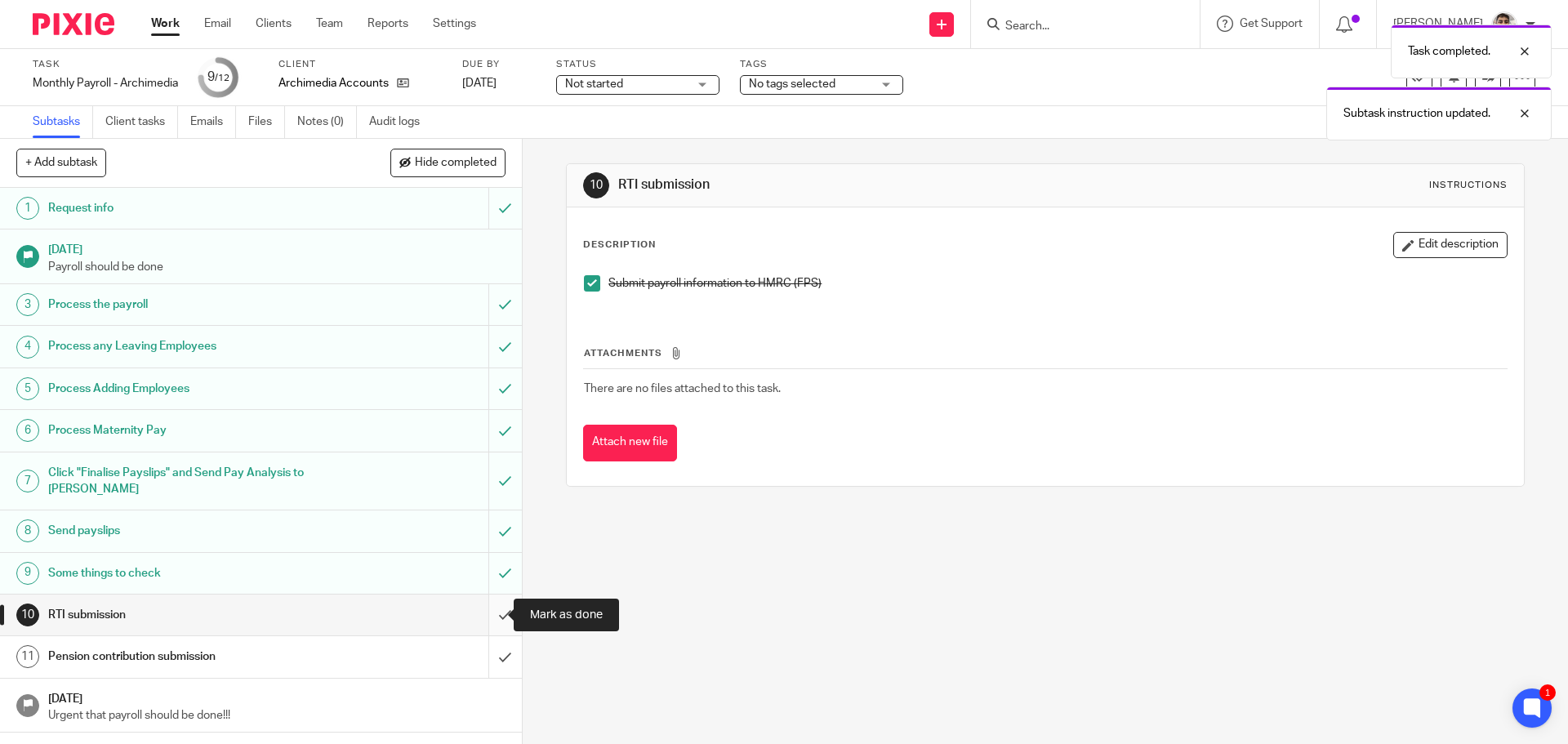
click at [492, 619] on input "submit" at bounding box center [261, 615] width 522 height 41
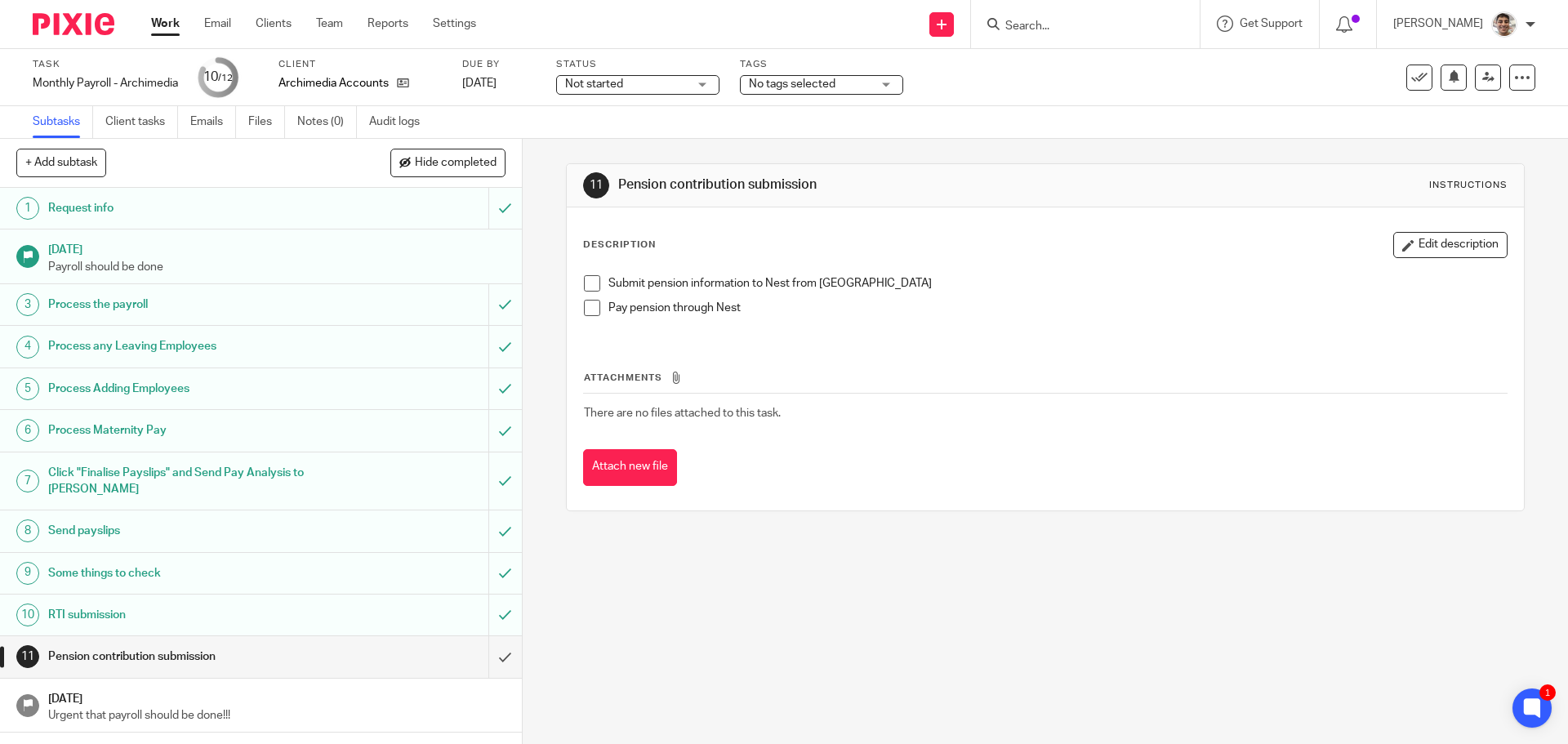
click at [585, 288] on span at bounding box center [591, 283] width 17 height 17
click at [596, 298] on li "Submit pension information to Nest from [GEOGRAPHIC_DATA]" at bounding box center [1044, 287] width 922 height 24
click at [591, 311] on span at bounding box center [591, 308] width 17 height 17
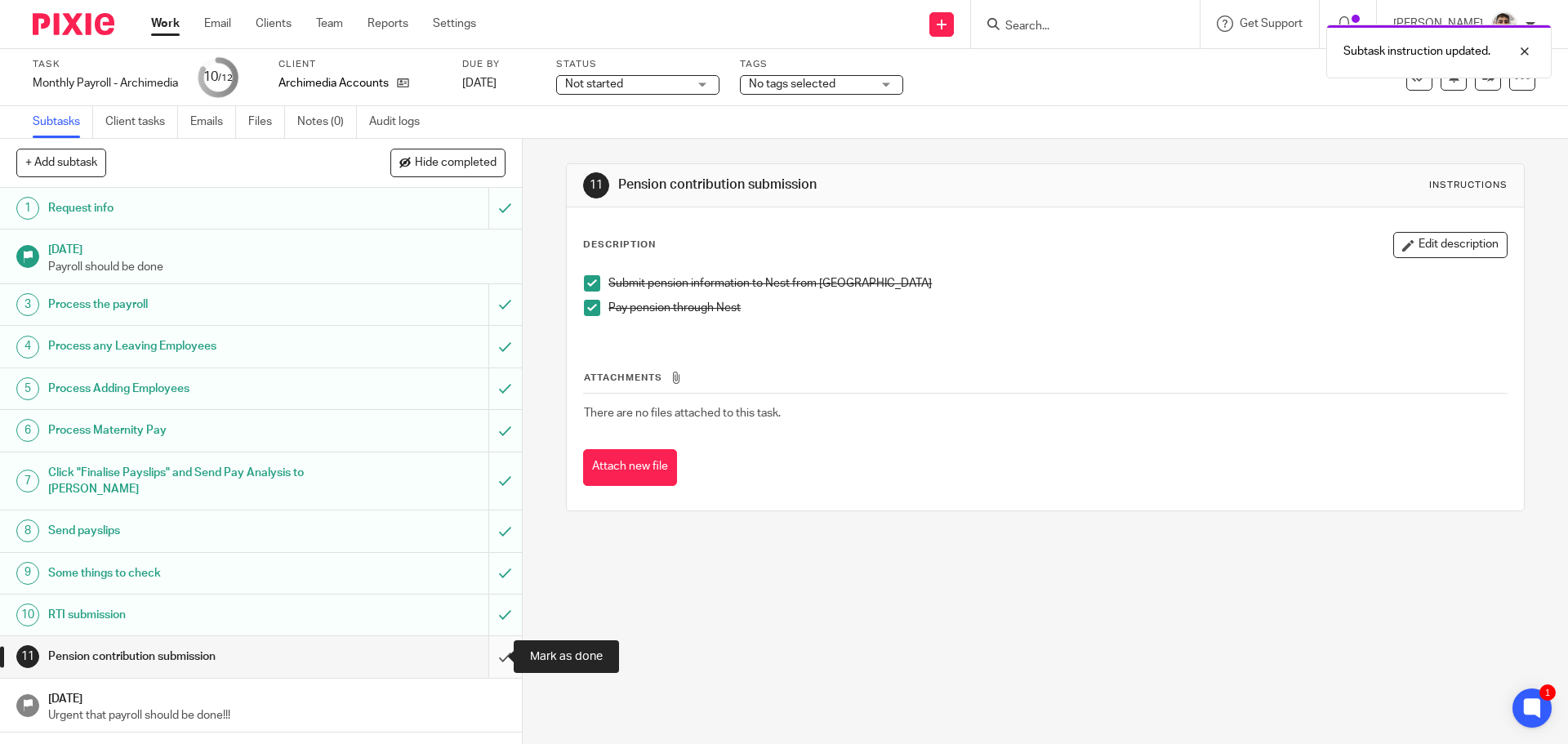
click at [484, 657] on input "submit" at bounding box center [261, 656] width 522 height 41
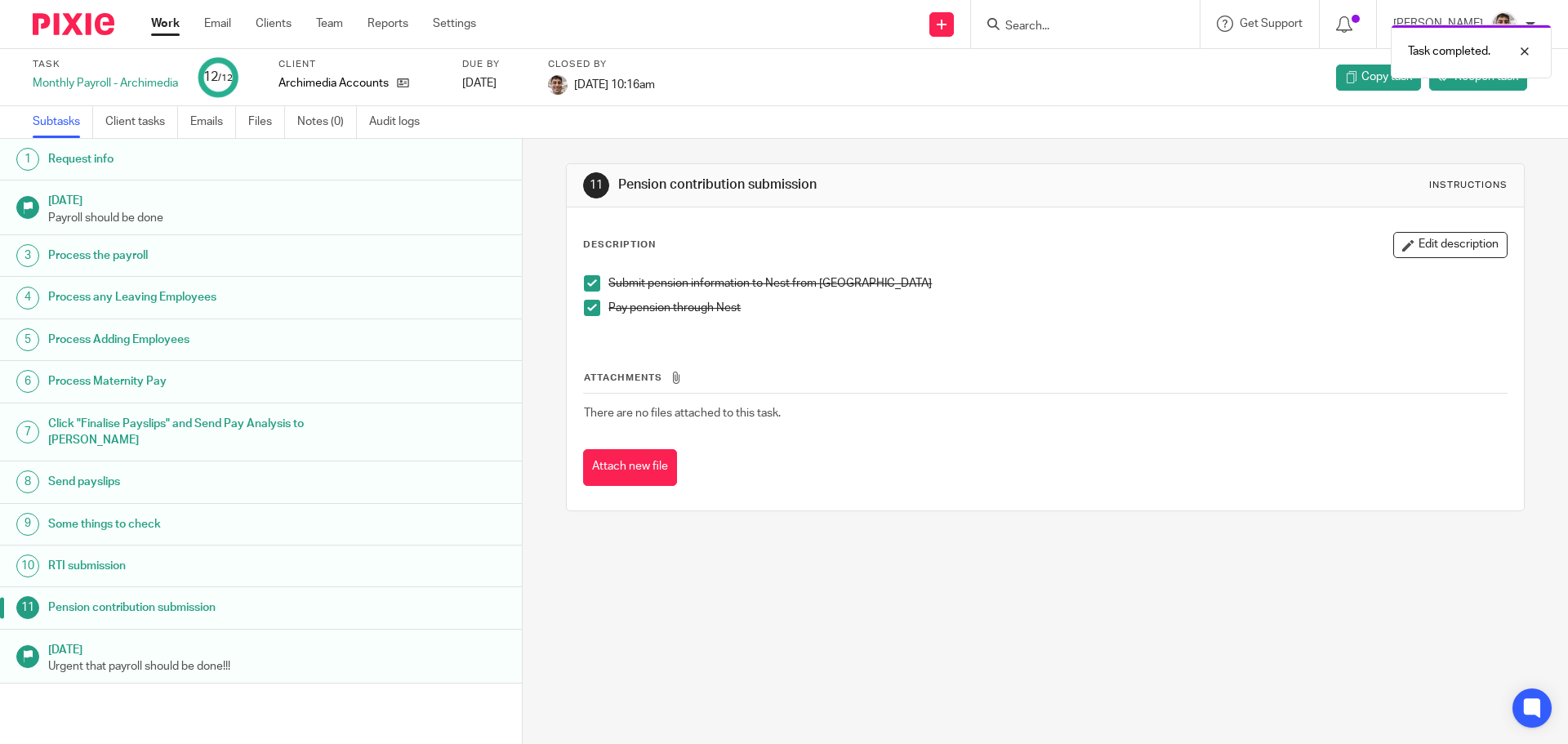
click at [170, 30] on link "Work" at bounding box center [165, 23] width 29 height 17
